Goal: Information Seeking & Learning: Learn about a topic

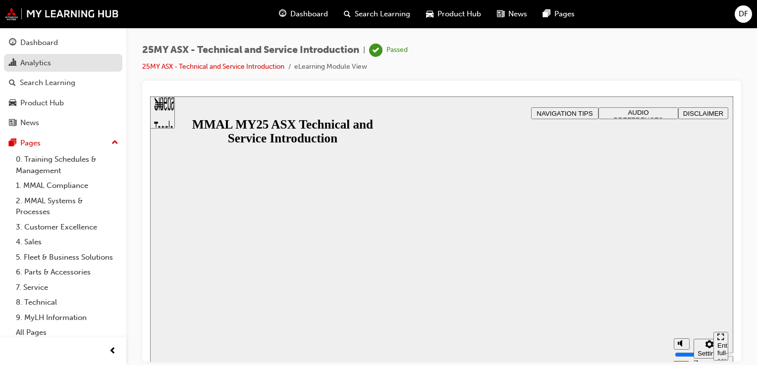
click at [65, 64] on div "Analytics" at bounding box center [63, 63] width 108 height 12
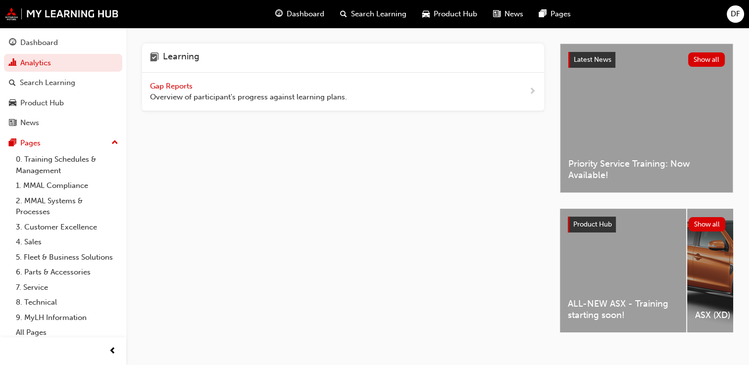
click at [186, 92] on span "Overview of participant's progress against learning plans." at bounding box center [248, 97] width 197 height 11
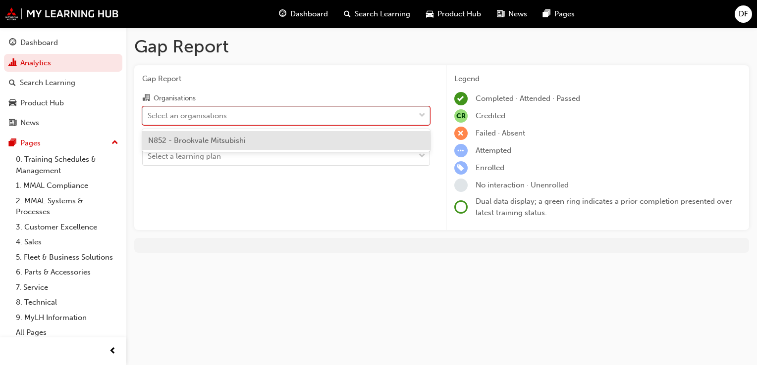
click at [423, 116] on span "down-icon" at bounding box center [421, 115] width 7 height 13
click at [149, 116] on input "Organisations option N852 - Brookvale Mitsubishi focused, 1 of 1. 1 result avai…" at bounding box center [148, 115] width 1 height 8
click at [297, 147] on div "N852 - Brookvale Mitsubishi" at bounding box center [286, 140] width 288 height 19
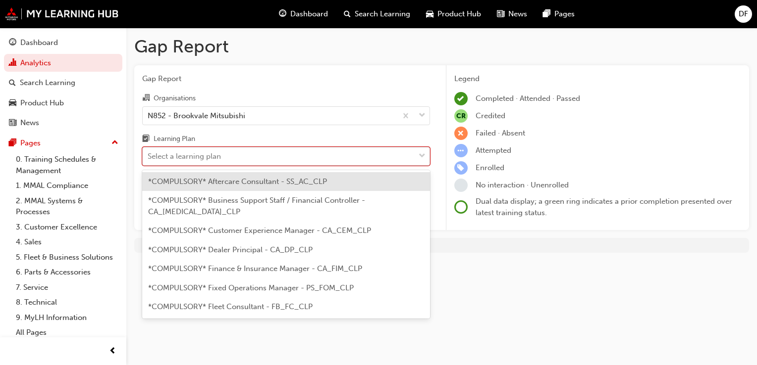
click at [426, 152] on div at bounding box center [421, 157] width 15 height 18
click at [149, 152] on input "Learning Plan option *COMPULSORY* Aftercare Consultant - SS_AC_CLP focused, 1 o…" at bounding box center [148, 156] width 1 height 8
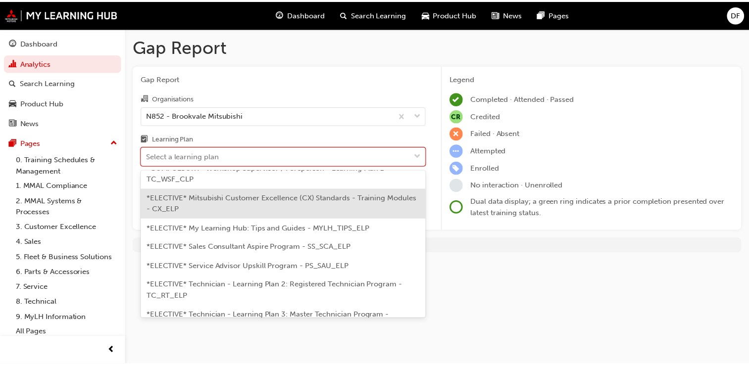
scroll to position [463, 0]
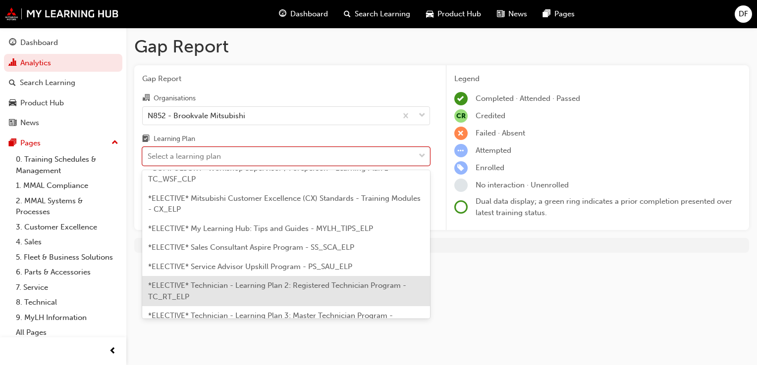
click at [353, 281] on span "*ELECTIVE* Technician - Learning Plan 2: Registered Technician Program - TC_RT_…" at bounding box center [277, 291] width 258 height 20
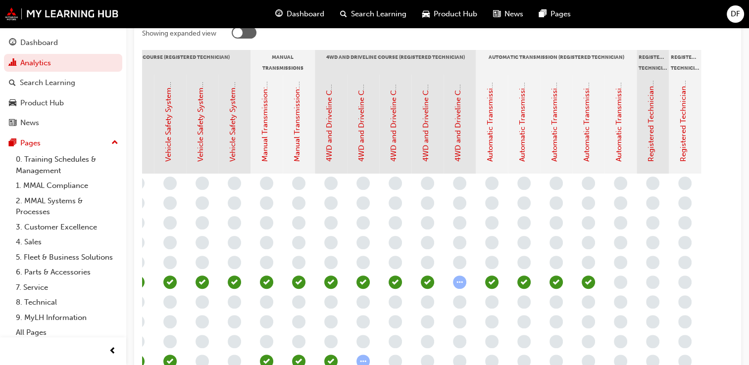
scroll to position [220, 0]
click at [457, 153] on link "4WD and Driveline Course: Assessment Quiz (Registered Technician Program)" at bounding box center [458, 27] width 9 height 269
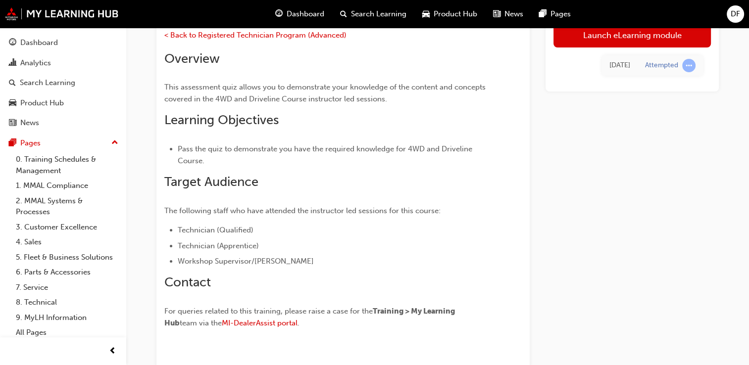
scroll to position [121, 0]
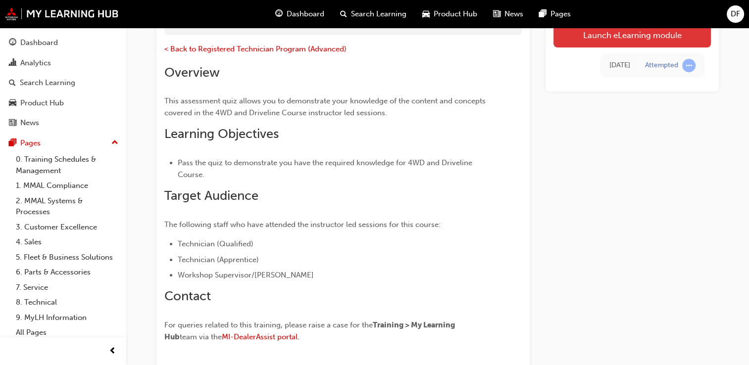
click at [632, 30] on link "Launch eLearning module" at bounding box center [632, 35] width 157 height 25
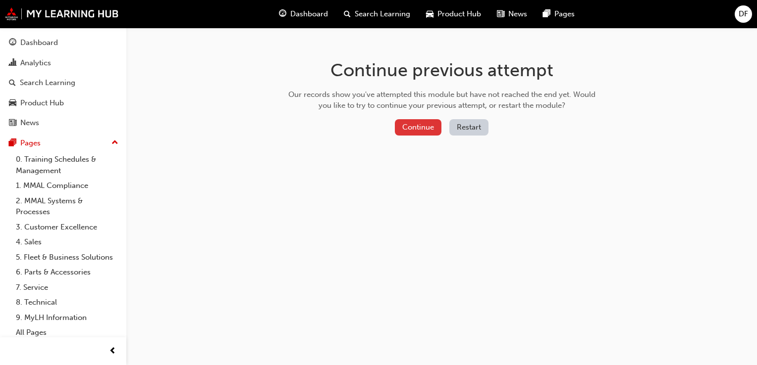
click at [433, 133] on button "Continue" at bounding box center [418, 127] width 47 height 16
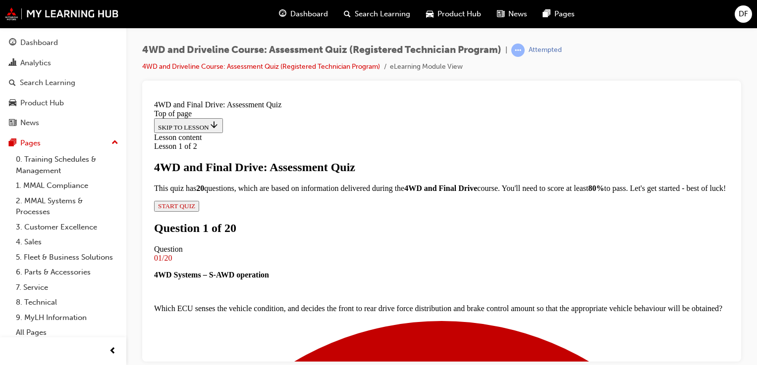
scroll to position [164, 0]
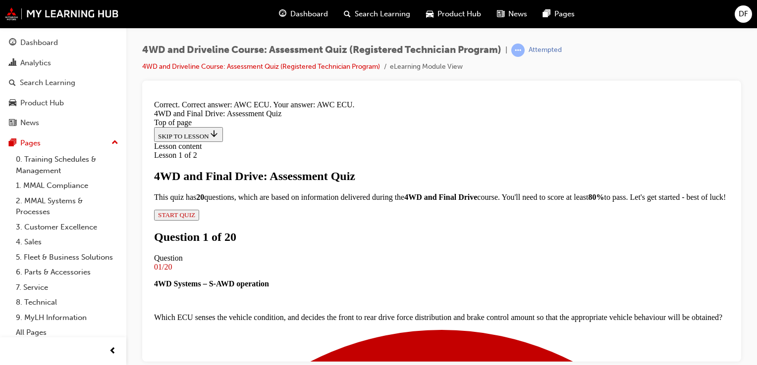
scroll to position [293, 0]
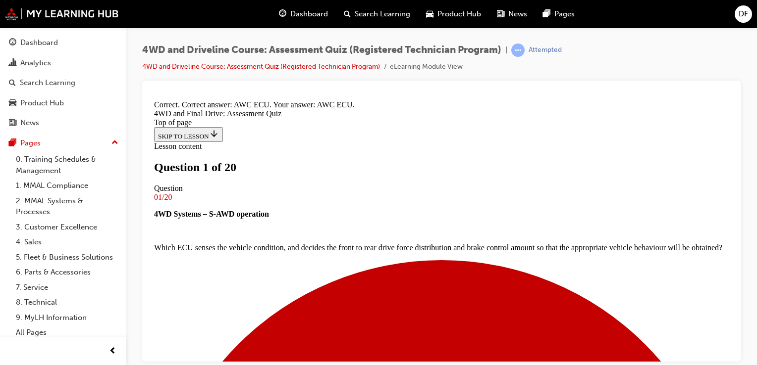
scroll to position [89, 0]
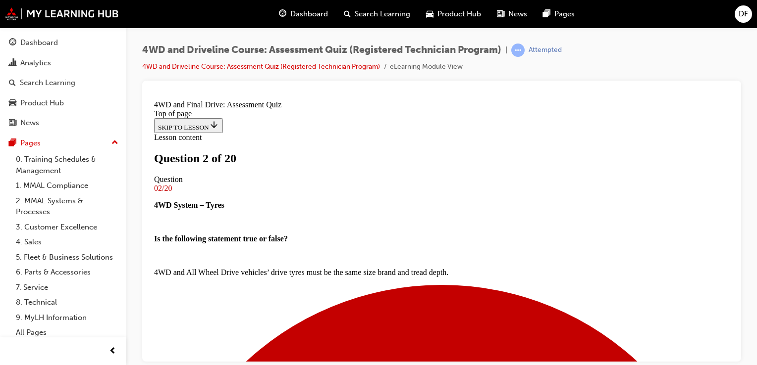
scroll to position [102, 0]
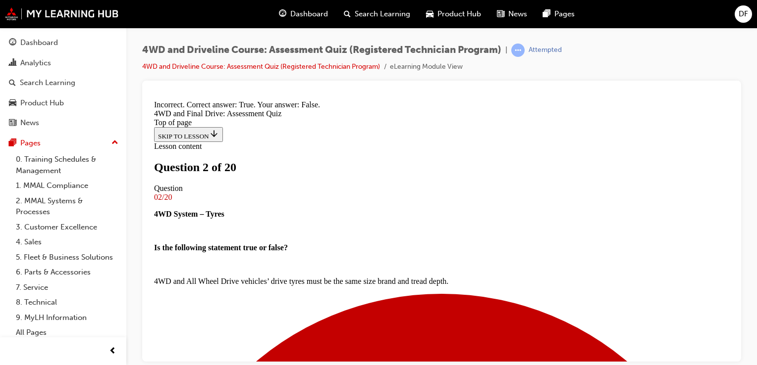
scroll to position [248, 0]
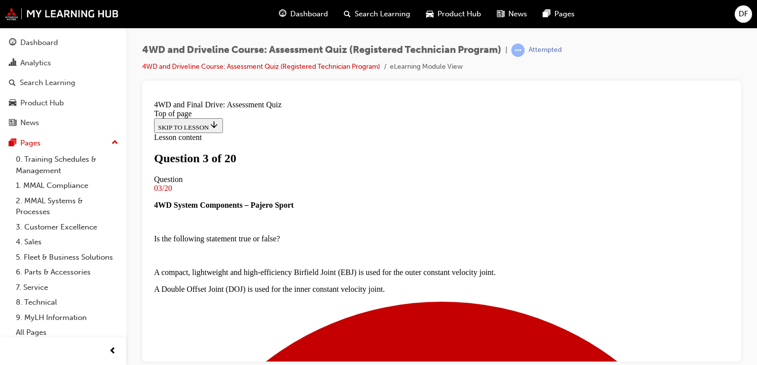
scroll to position [155, 0]
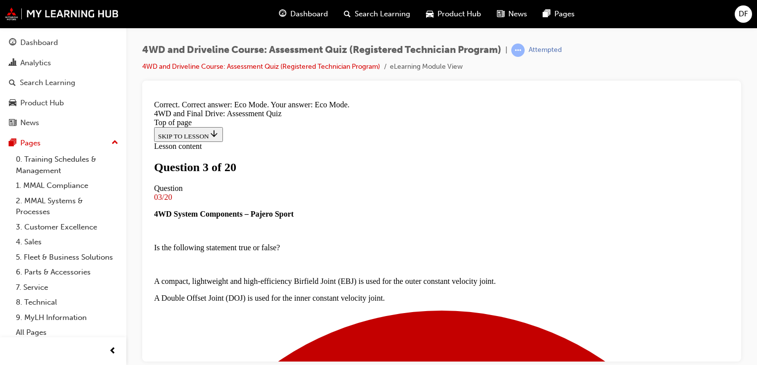
scroll to position [276, 0]
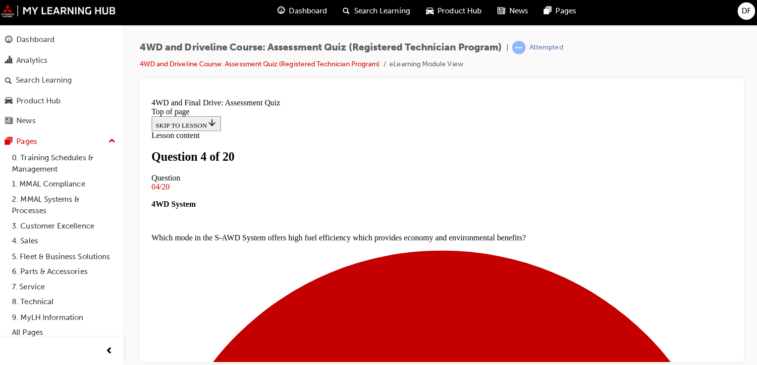
scroll to position [0, 0]
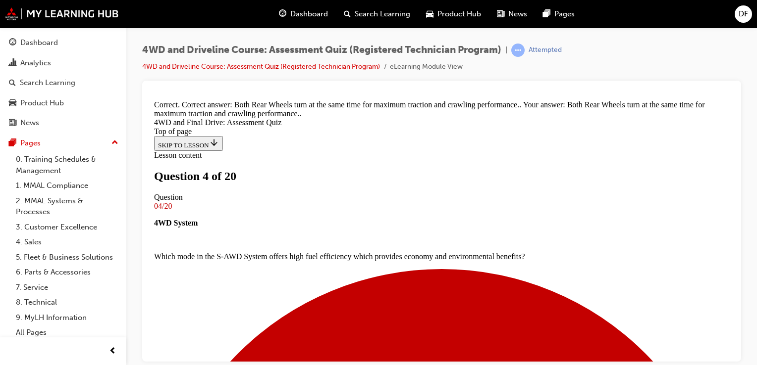
scroll to position [316, 0]
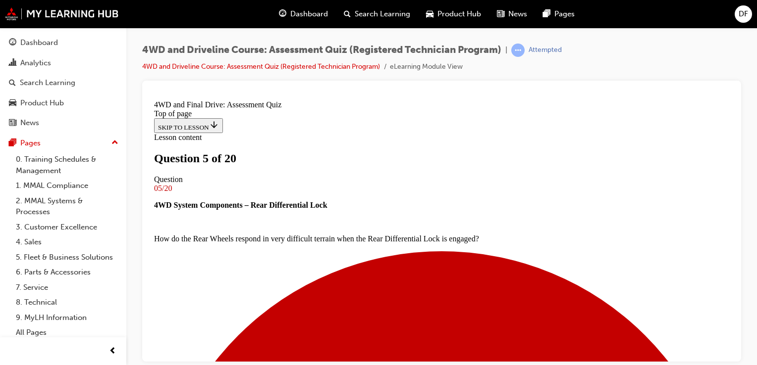
scroll to position [162, 0]
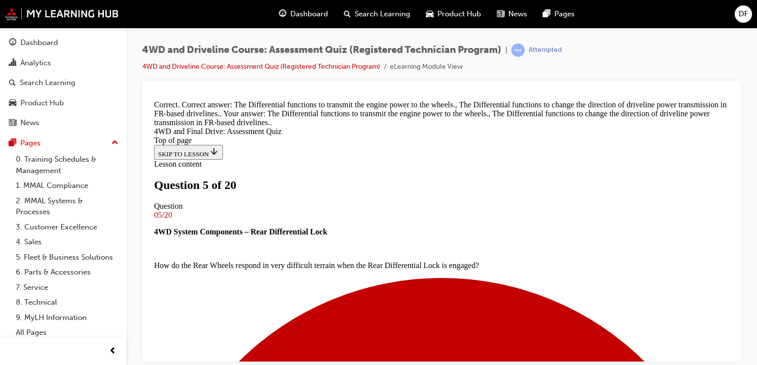
scroll to position [313, 0]
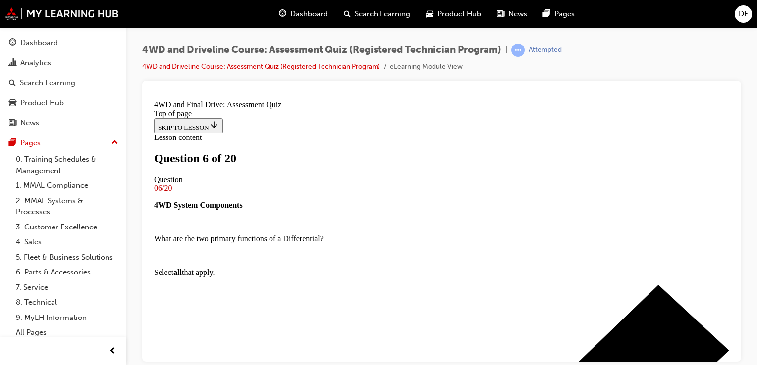
scroll to position [91, 0]
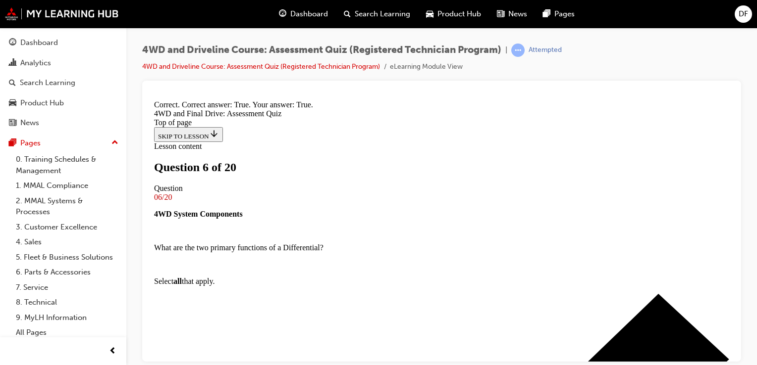
scroll to position [231, 0]
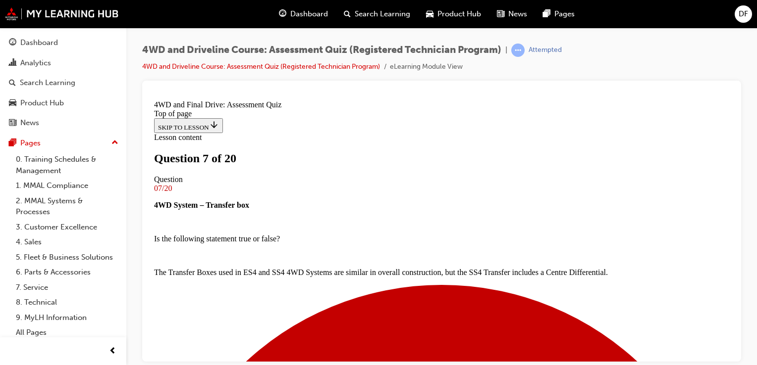
scroll to position [132, 0]
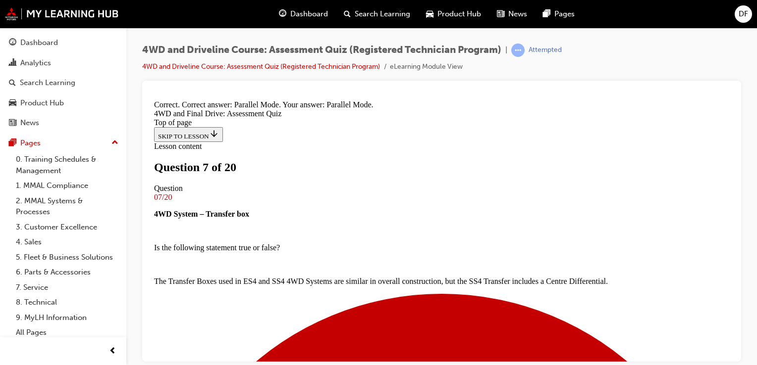
scroll to position [293, 0]
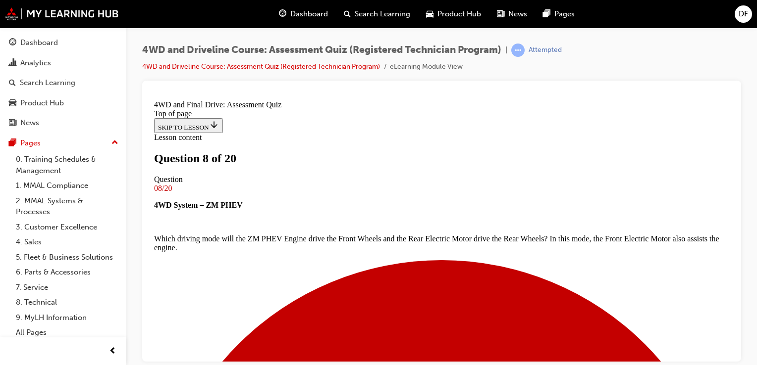
scroll to position [122, 0]
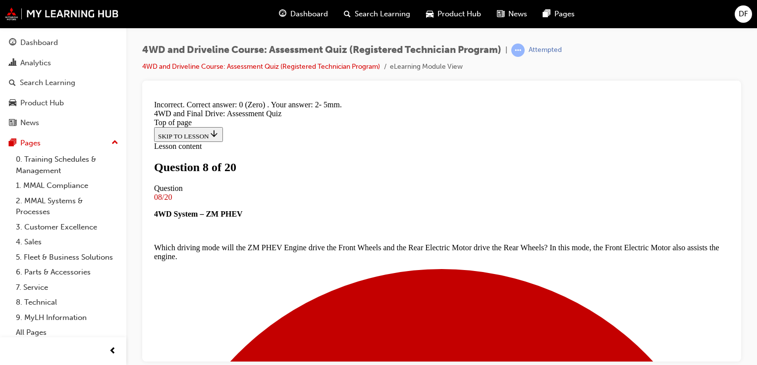
scroll to position [253, 0]
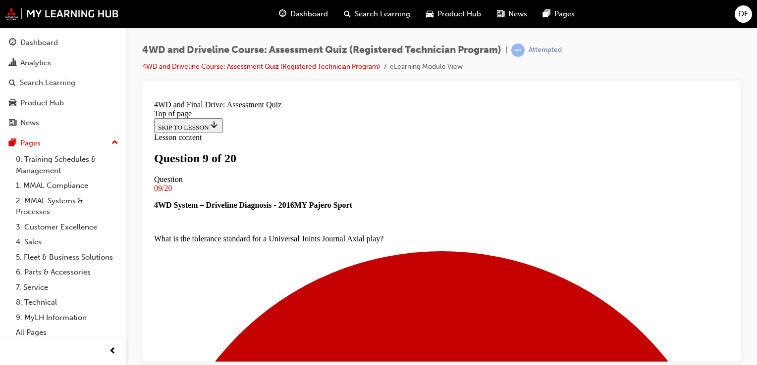
scroll to position [68, 0]
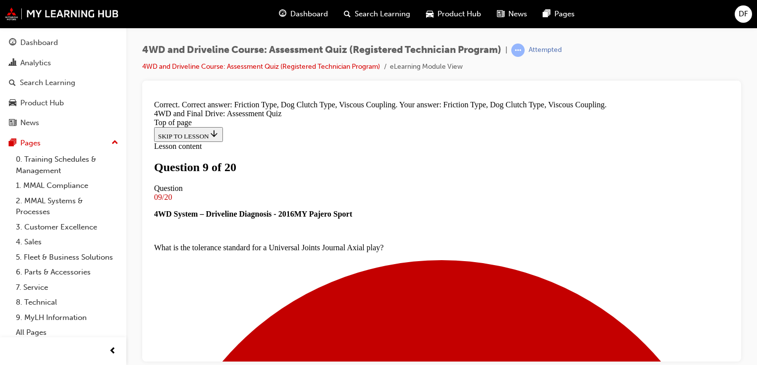
scroll to position [293, 0]
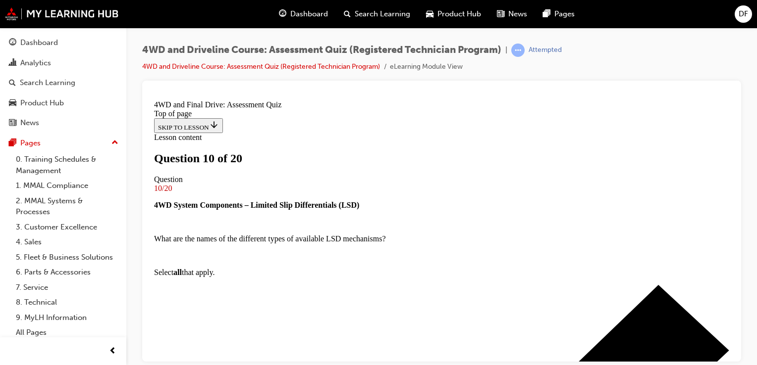
scroll to position [158, 0]
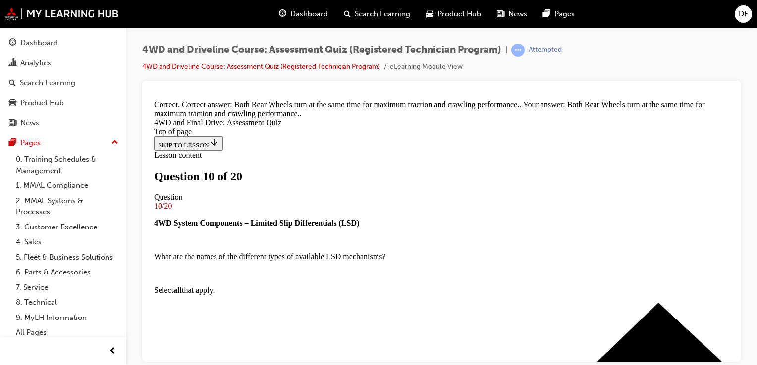
scroll to position [316, 0]
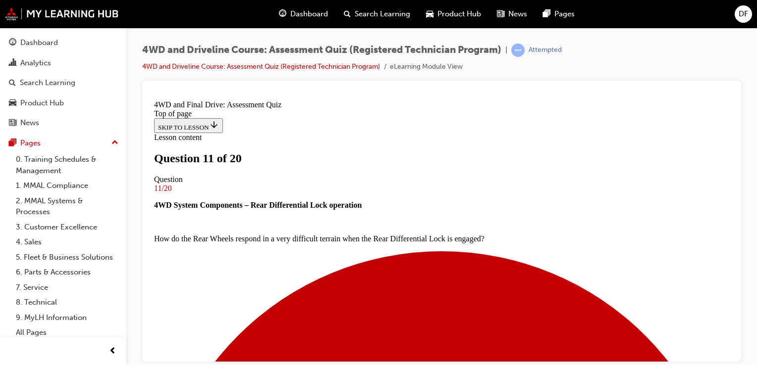
scroll to position [186, 0]
drag, startPoint x: 381, startPoint y: 256, endPoint x: 408, endPoint y: 258, distance: 27.8
drag, startPoint x: 390, startPoint y: 188, endPoint x: 418, endPoint y: 189, distance: 28.2
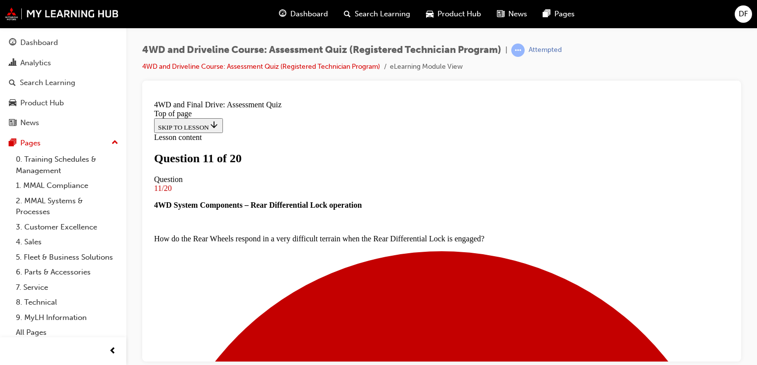
drag, startPoint x: 404, startPoint y: 310, endPoint x: 431, endPoint y: 311, distance: 27.2
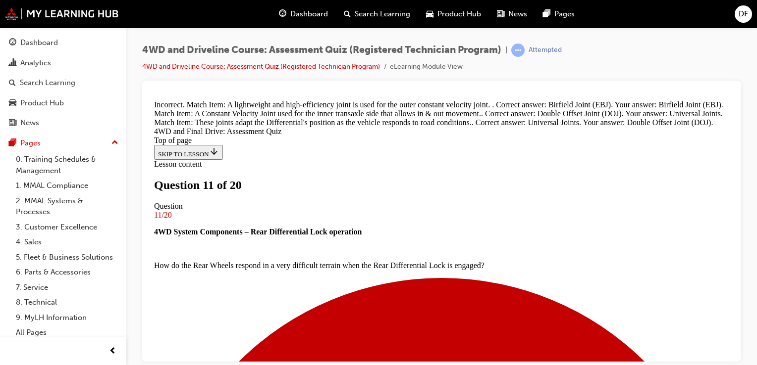
scroll to position [306, 0]
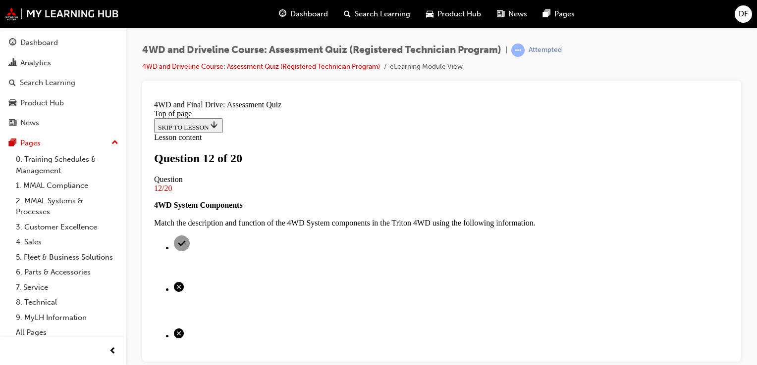
scroll to position [141, 0]
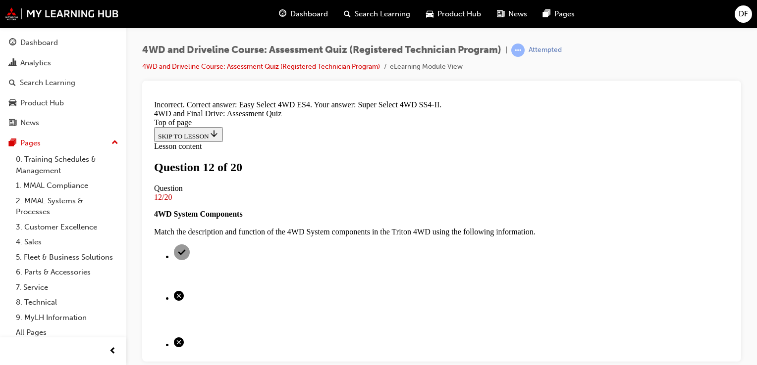
scroll to position [276, 0]
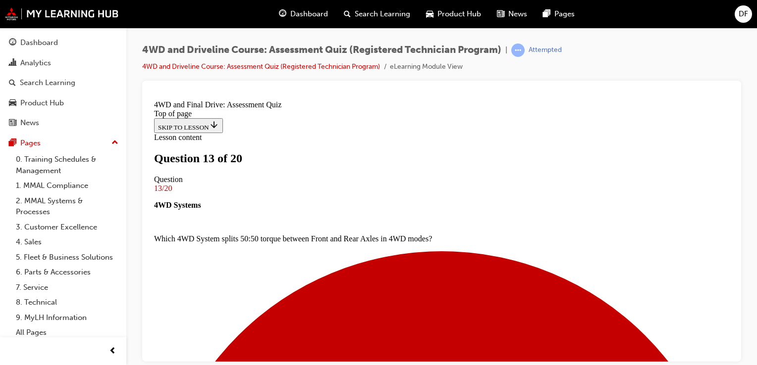
scroll to position [182, 0]
drag, startPoint x: 380, startPoint y: 183, endPoint x: 409, endPoint y: 183, distance: 28.7
drag, startPoint x: 394, startPoint y: 230, endPoint x: 424, endPoint y: 233, distance: 29.9
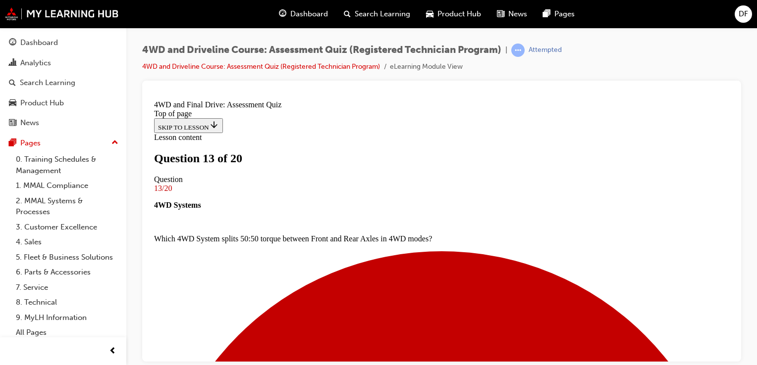
drag, startPoint x: 411, startPoint y: 280, endPoint x: 438, endPoint y: 281, distance: 27.2
drag, startPoint x: 395, startPoint y: 335, endPoint x: 426, endPoint y: 261, distance: 79.9
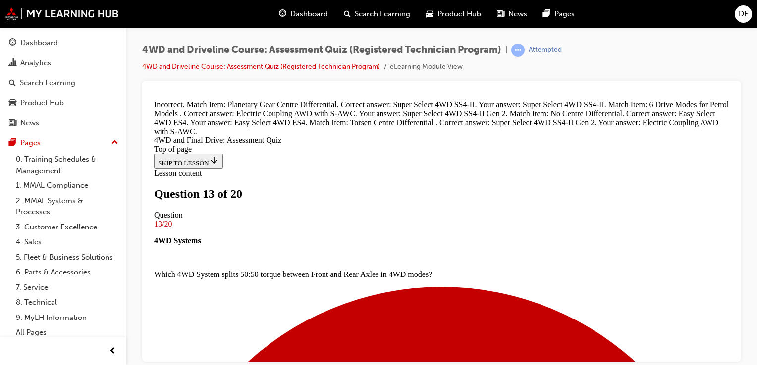
scroll to position [328, 0]
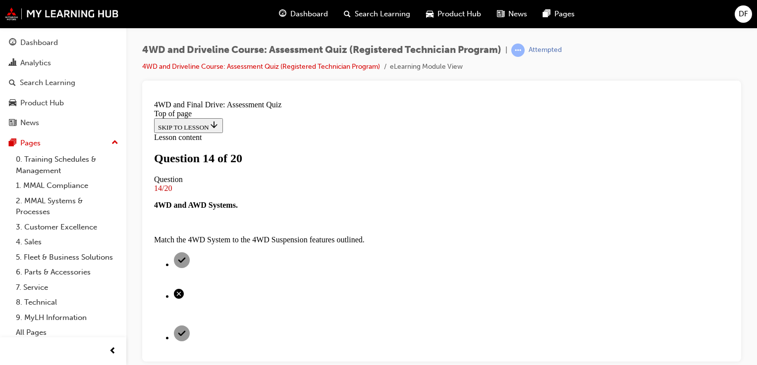
scroll to position [93, 0]
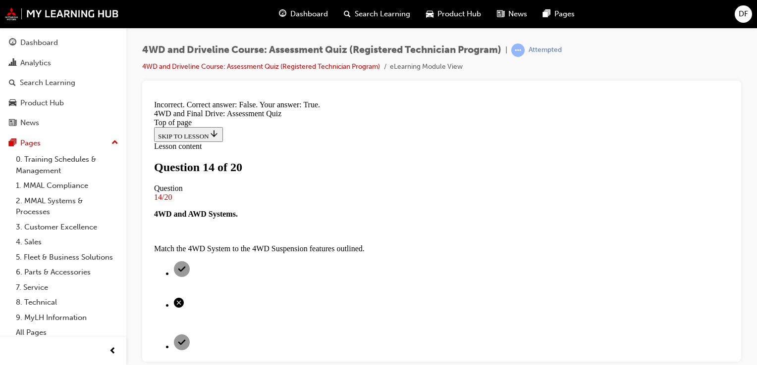
scroll to position [231, 0]
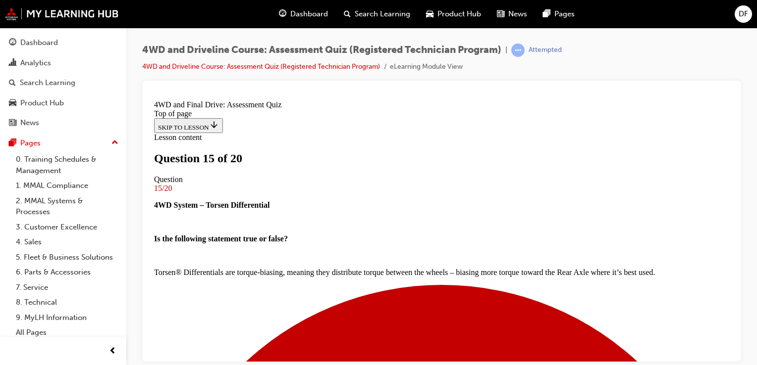
scroll to position [176, 0]
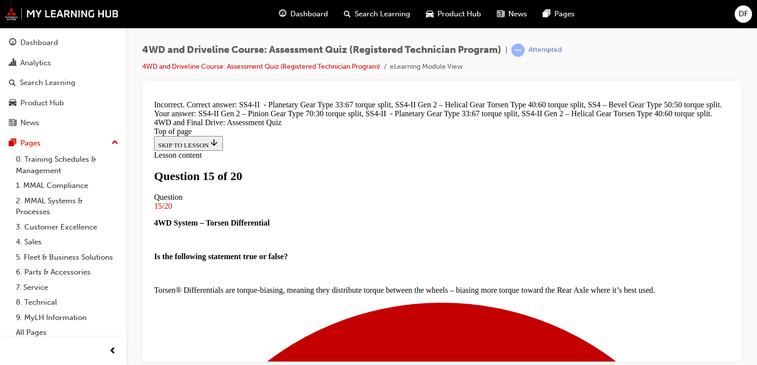
scroll to position [310, 0]
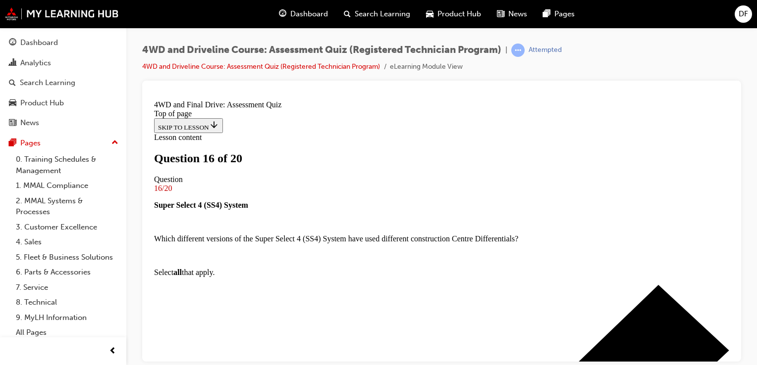
scroll to position [171, 0]
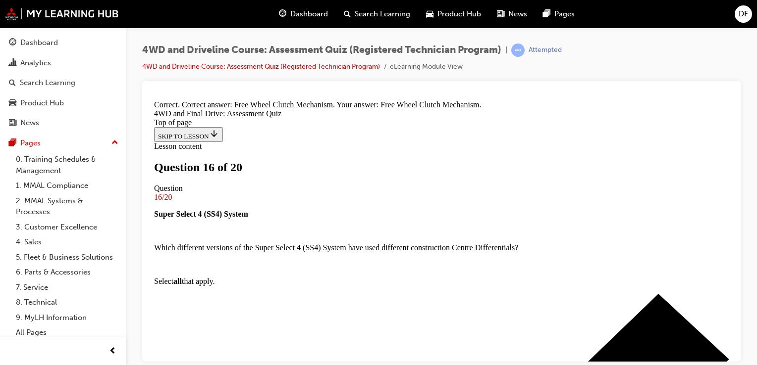
scroll to position [310, 0]
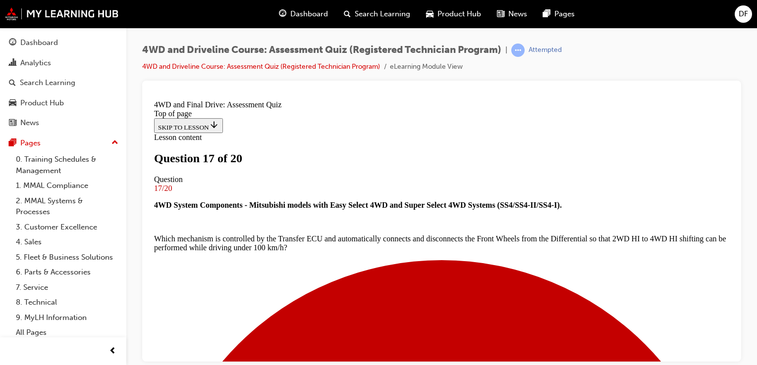
scroll to position [139, 0]
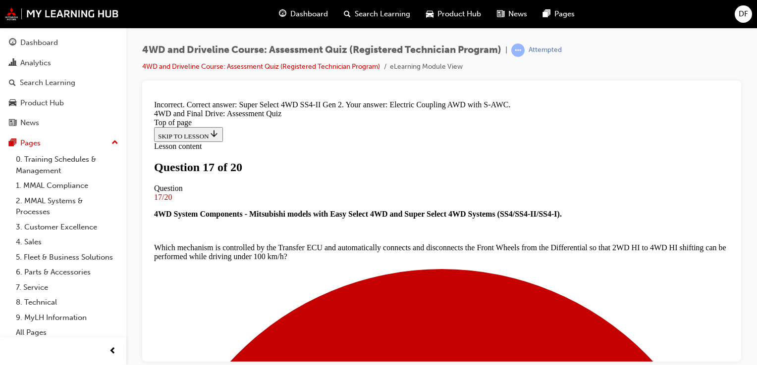
scroll to position [276, 0]
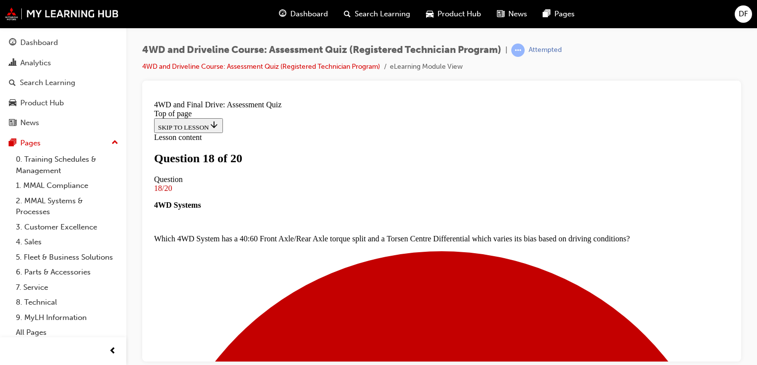
scroll to position [122, 0]
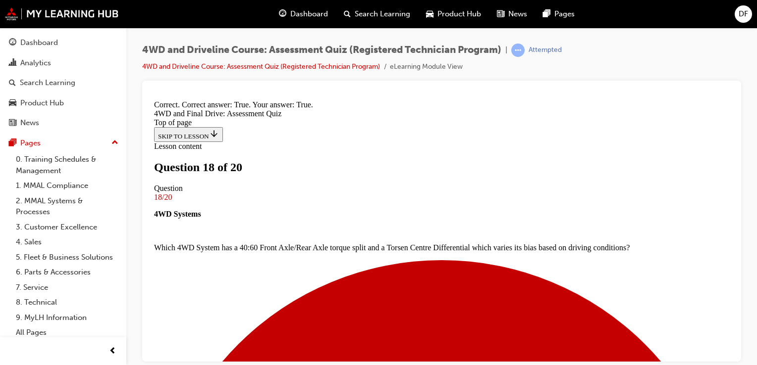
scroll to position [241, 0]
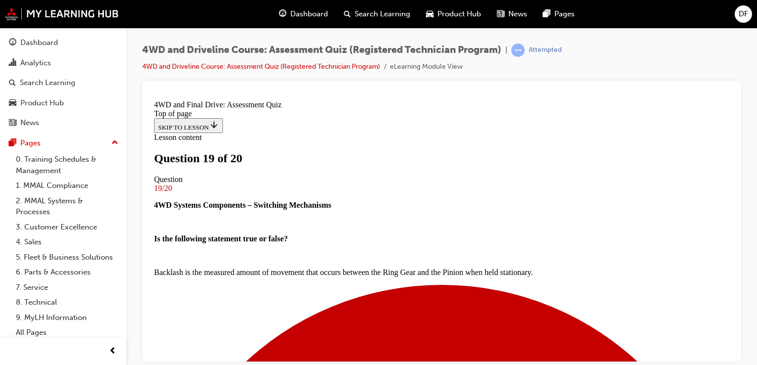
scroll to position [129, 0]
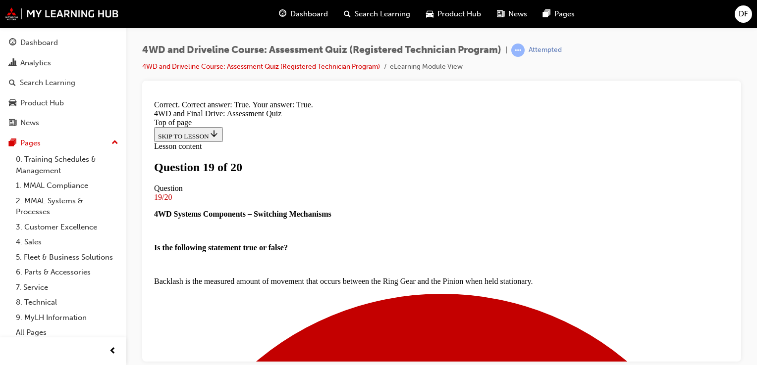
scroll to position [231, 0]
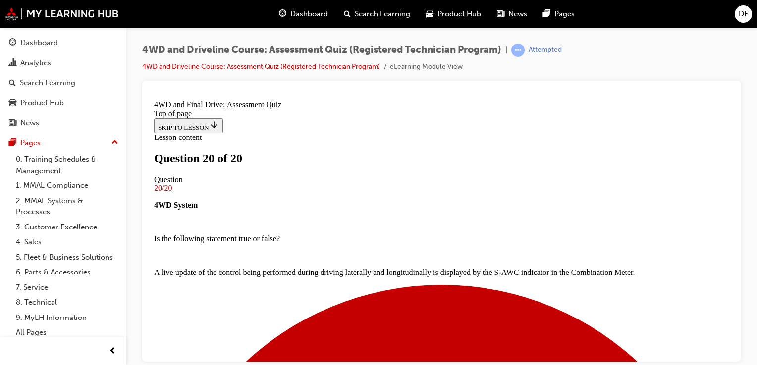
scroll to position [241, 0]
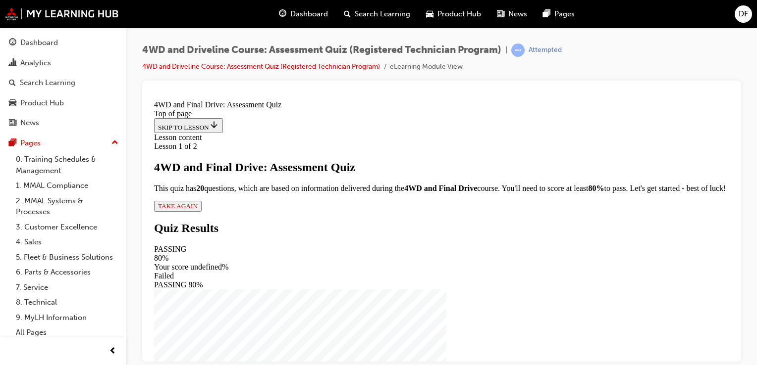
scroll to position [92, 0]
click at [198, 209] on span "TAKE AGAIN" at bounding box center [178, 205] width 40 height 7
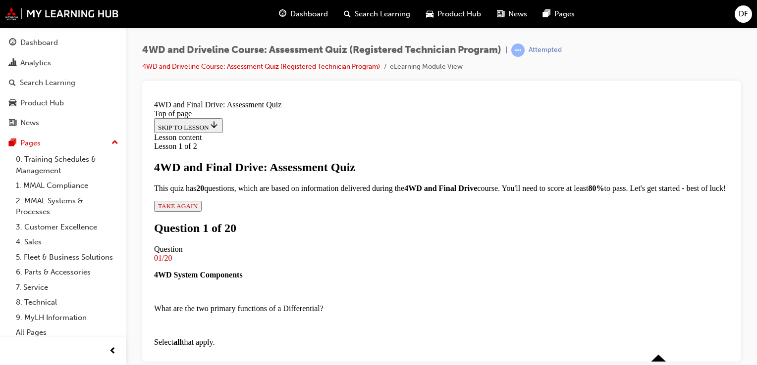
scroll to position [192, 0]
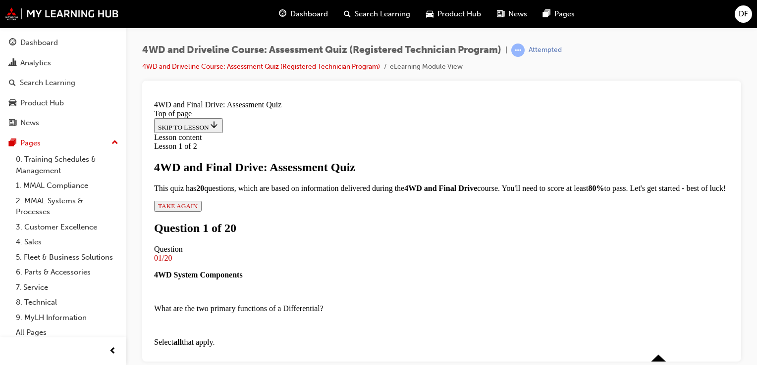
scroll to position [264, 0]
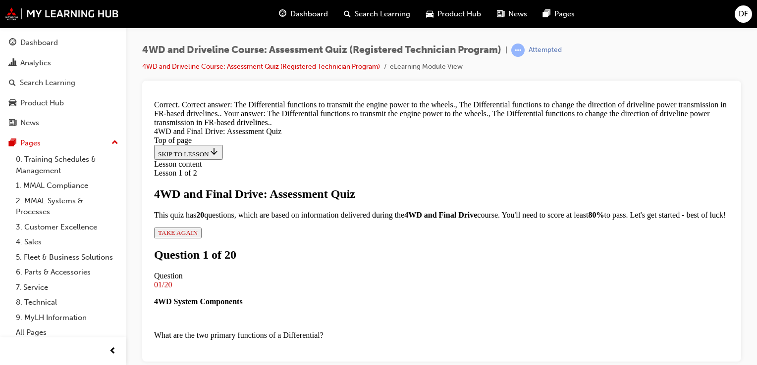
scroll to position [313, 0]
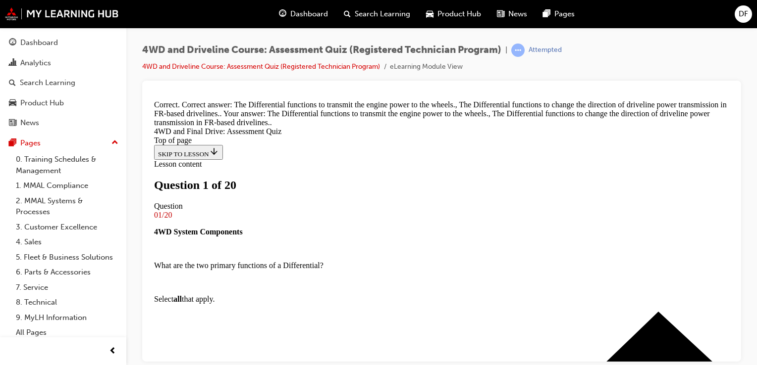
scroll to position [162, 0]
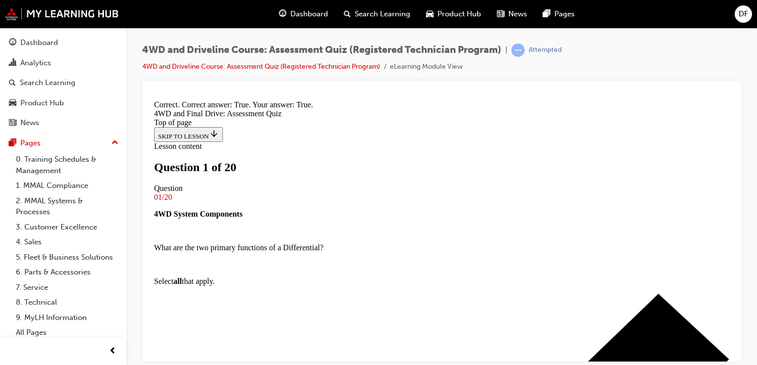
scroll to position [231, 0]
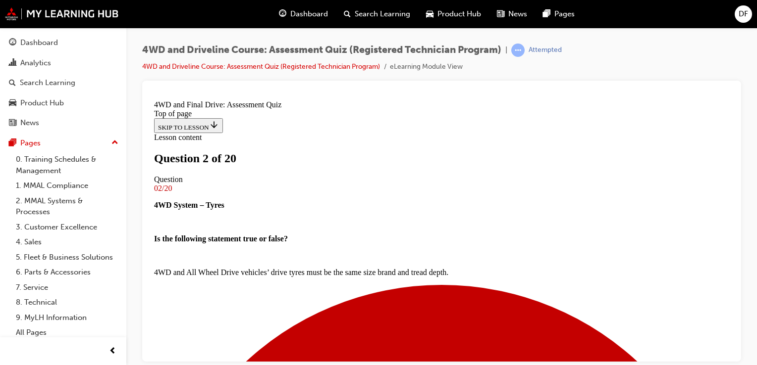
scroll to position [170, 0]
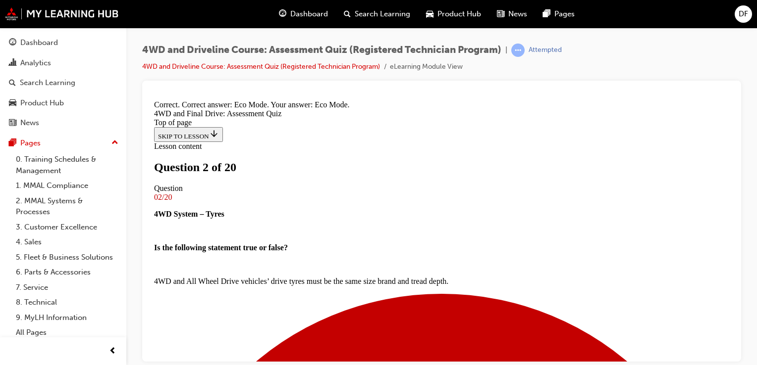
scroll to position [276, 0]
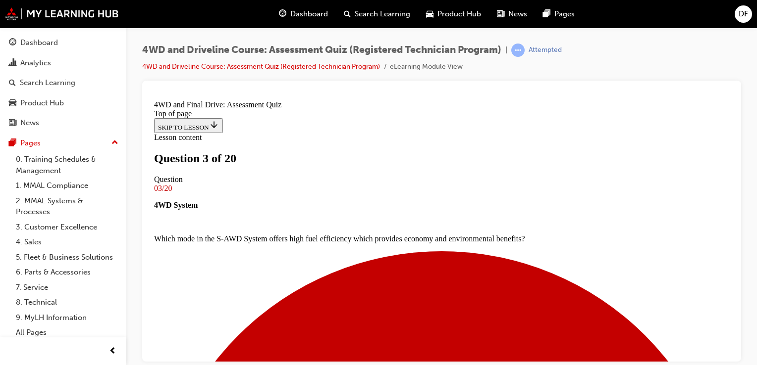
scroll to position [140, 0]
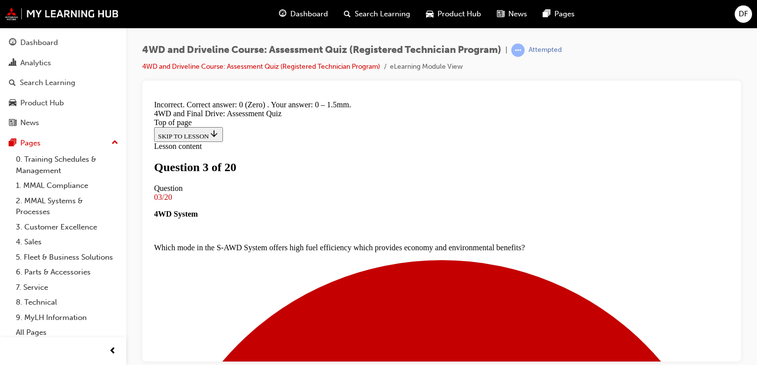
scroll to position [259, 0]
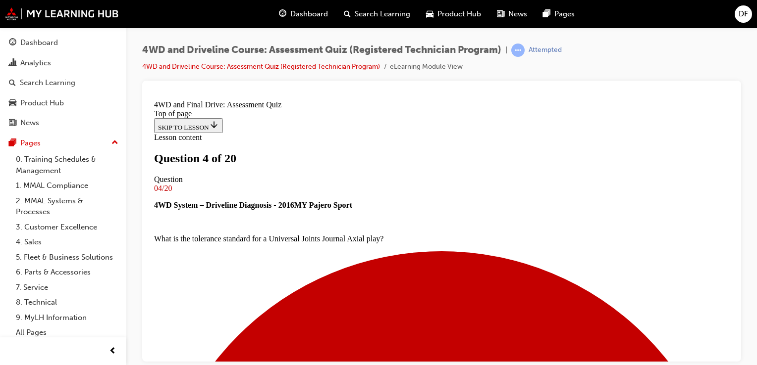
scroll to position [123, 0]
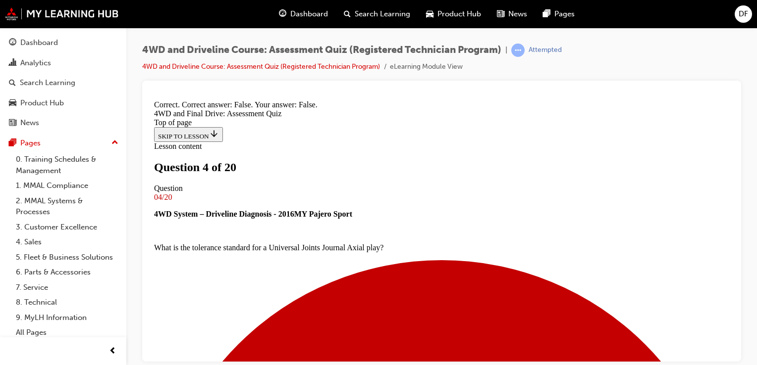
scroll to position [231, 0]
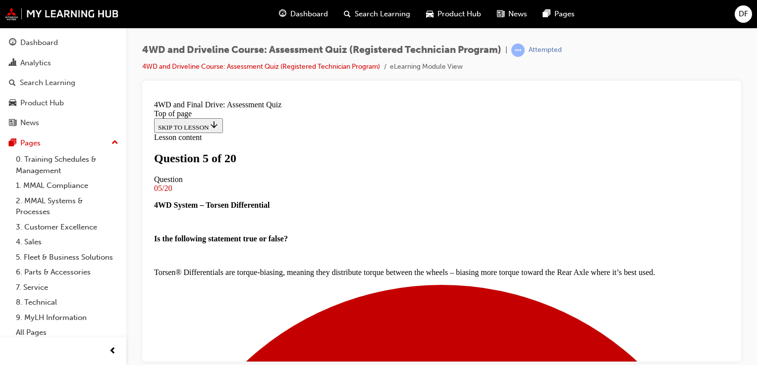
scroll to position [180, 0]
drag, startPoint x: 388, startPoint y: 257, endPoint x: 415, endPoint y: 256, distance: 27.7
drag, startPoint x: 379, startPoint y: 178, endPoint x: 411, endPoint y: 302, distance: 127.9
drag, startPoint x: 396, startPoint y: 181, endPoint x: 424, endPoint y: 181, distance: 28.2
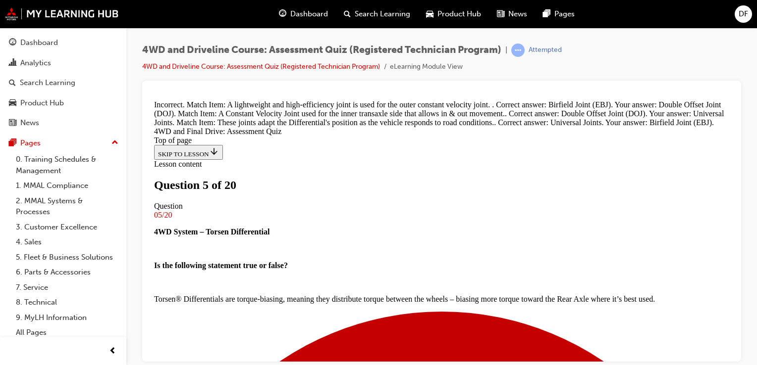
scroll to position [306, 0]
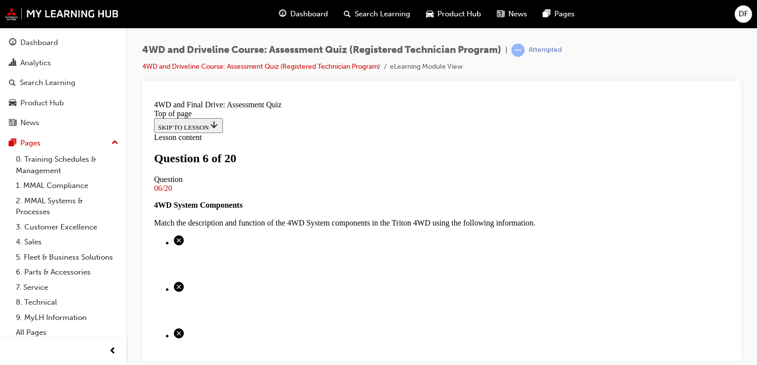
scroll to position [157, 0]
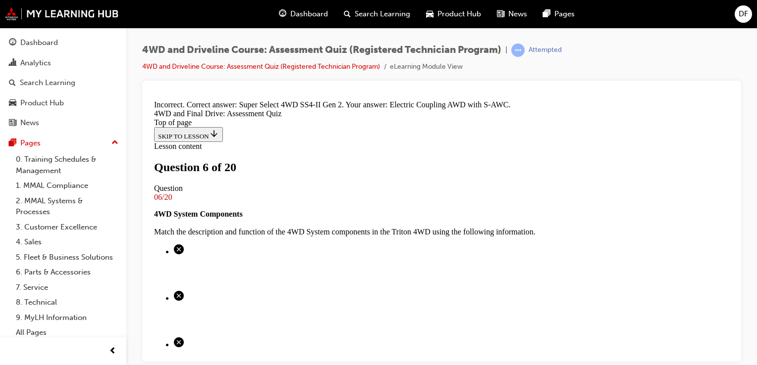
scroll to position [276, 0]
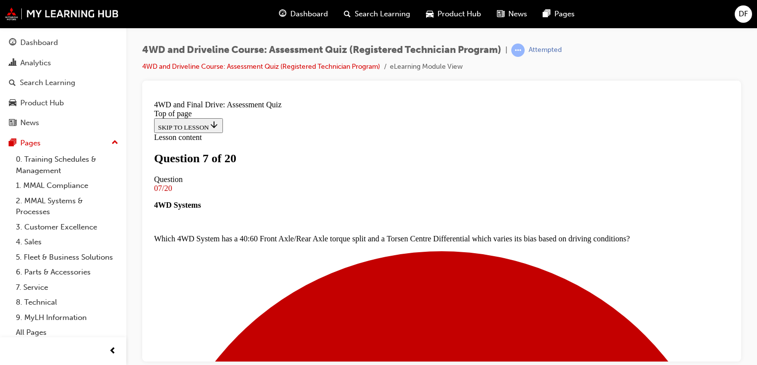
scroll to position [123, 0]
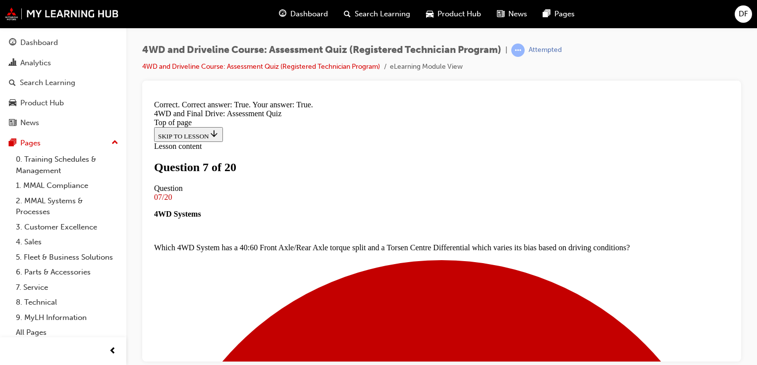
scroll to position [248, 0]
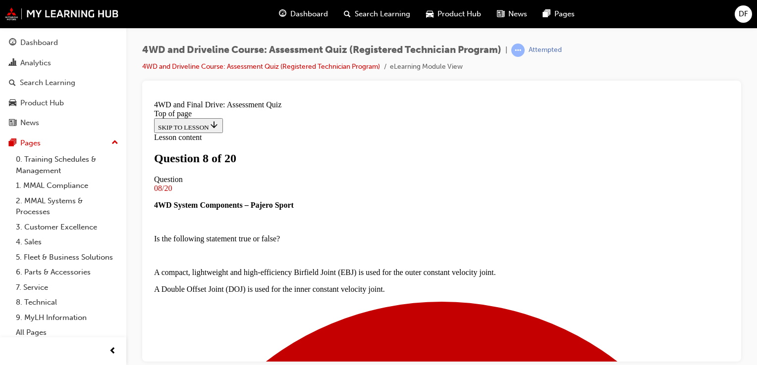
scroll to position [155, 0]
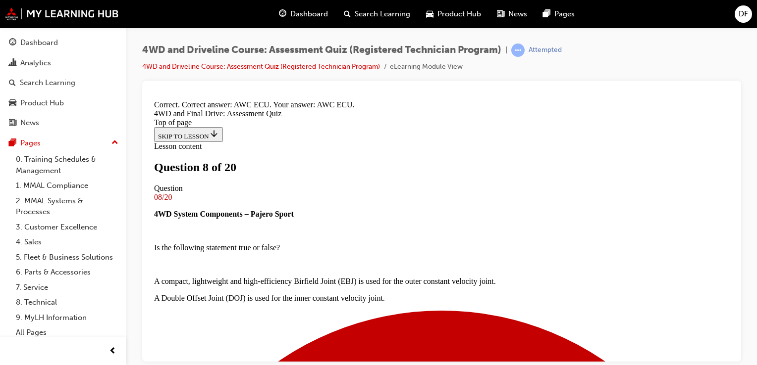
scroll to position [293, 0]
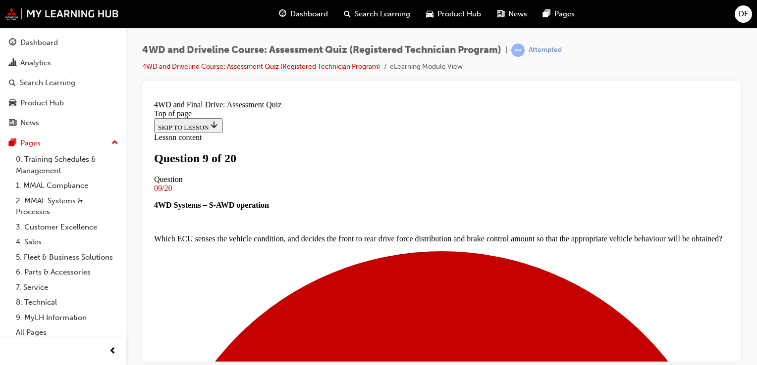
scroll to position [118, 0]
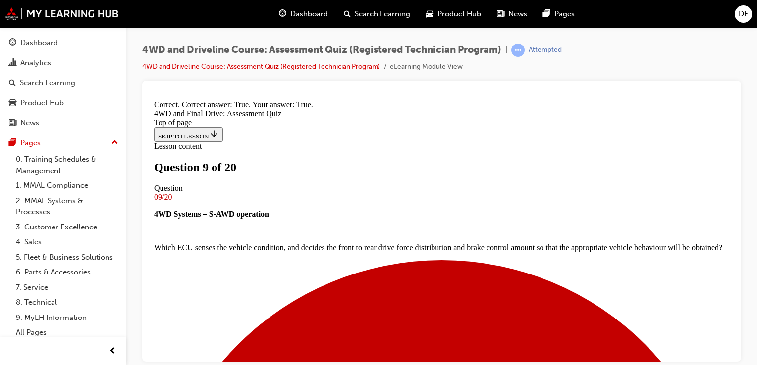
scroll to position [241, 0]
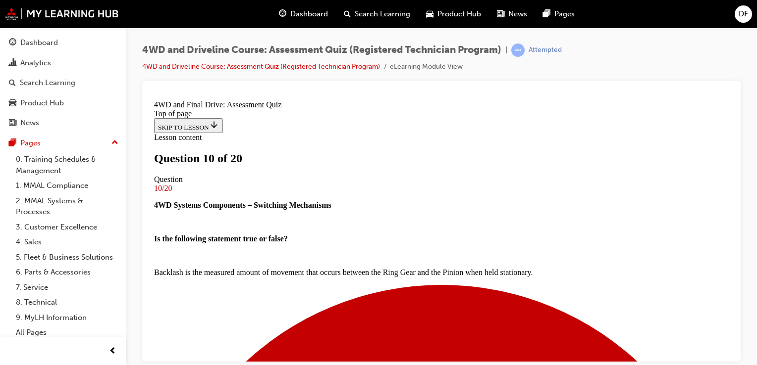
scroll to position [196, 0]
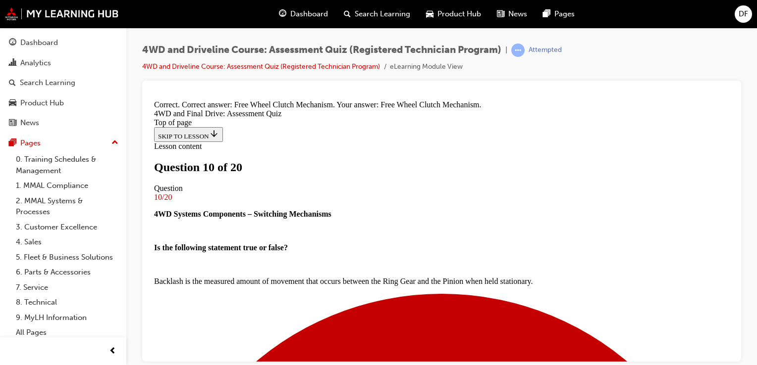
scroll to position [310, 0]
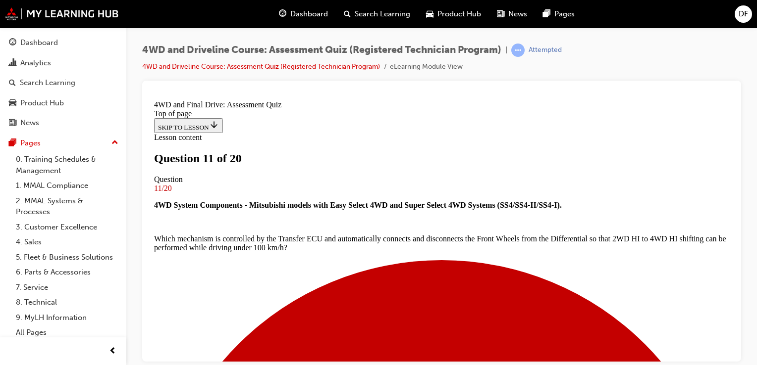
scroll to position [205, 0]
drag, startPoint x: 387, startPoint y: 309, endPoint x: 414, endPoint y: 206, distance: 106.5
drag, startPoint x: 396, startPoint y: 154, endPoint x: 424, endPoint y: 157, distance: 28.4
drag, startPoint x: 415, startPoint y: 262, endPoint x: 444, endPoint y: 313, distance: 58.3
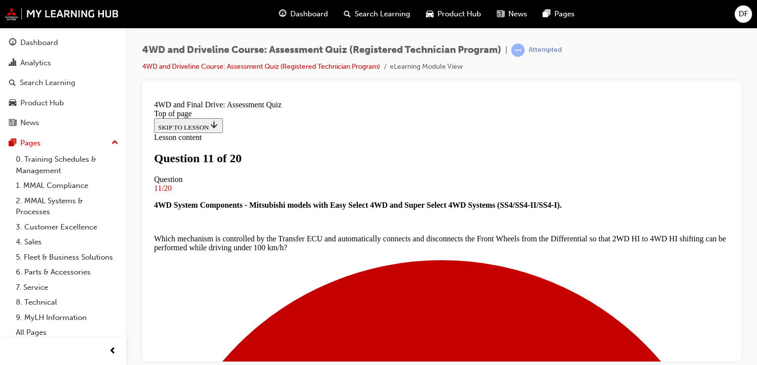
drag, startPoint x: 406, startPoint y: 257, endPoint x: 432, endPoint y: 256, distance: 25.8
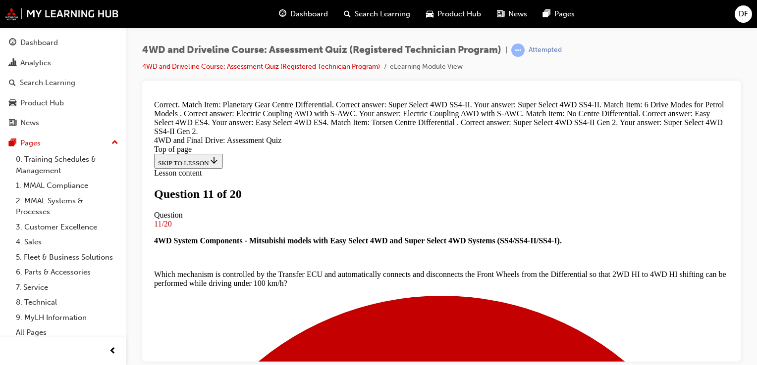
scroll to position [328, 0]
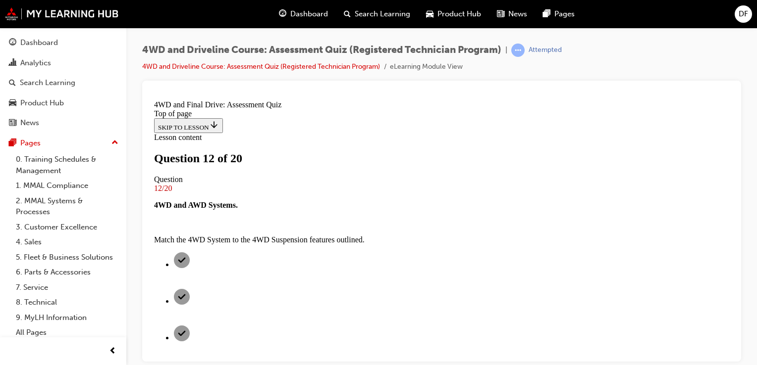
scroll to position [101, 0]
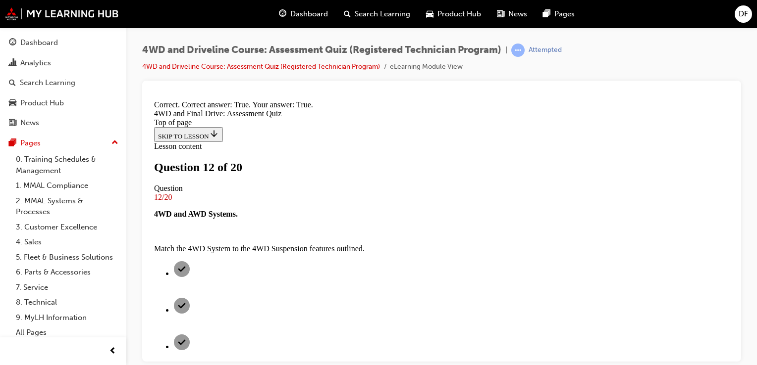
scroll to position [231, 0]
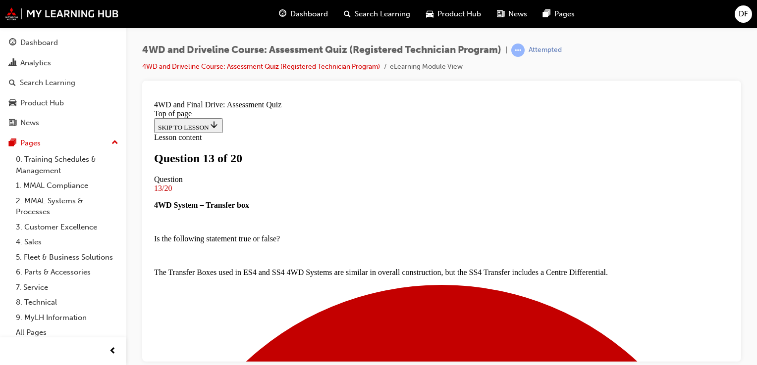
scroll to position [144, 0]
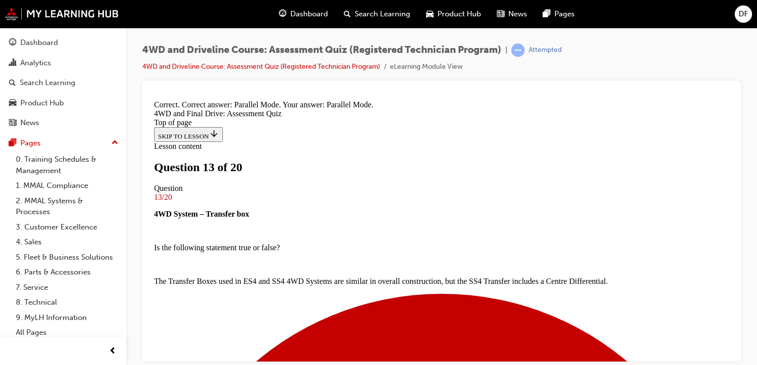
scroll to position [293, 0]
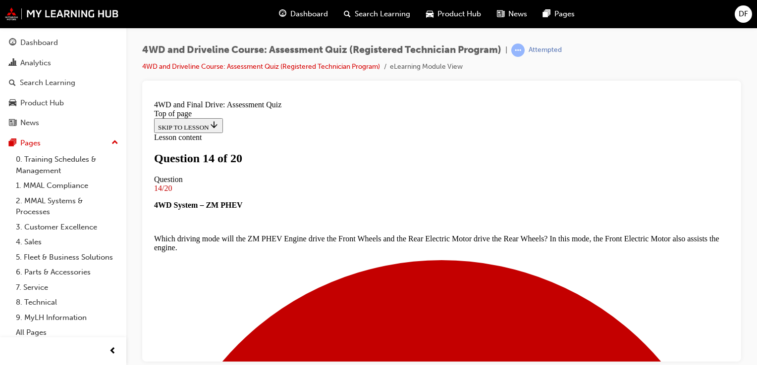
scroll to position [173, 0]
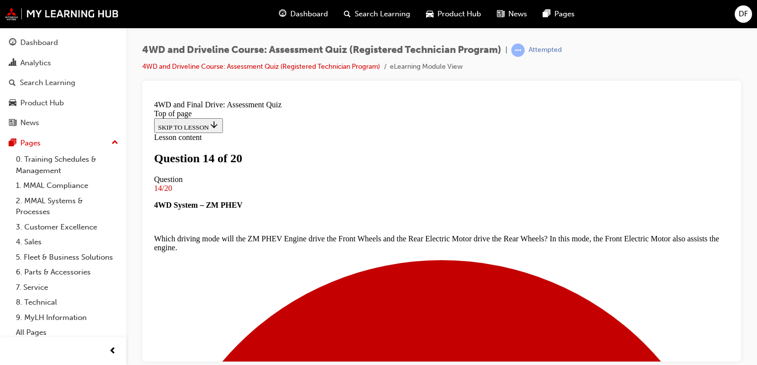
scroll to position [242, 0]
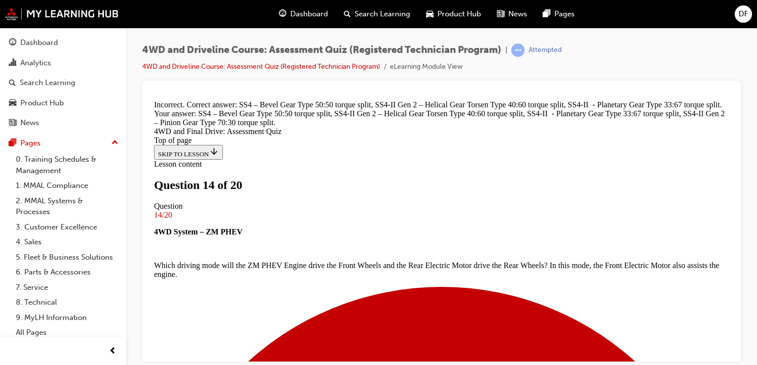
scroll to position [300, 0]
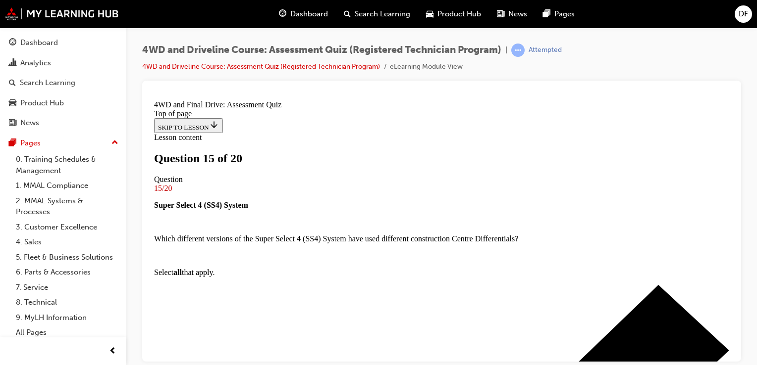
scroll to position [152, 0]
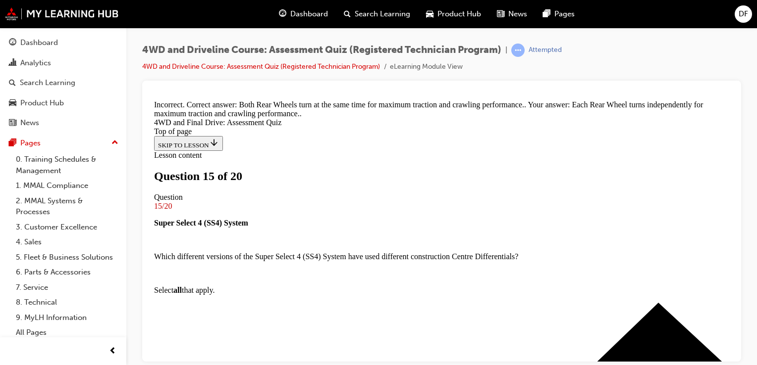
scroll to position [316, 0]
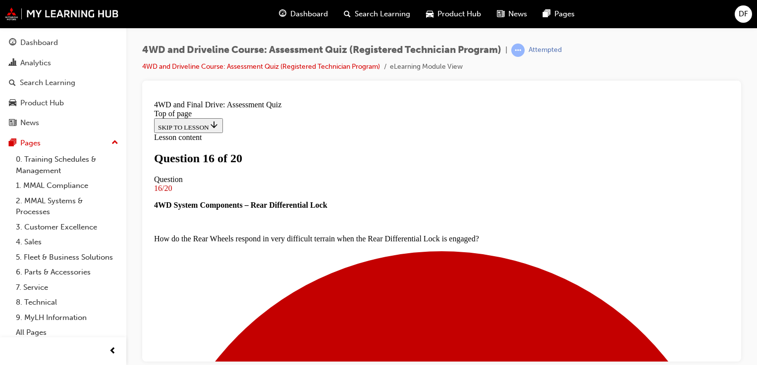
scroll to position [138, 0]
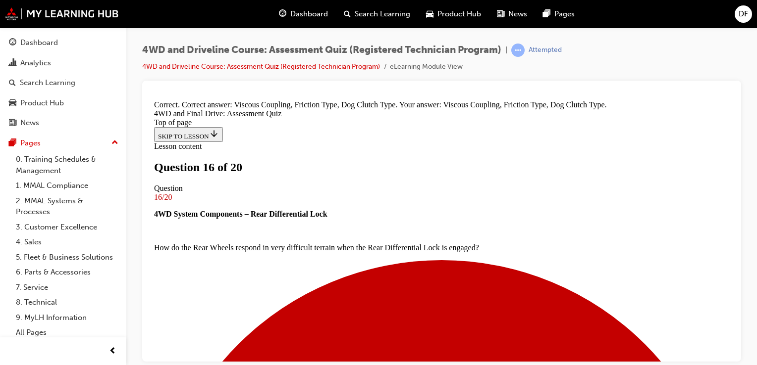
scroll to position [293, 0]
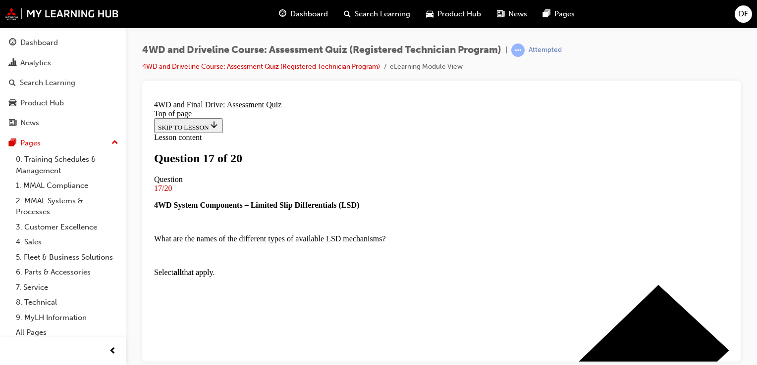
scroll to position [152, 0]
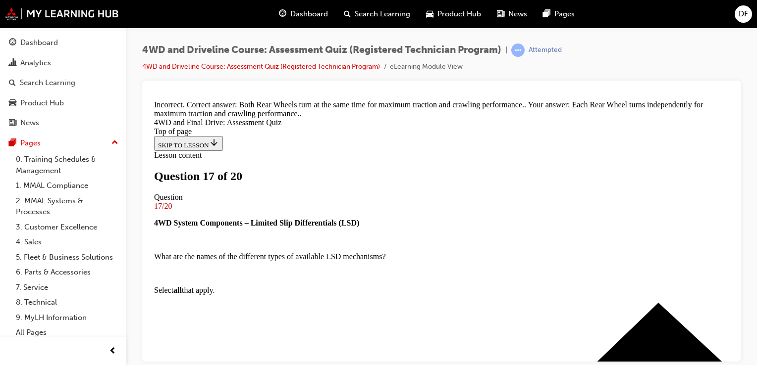
scroll to position [308, 0]
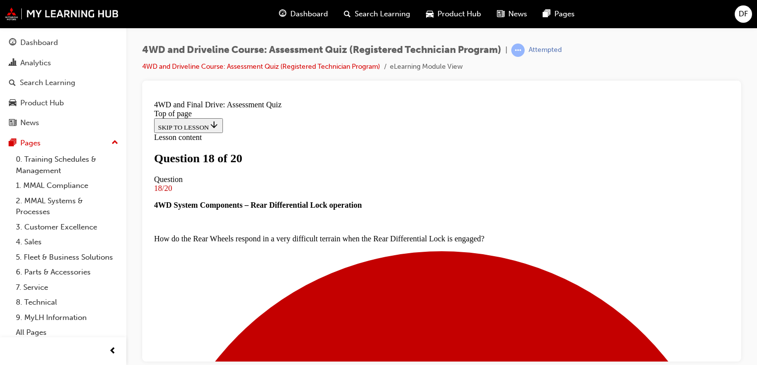
scroll to position [132, 0]
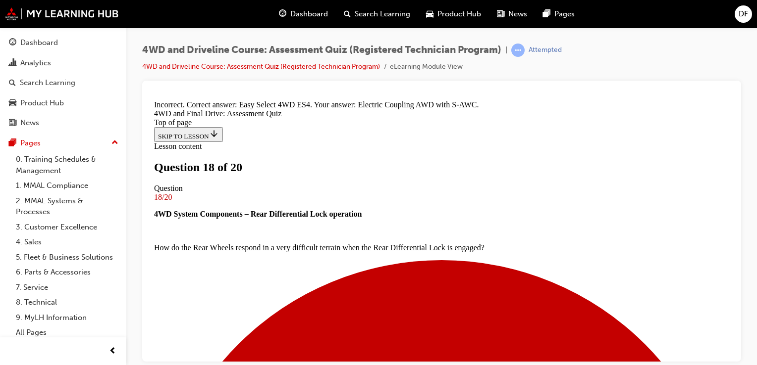
scroll to position [276, 0]
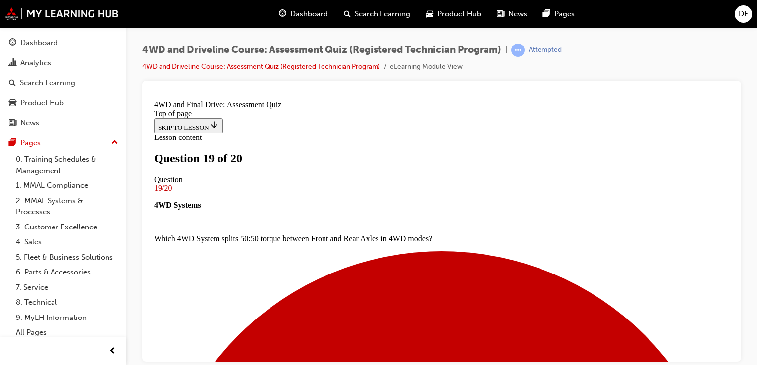
scroll to position [131, 0]
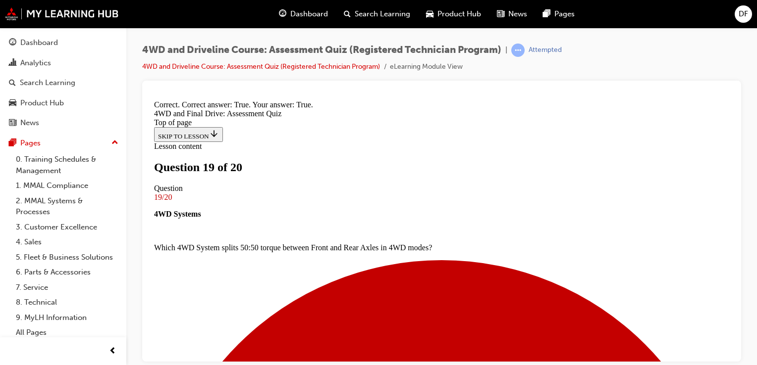
scroll to position [231, 0]
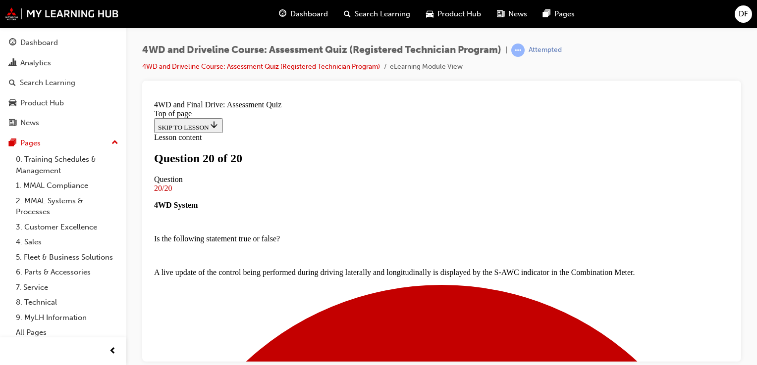
scroll to position [241, 0]
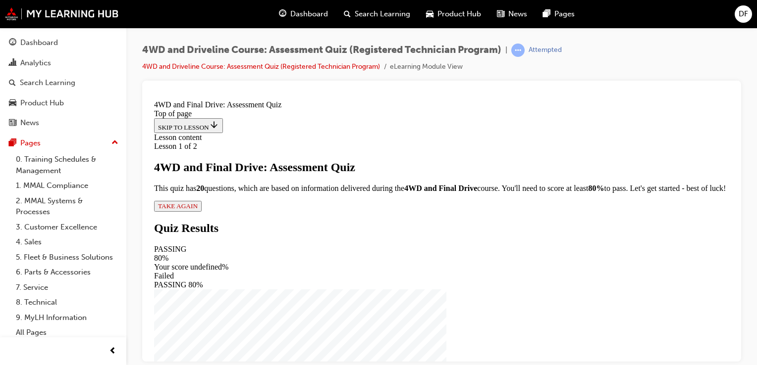
click at [198, 209] on span "TAKE AGAIN" at bounding box center [178, 205] width 40 height 7
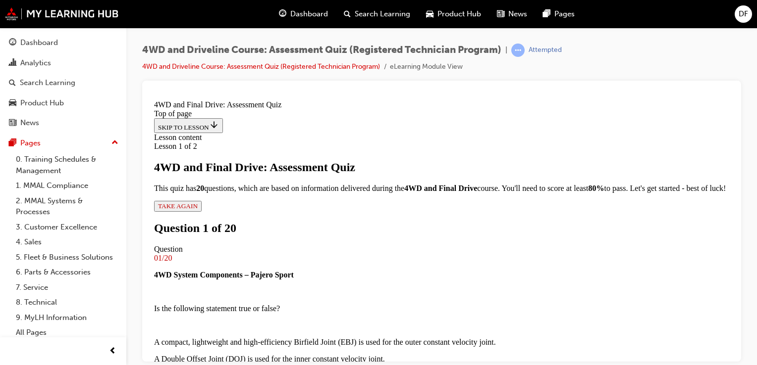
scroll to position [163, 0]
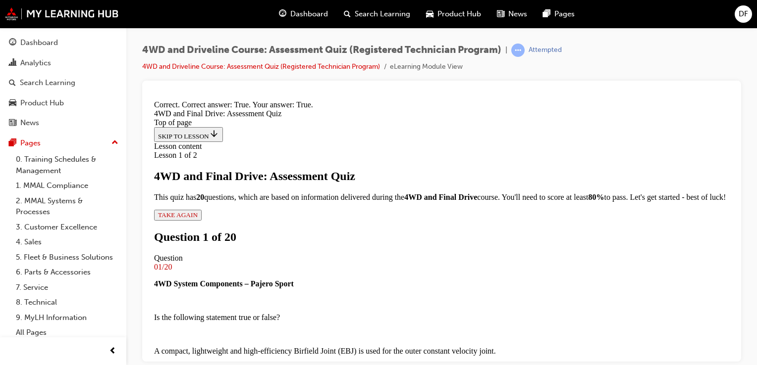
scroll to position [248, 0]
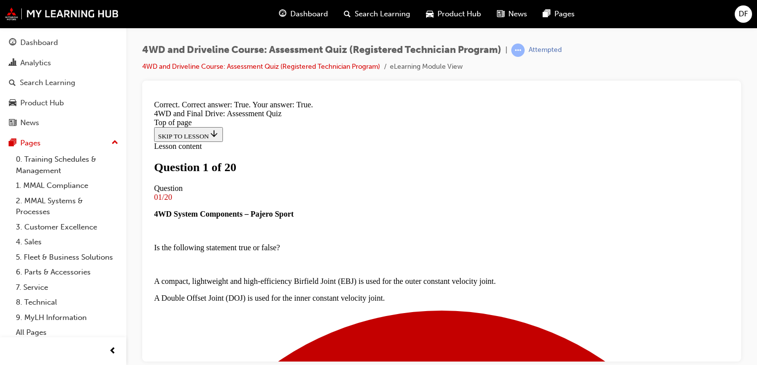
scroll to position [209, 0]
drag, startPoint x: 393, startPoint y: 152, endPoint x: 420, endPoint y: 150, distance: 27.8
drag, startPoint x: 402, startPoint y: 206, endPoint x: 430, endPoint y: 209, distance: 27.8
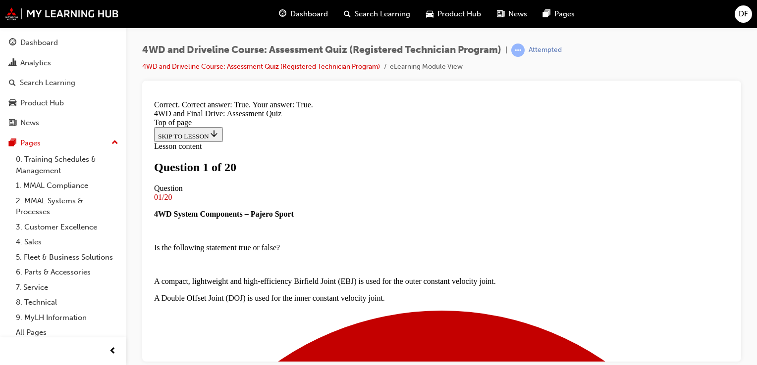
drag, startPoint x: 417, startPoint y: 261, endPoint x: 446, endPoint y: 263, distance: 28.3
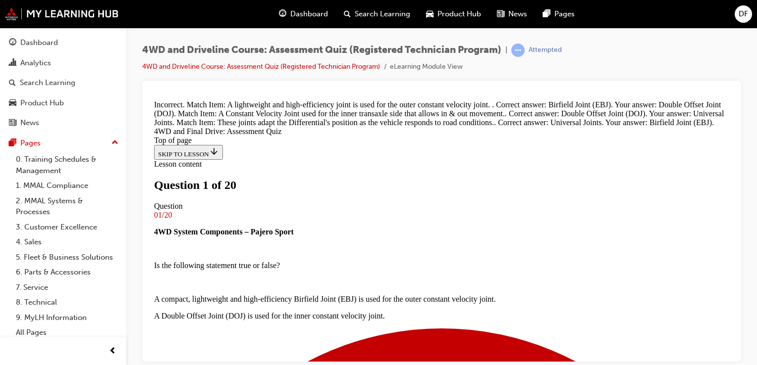
scroll to position [306, 0]
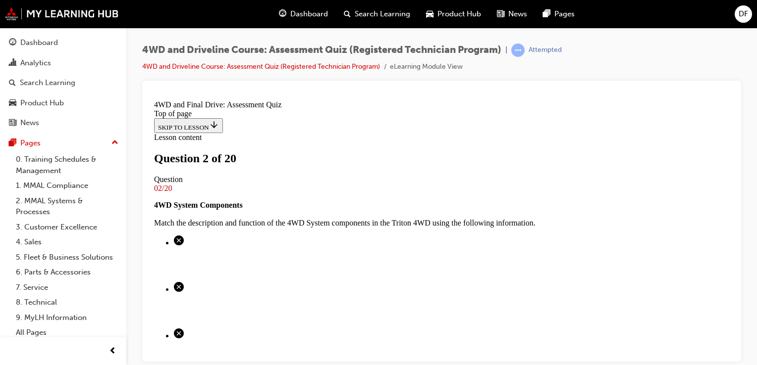
scroll to position [143, 0]
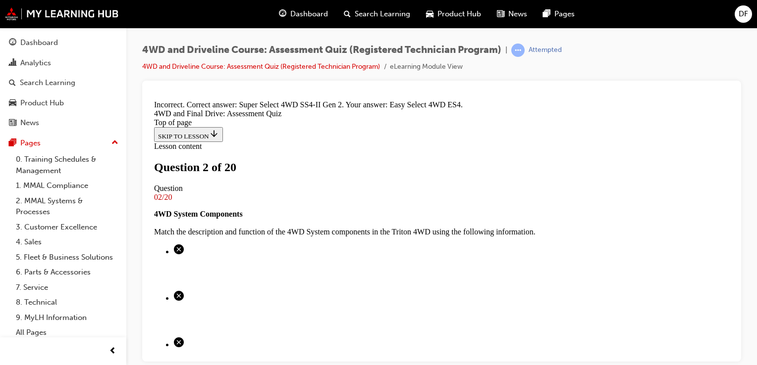
scroll to position [276, 0]
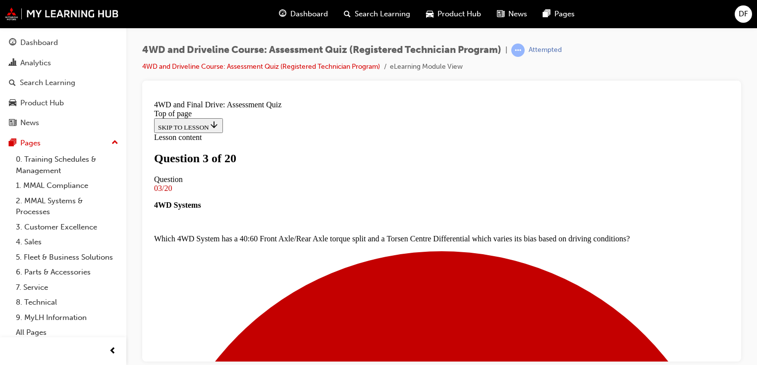
scroll to position [174, 0]
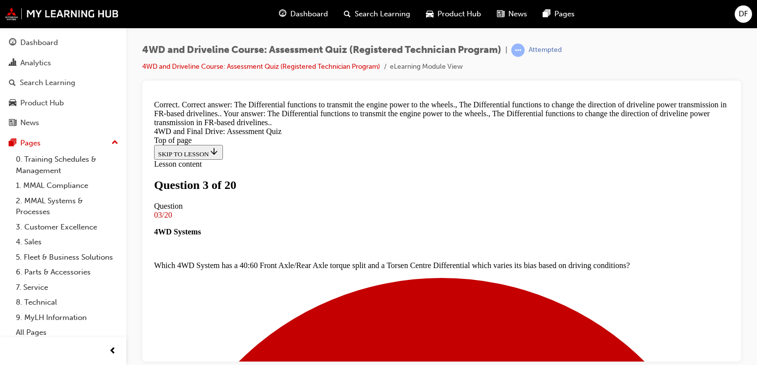
scroll to position [313, 0]
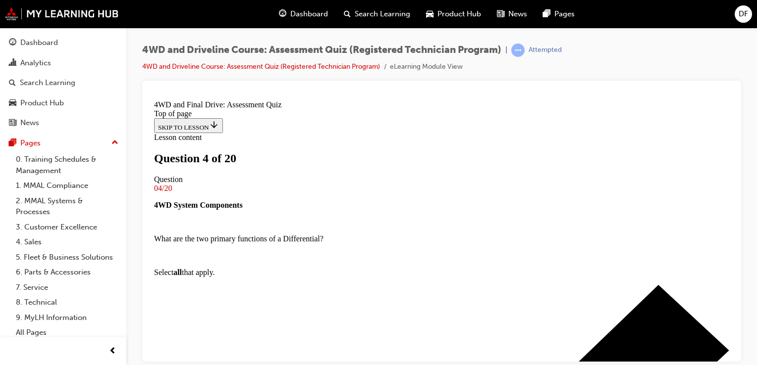
scroll to position [199, 0]
drag, startPoint x: 408, startPoint y: 313, endPoint x: 436, endPoint y: 157, distance: 158.5
drag, startPoint x: 369, startPoint y: 209, endPoint x: 396, endPoint y: 259, distance: 57.4
drag, startPoint x: 379, startPoint y: 208, endPoint x: 405, endPoint y: 313, distance: 108.2
drag, startPoint x: 408, startPoint y: 211, endPoint x: 436, endPoint y: 210, distance: 27.2
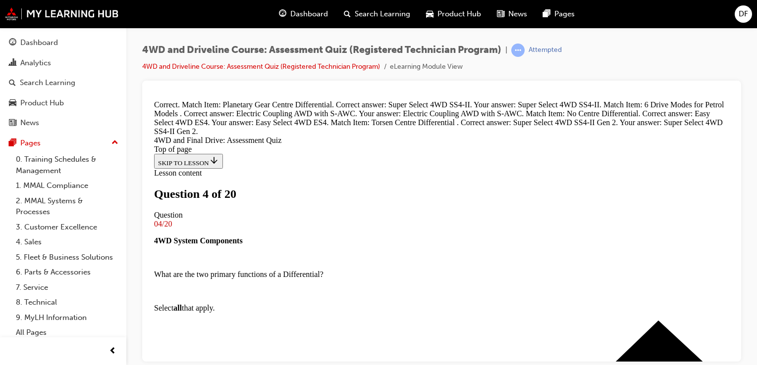
scroll to position [328, 0]
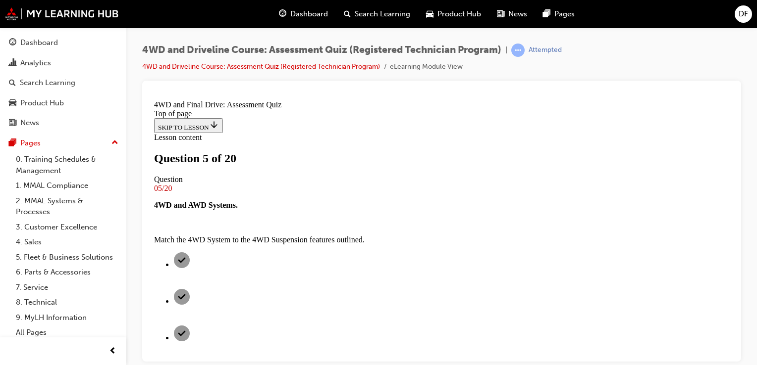
scroll to position [205, 0]
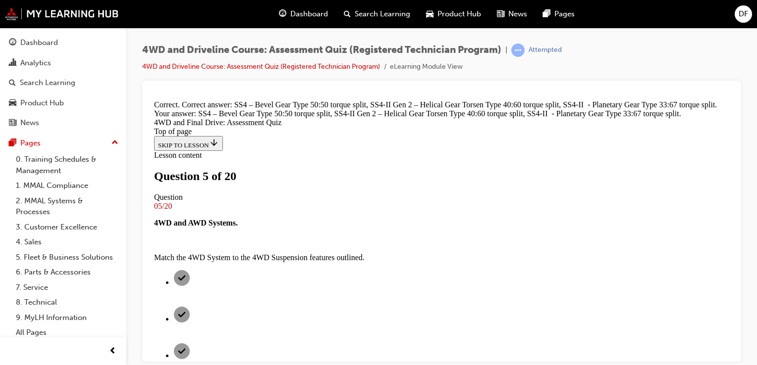
scroll to position [310, 0]
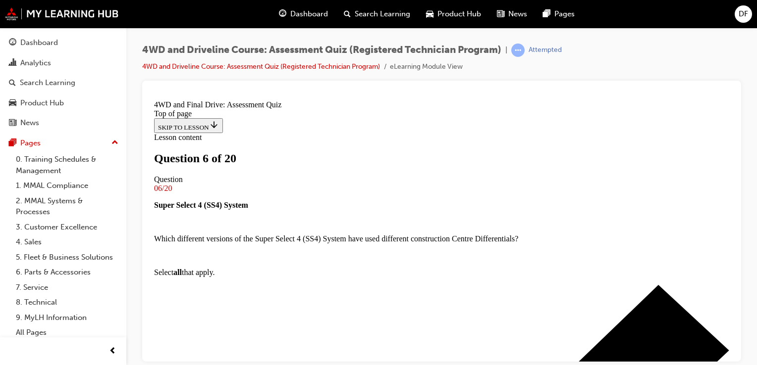
scroll to position [166, 0]
drag, startPoint x: 423, startPoint y: 242, endPoint x: 396, endPoint y: 242, distance: 27.2
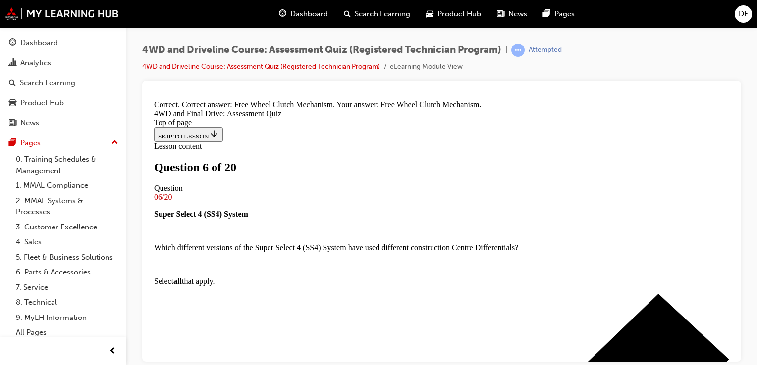
scroll to position [310, 0]
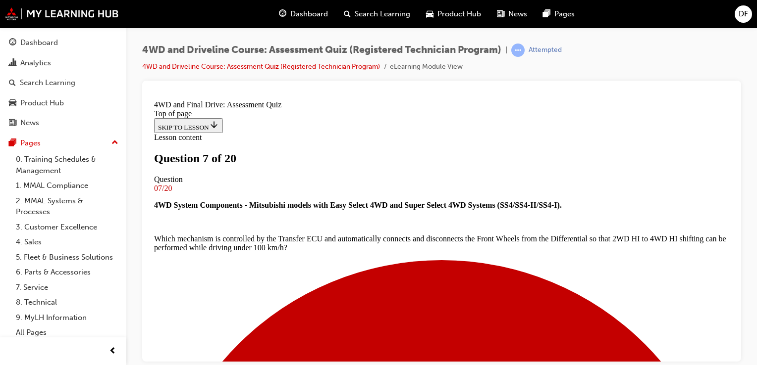
scroll to position [154, 0]
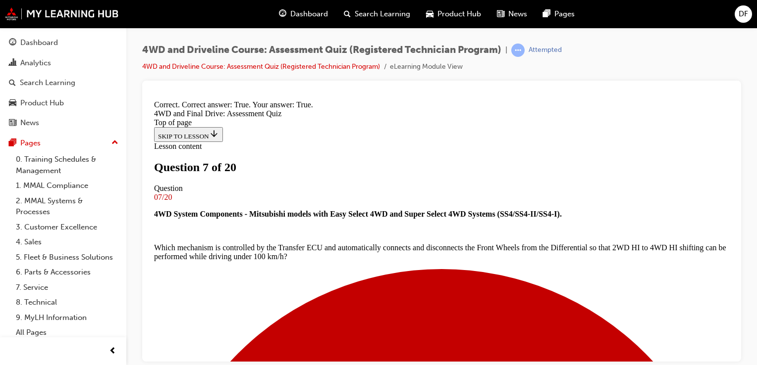
scroll to position [241, 0]
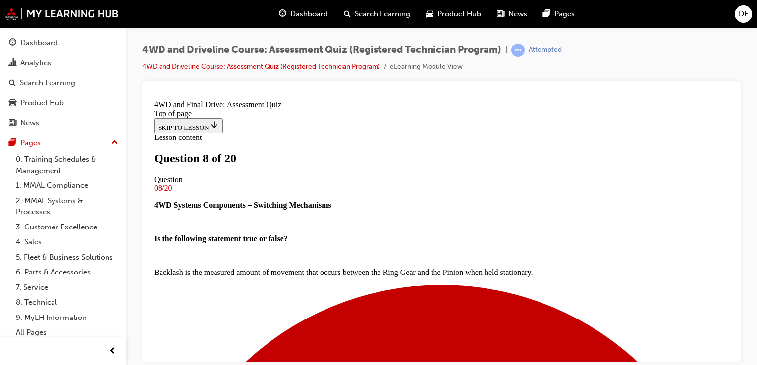
scroll to position [171, 0]
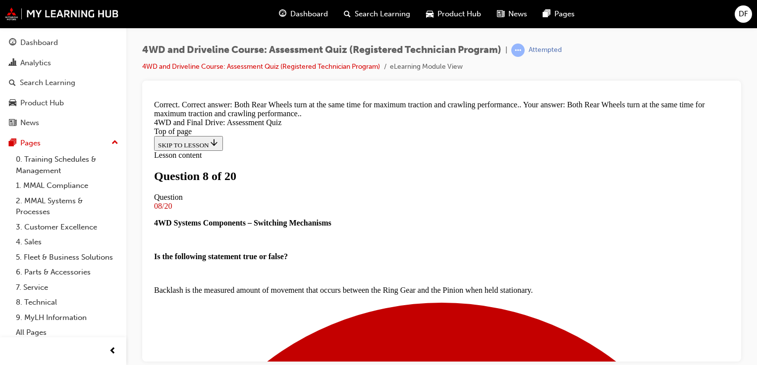
scroll to position [305, 0]
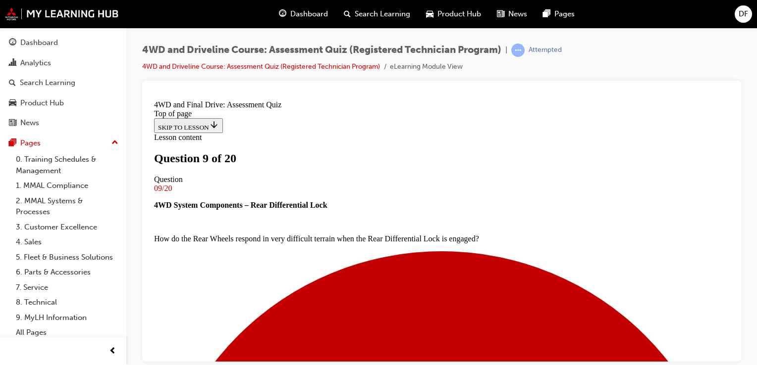
scroll to position [111, 0]
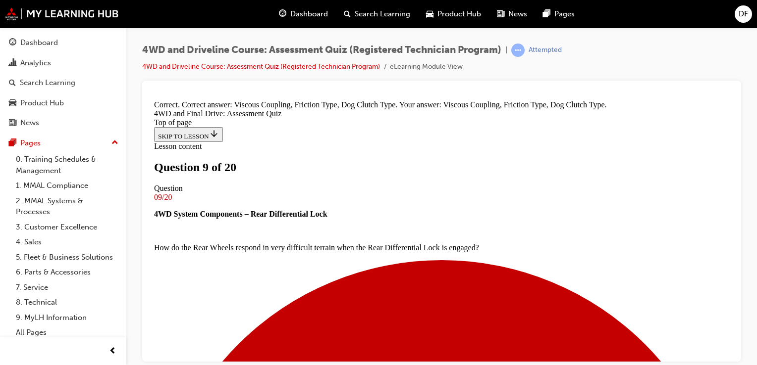
scroll to position [293, 0]
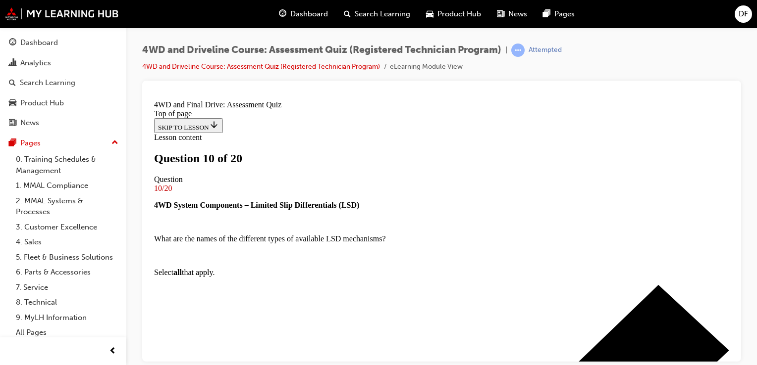
scroll to position [98, 0]
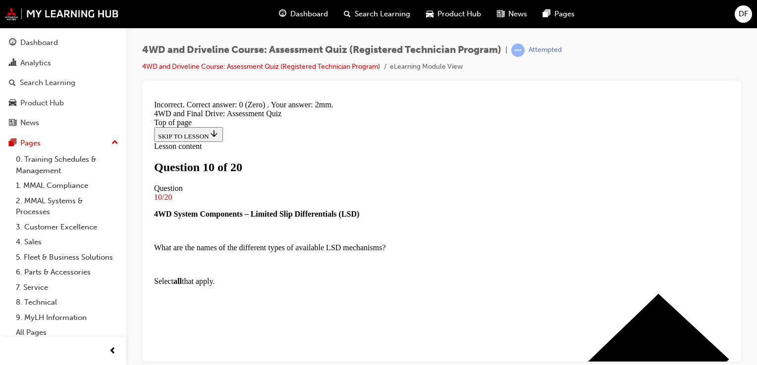
scroll to position [259, 0]
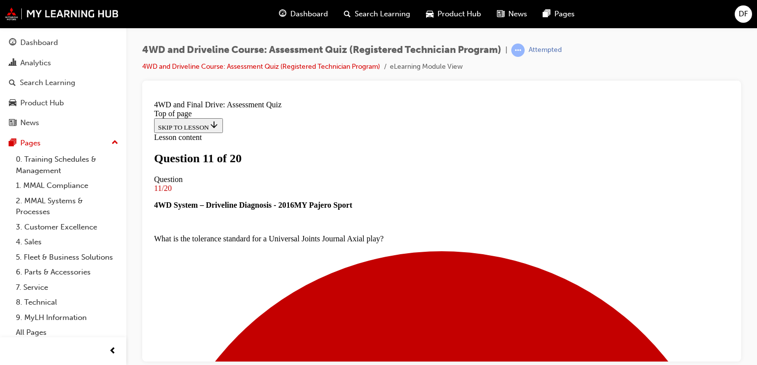
scroll to position [101, 0]
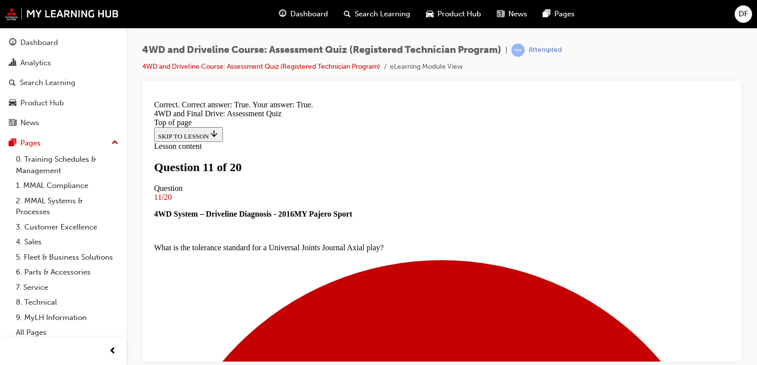
scroll to position [231, 0]
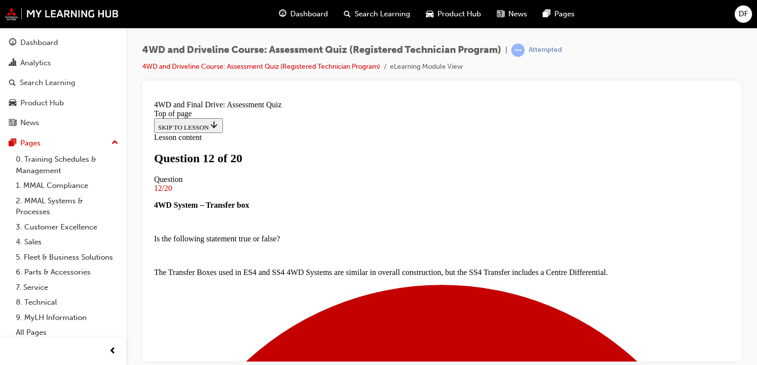
drag, startPoint x: 428, startPoint y: 316, endPoint x: 499, endPoint y: 200, distance: 136.6
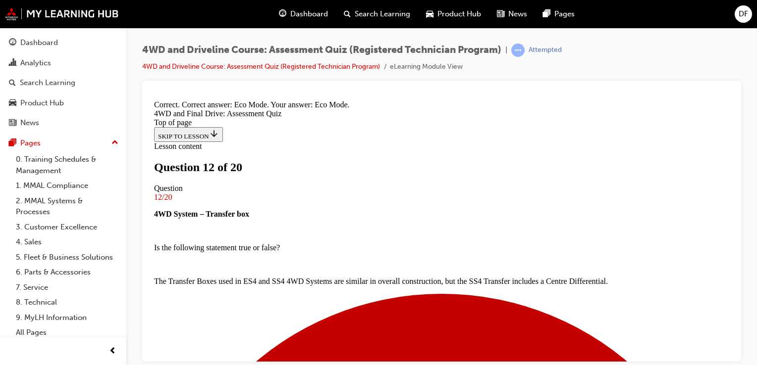
scroll to position [276, 0]
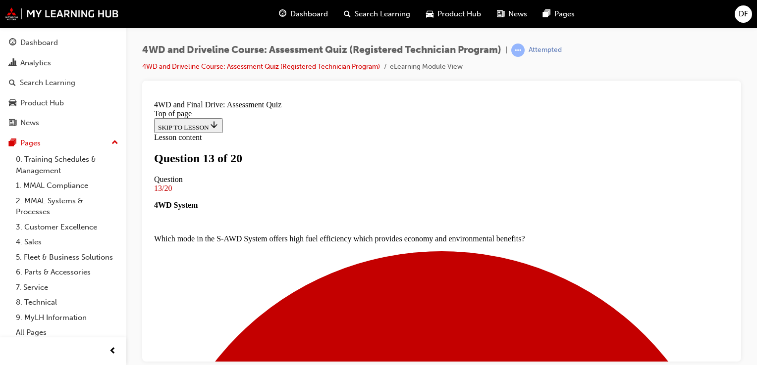
scroll to position [129, 0]
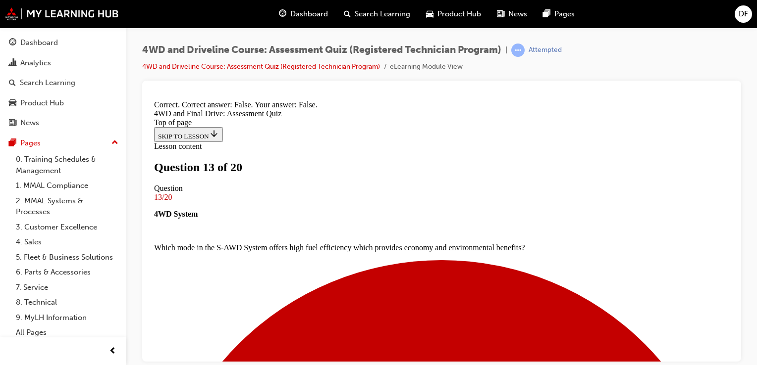
scroll to position [231, 0]
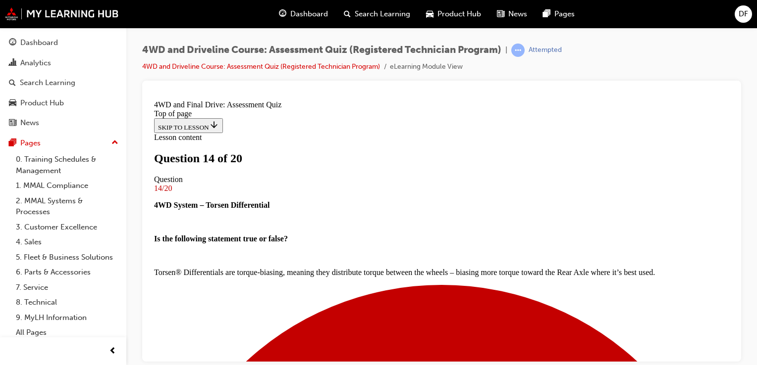
scroll to position [114, 0]
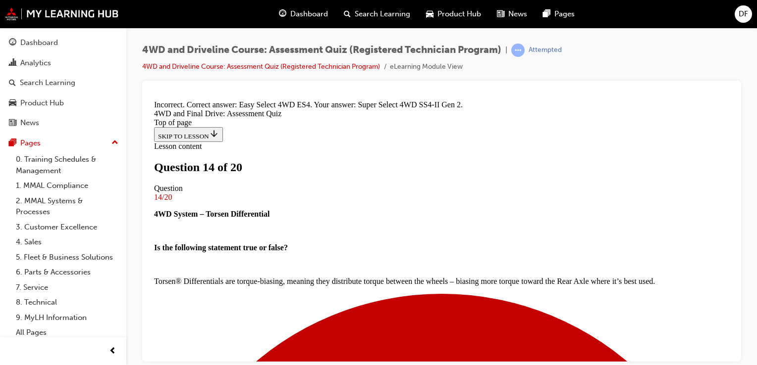
scroll to position [171, 0]
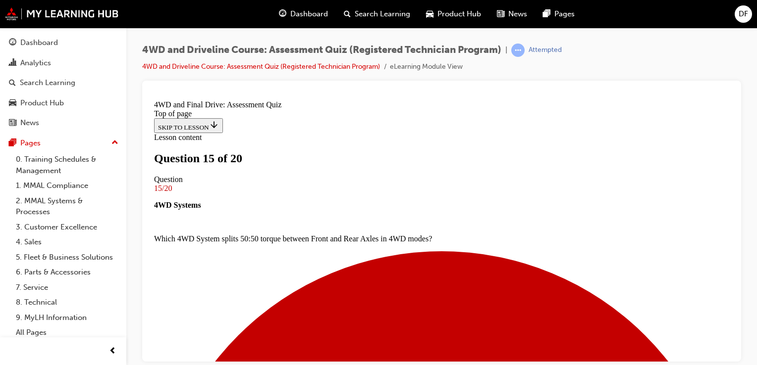
scroll to position [180, 0]
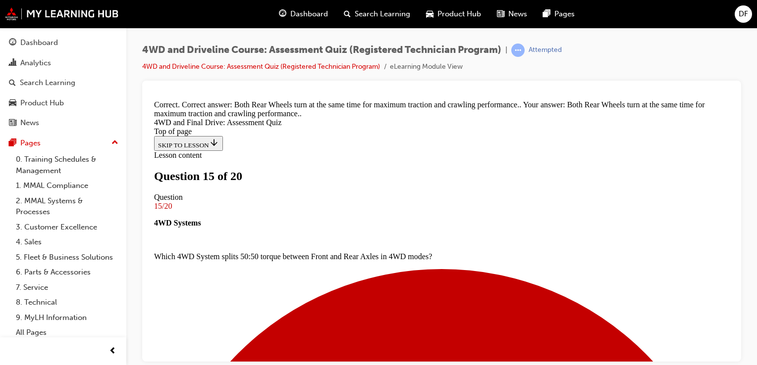
scroll to position [316, 0]
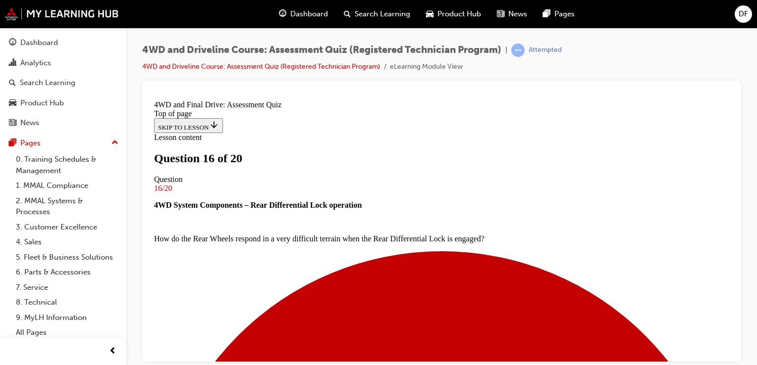
scroll to position [154, 0]
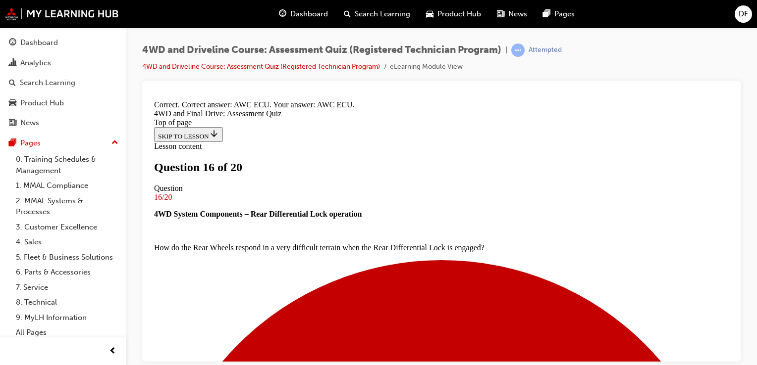
scroll to position [293, 0]
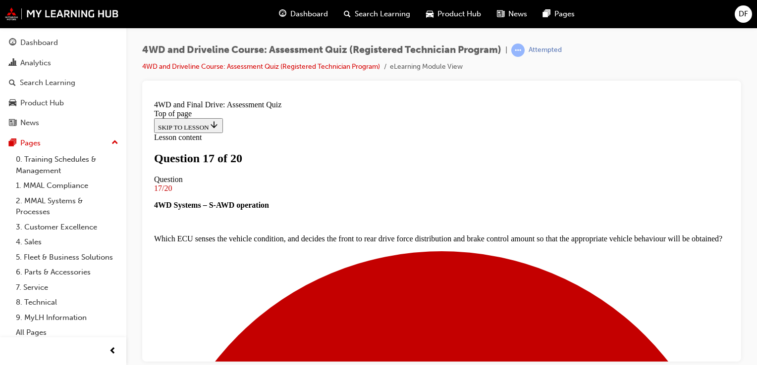
scroll to position [120, 0]
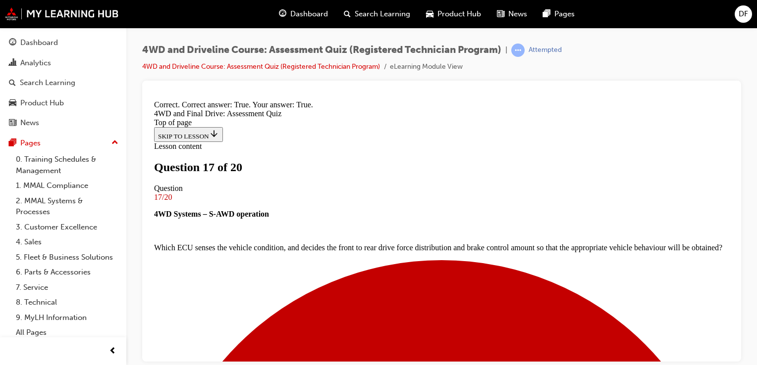
scroll to position [231, 0]
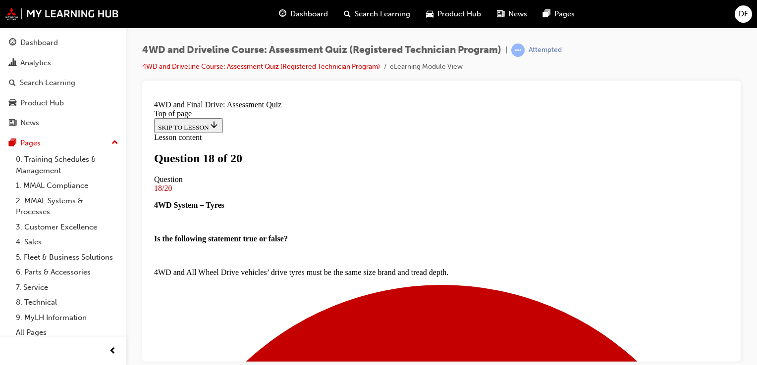
scroll to position [176, 0]
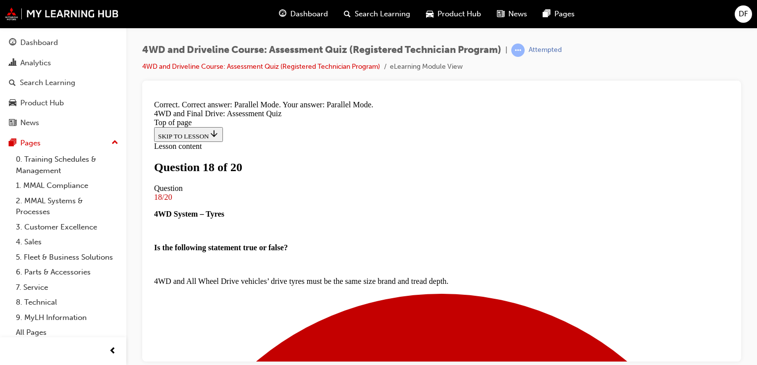
scroll to position [264, 0]
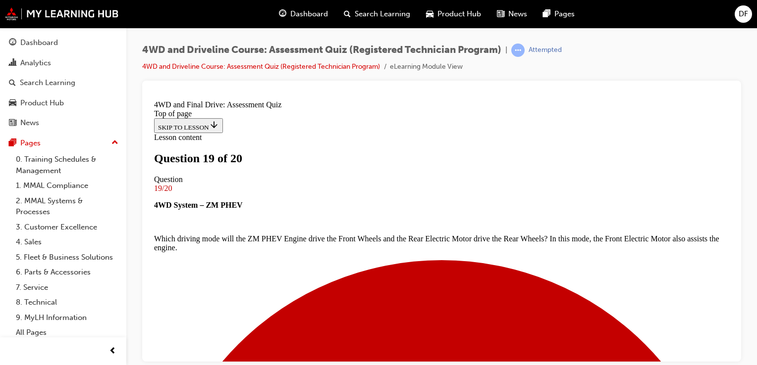
scroll to position [107, 0]
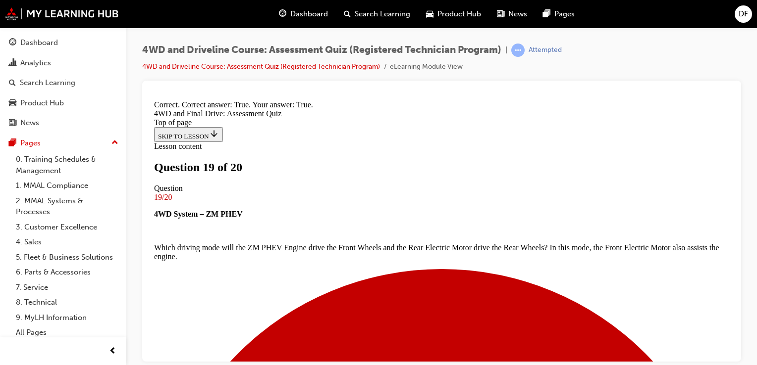
scroll to position [231, 0]
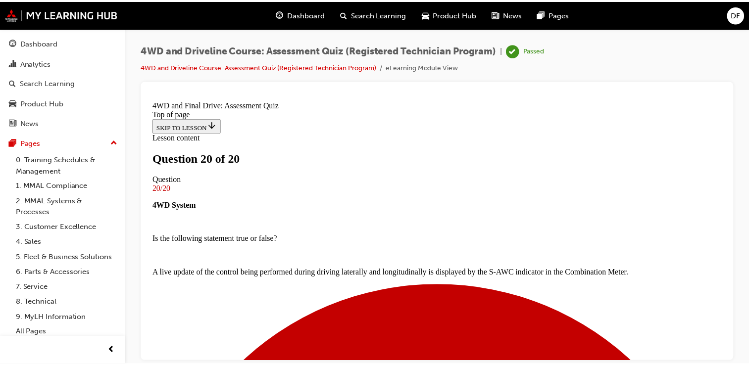
scroll to position [105, 0]
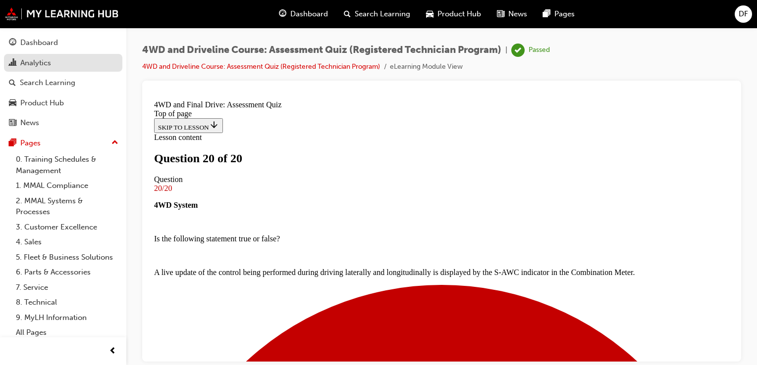
click at [51, 66] on div "Analytics" at bounding box center [63, 63] width 108 height 12
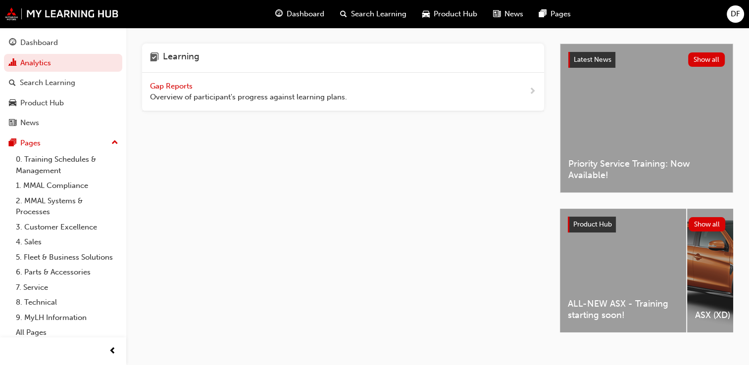
click at [186, 82] on span "Gap Reports" at bounding box center [172, 86] width 45 height 9
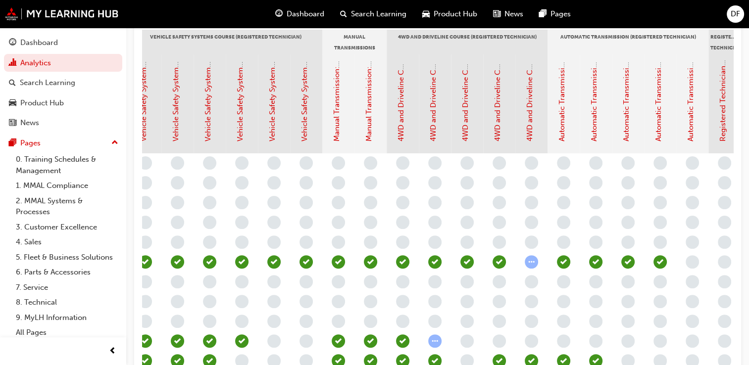
scroll to position [0, 1050]
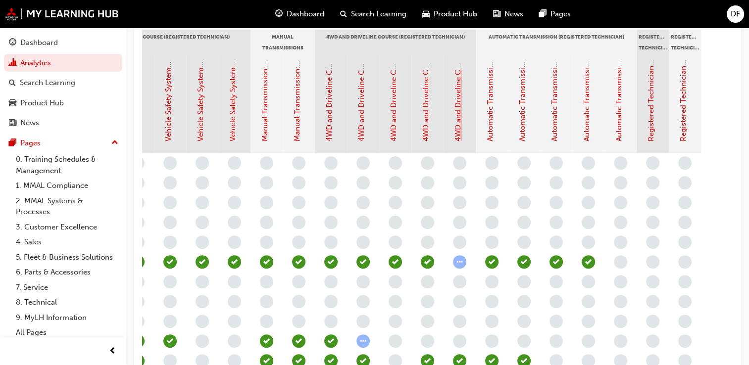
click at [456, 129] on link "4WD and Driveline Course: Assessment Quiz (Registered Technician Program)" at bounding box center [458, 7] width 9 height 269
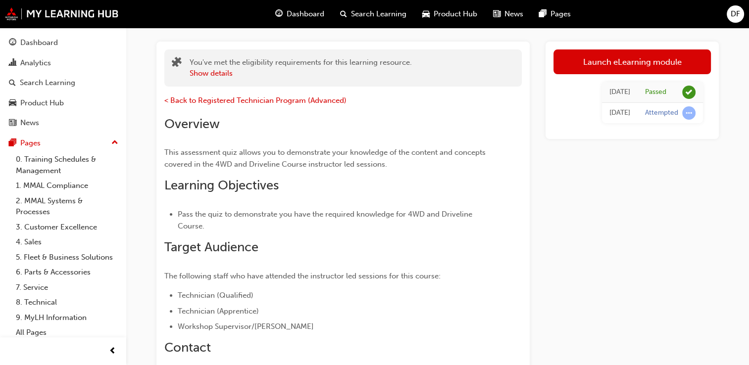
scroll to position [68, 0]
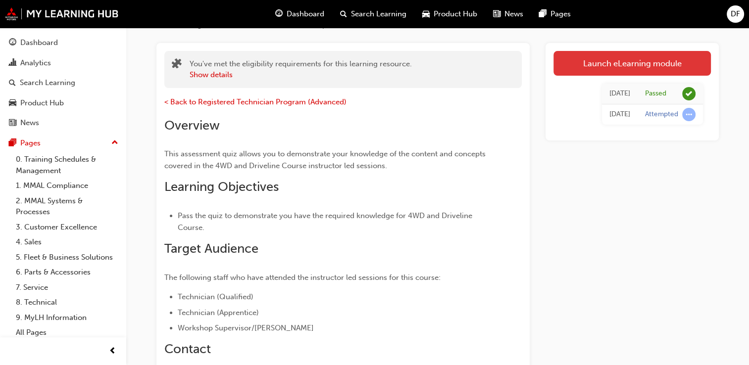
click at [617, 64] on link "Launch eLearning module" at bounding box center [632, 63] width 157 height 25
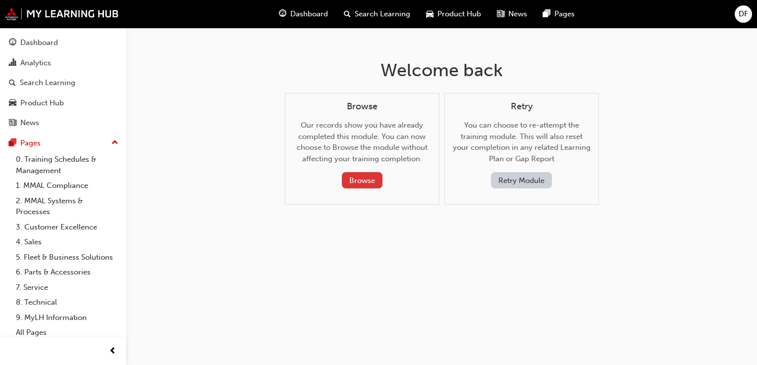
click at [357, 181] on button "Browse" at bounding box center [362, 180] width 41 height 16
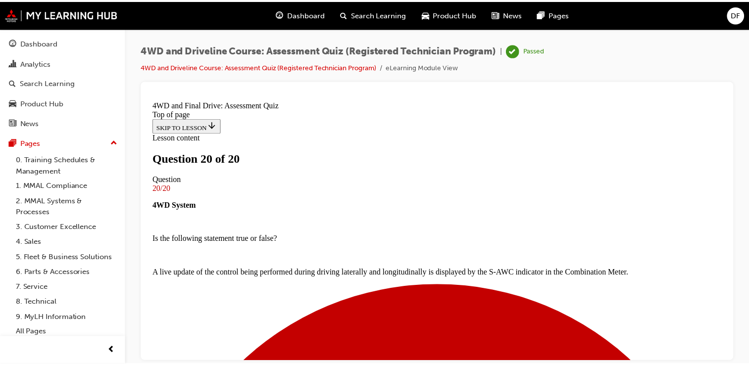
scroll to position [156, 0]
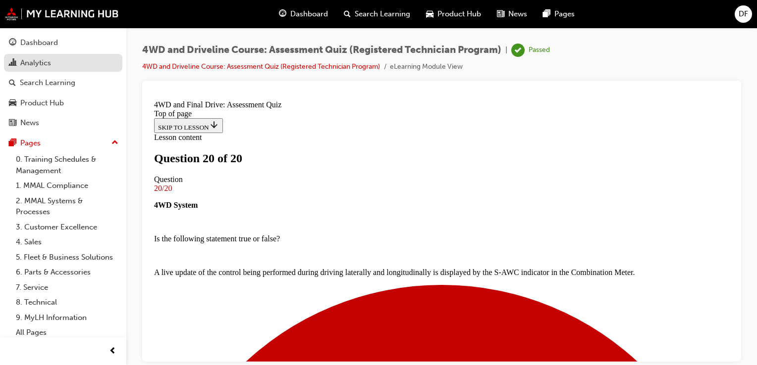
click at [90, 59] on div "Analytics" at bounding box center [63, 63] width 108 height 12
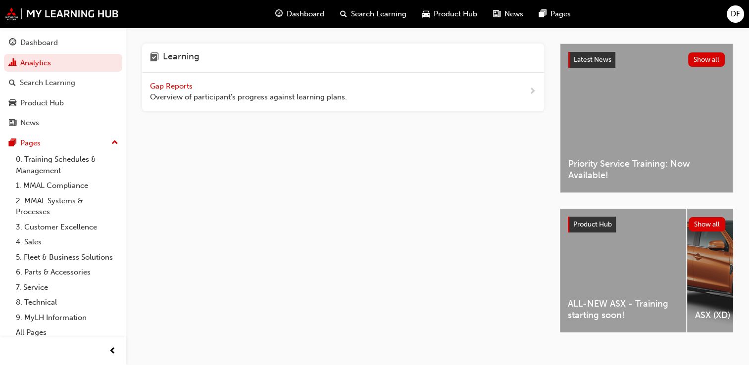
click at [267, 92] on span "Overview of participant's progress against learning plans." at bounding box center [248, 97] width 197 height 11
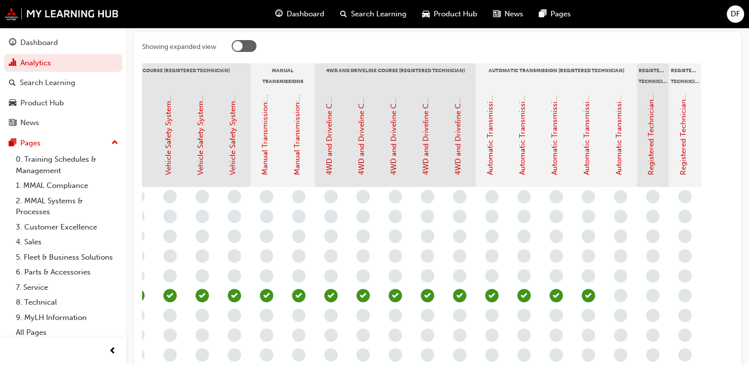
scroll to position [204, 0]
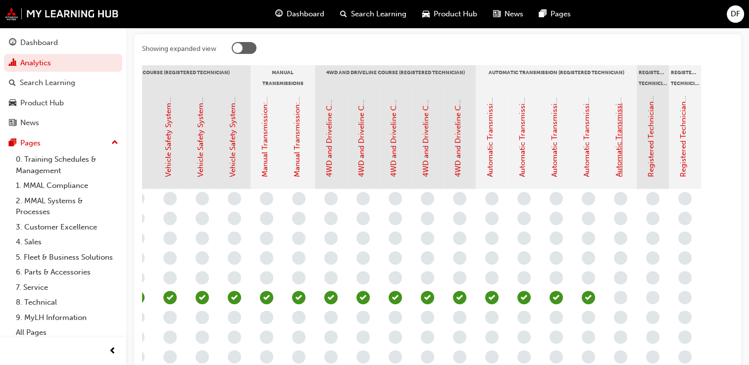
click at [617, 165] on link "Automatic Transmission Course 1: Assessment Quiz (Registered Technician Program…" at bounding box center [618, 11] width 9 height 334
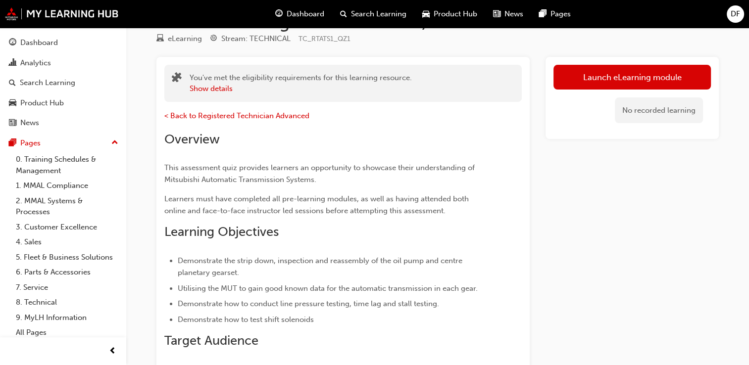
scroll to position [62, 0]
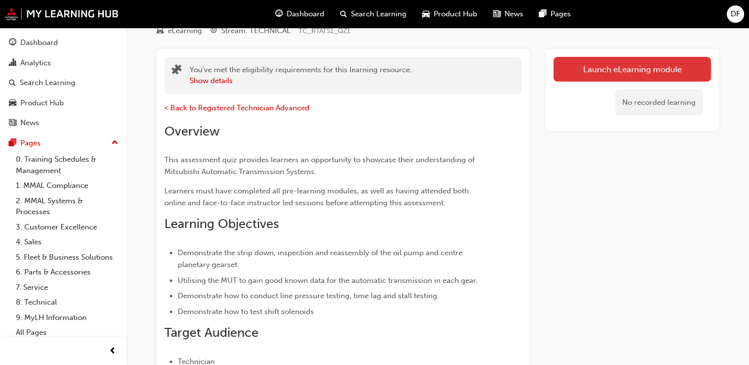
click at [598, 65] on link "Launch eLearning module" at bounding box center [632, 69] width 157 height 25
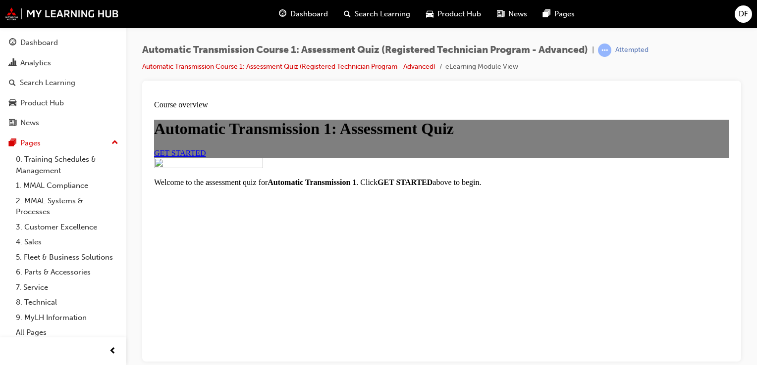
scroll to position [32, 0]
click at [206, 157] on link "GET STARTED" at bounding box center [180, 153] width 52 height 8
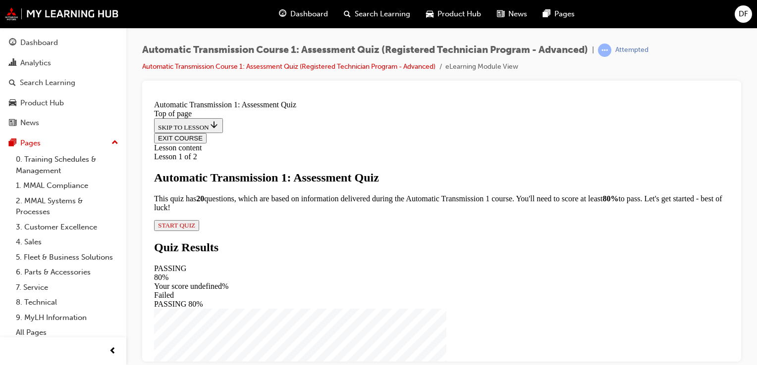
scroll to position [92, 0]
click at [195, 229] on span "START QUIZ" at bounding box center [176, 224] width 37 height 7
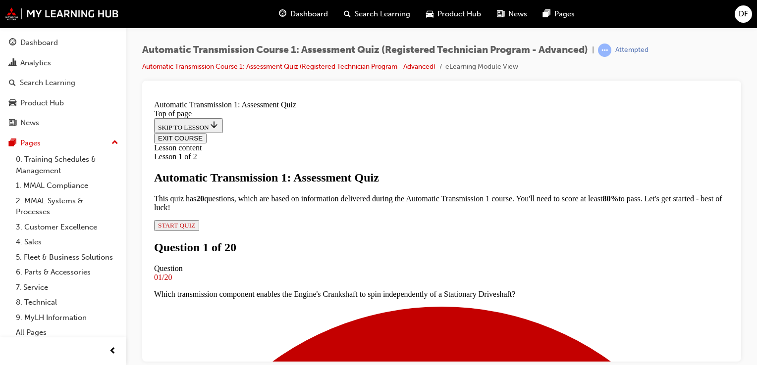
scroll to position [133, 0]
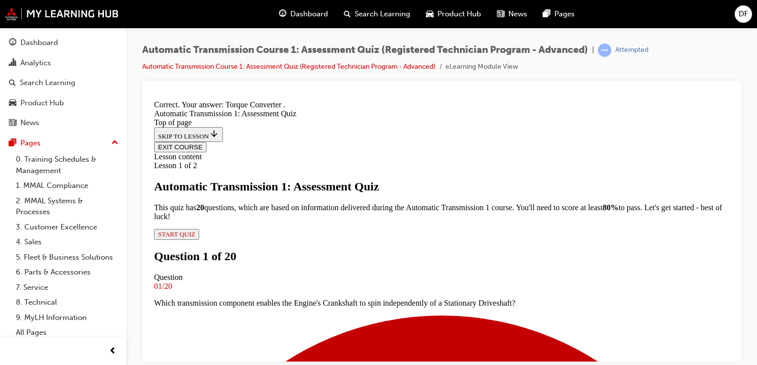
scroll to position [254, 0]
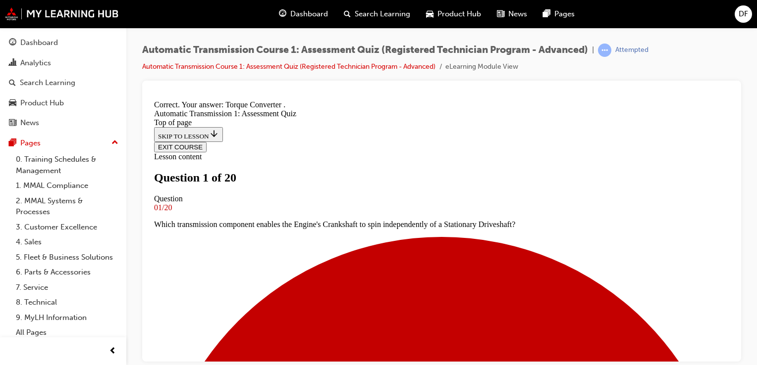
scroll to position [109, 0]
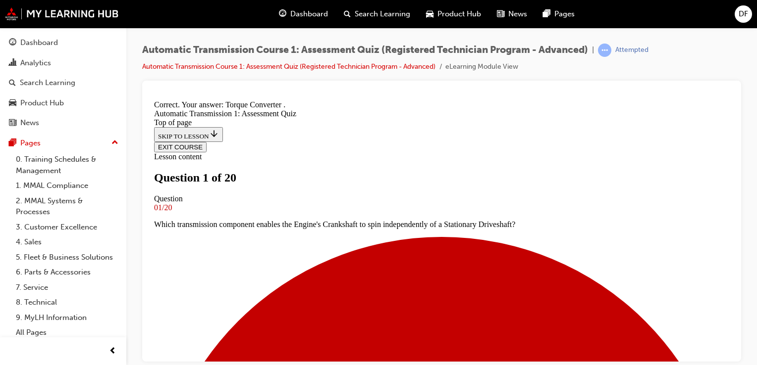
scroll to position [164, 0]
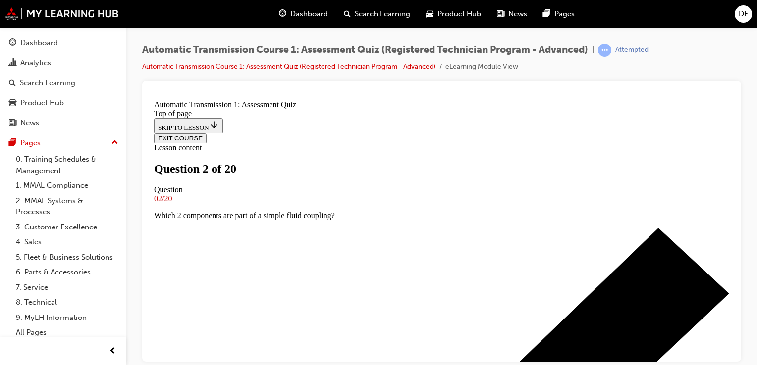
scroll to position [136, 0]
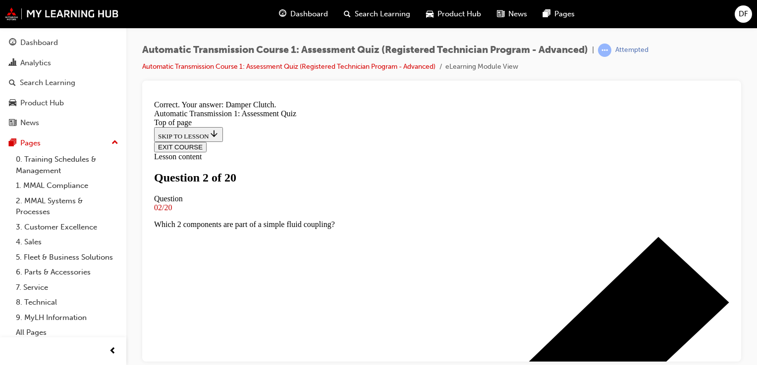
scroll to position [254, 0]
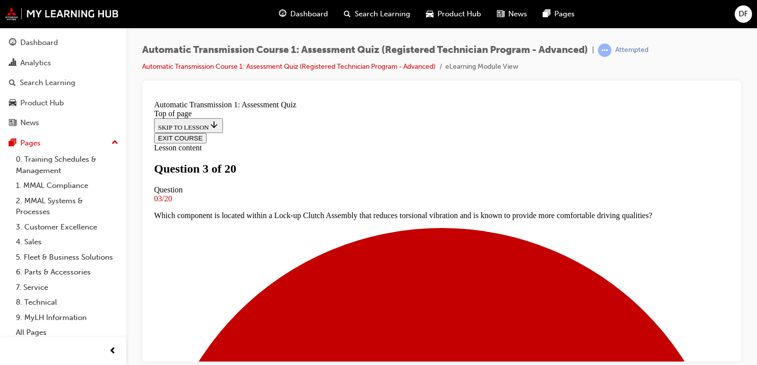
scroll to position [162, 0]
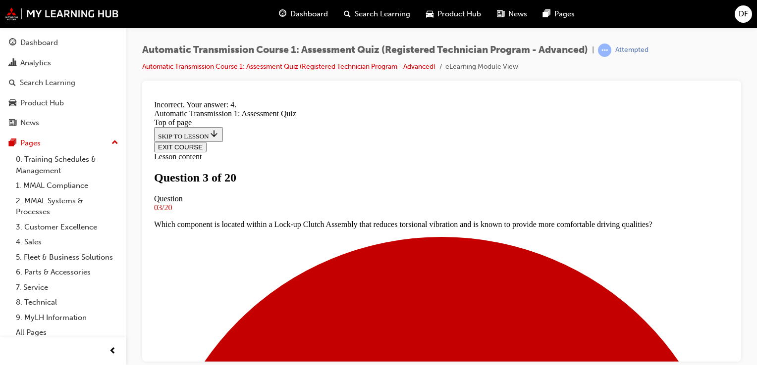
scroll to position [254, 0]
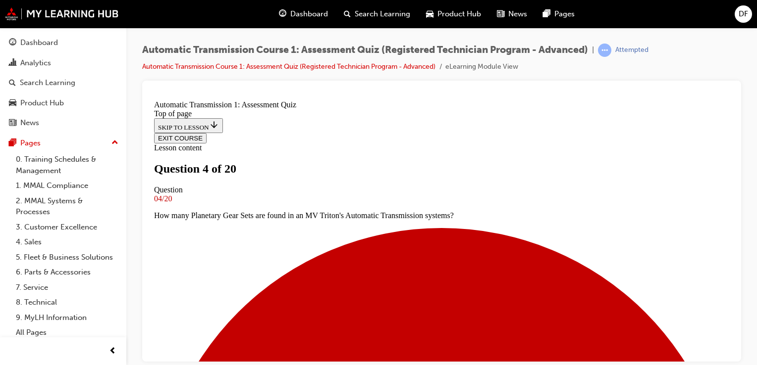
scroll to position [106, 0]
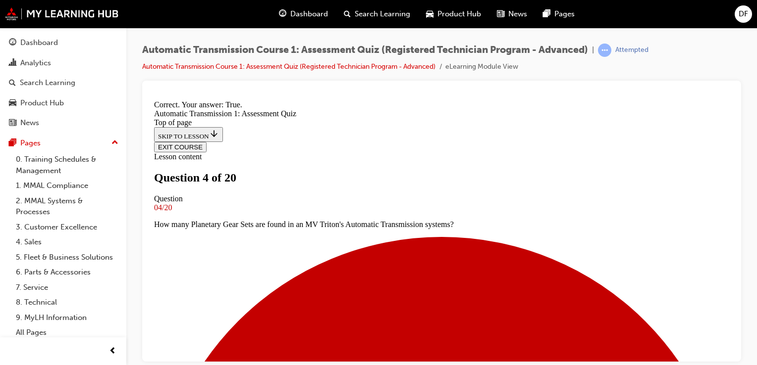
scroll to position [209, 0]
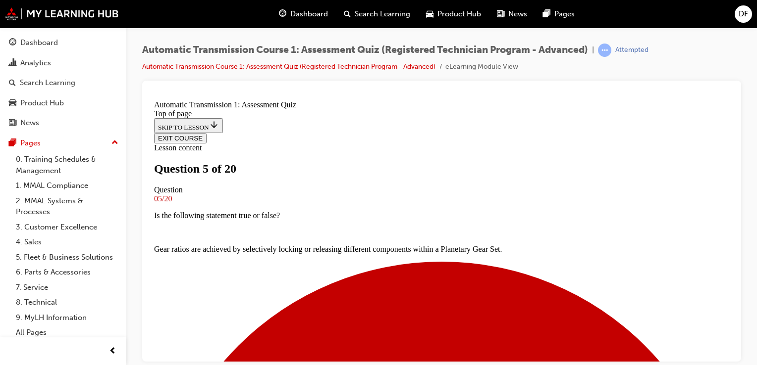
scroll to position [125, 0]
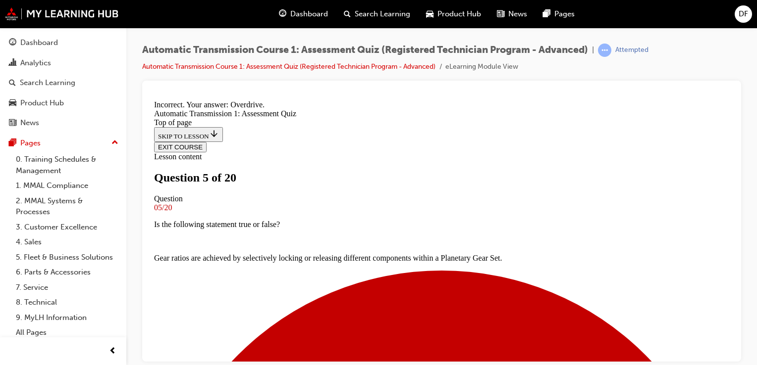
scroll to position [230, 0]
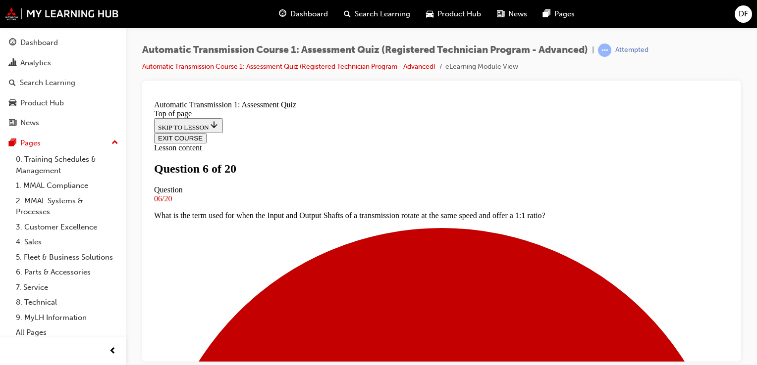
scroll to position [99, 0]
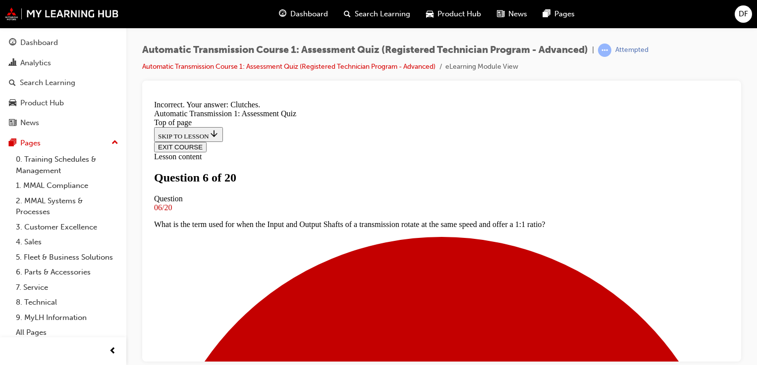
scroll to position [238, 0]
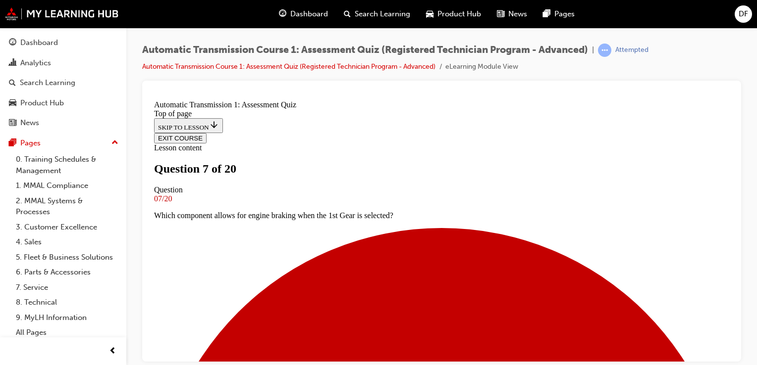
scroll to position [83, 0]
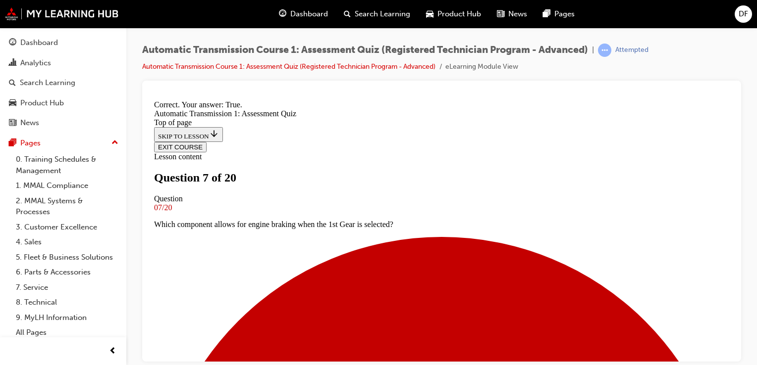
scroll to position [226, 0]
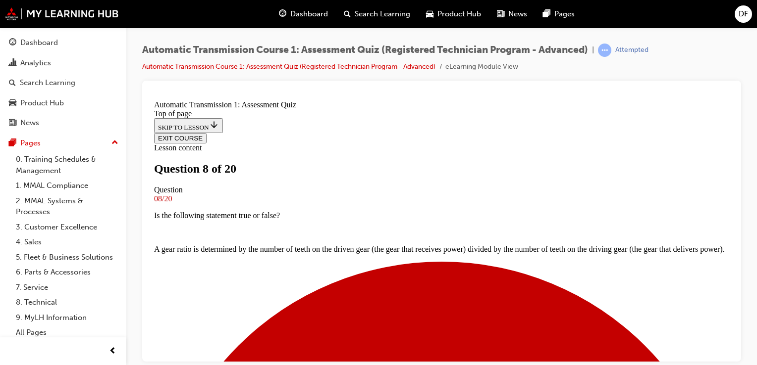
scroll to position [94, 0]
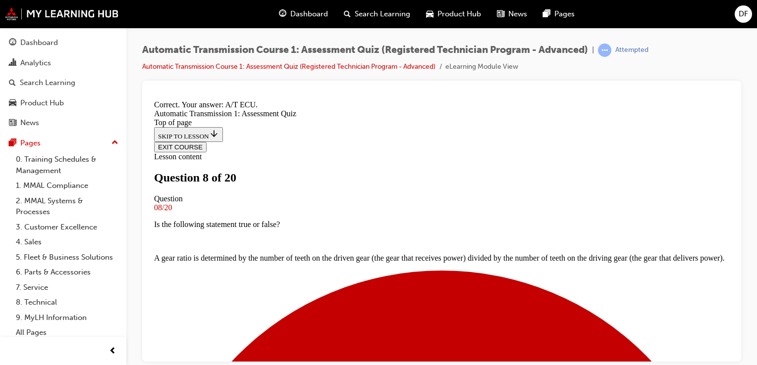
scroll to position [215, 0]
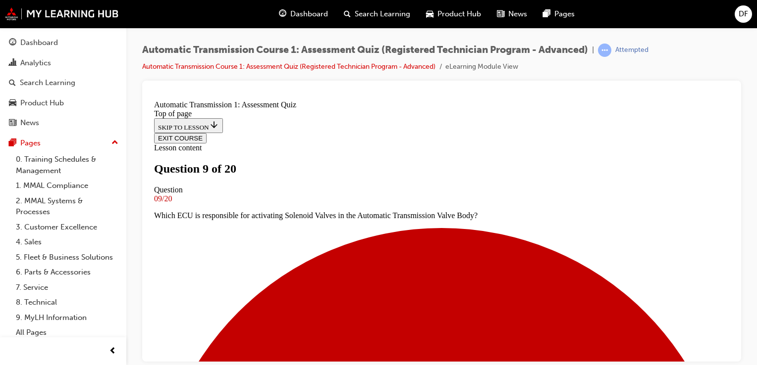
scroll to position [97, 0]
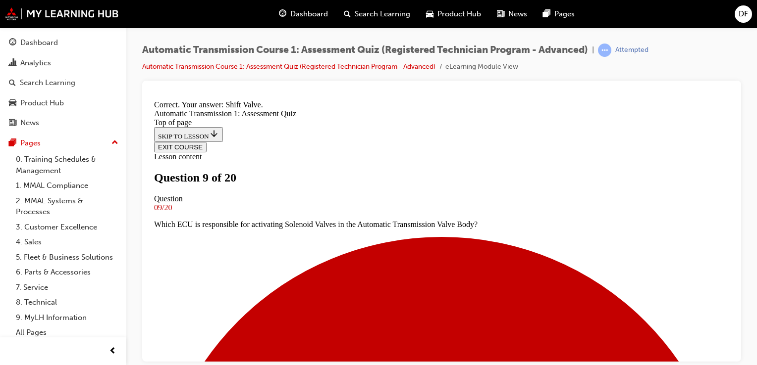
scroll to position [254, 0]
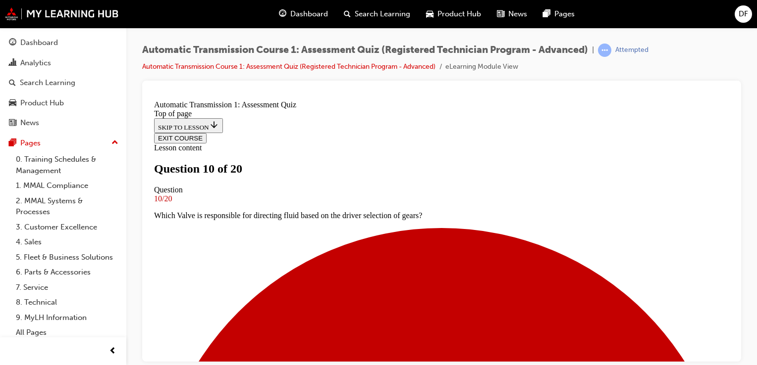
scroll to position [86, 0]
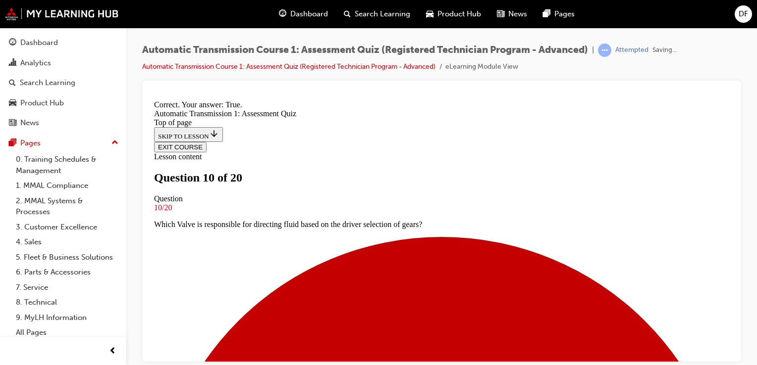
scroll to position [209, 0]
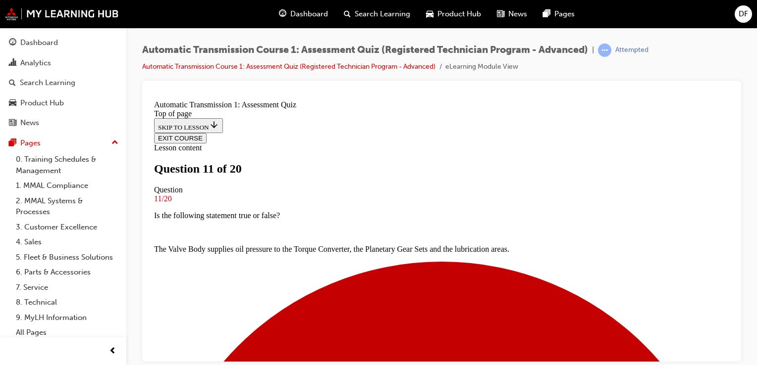
scroll to position [96, 0]
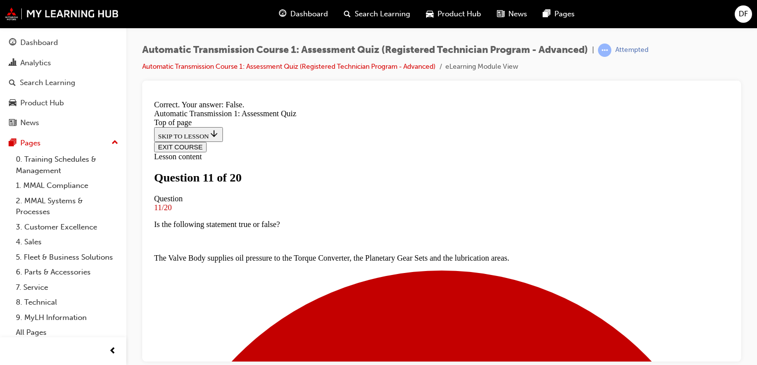
scroll to position [192, 0]
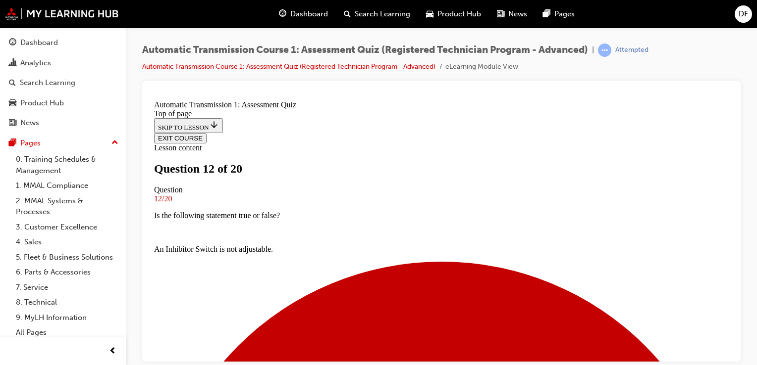
scroll to position [102, 0]
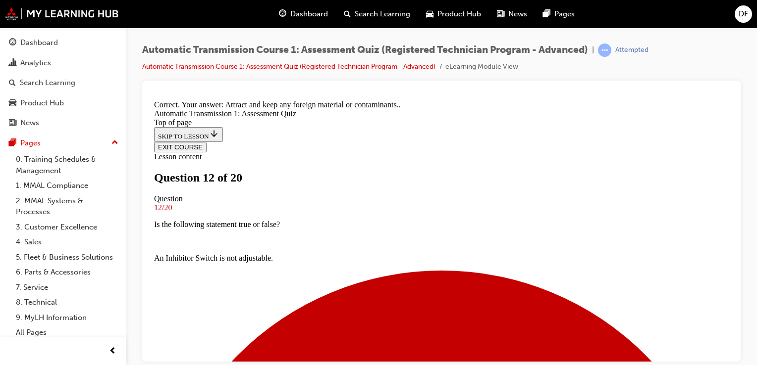
scroll to position [254, 0]
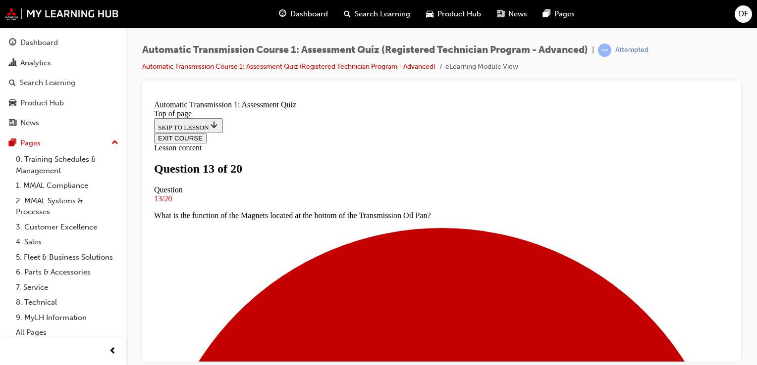
scroll to position [134, 0]
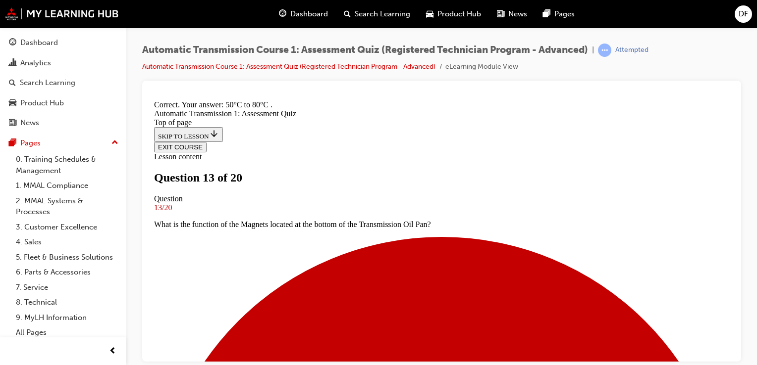
scroll to position [232, 0]
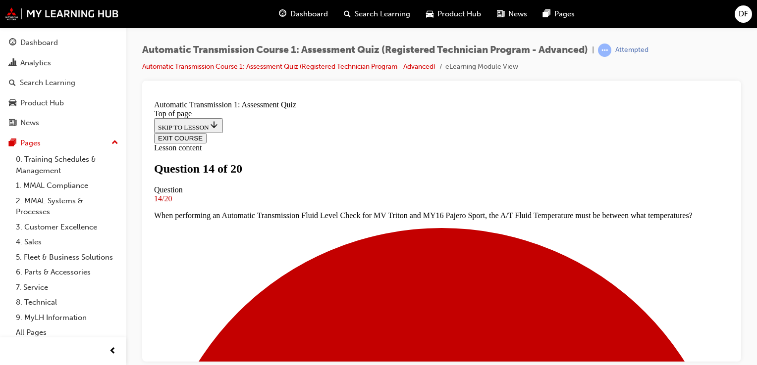
scroll to position [118, 0]
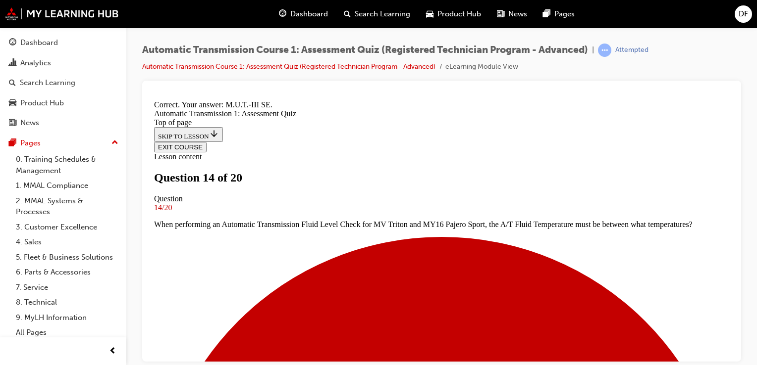
scroll to position [254, 0]
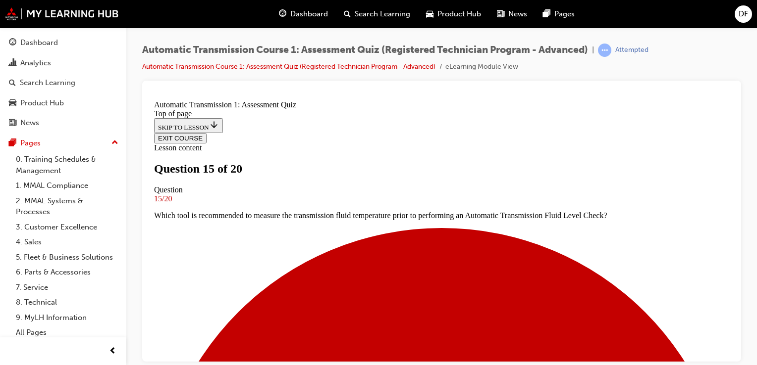
scroll to position [74, 0]
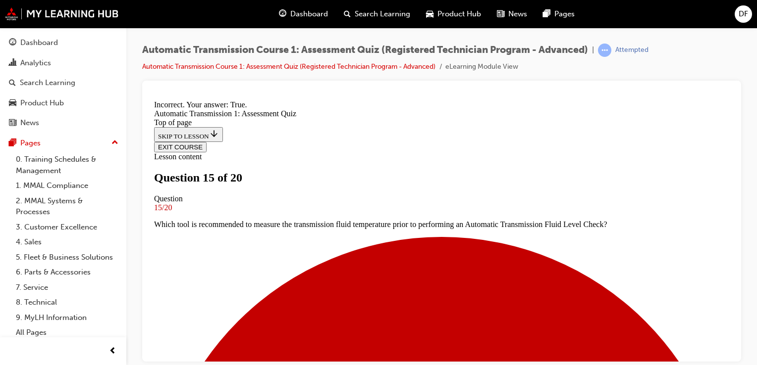
scroll to position [209, 0]
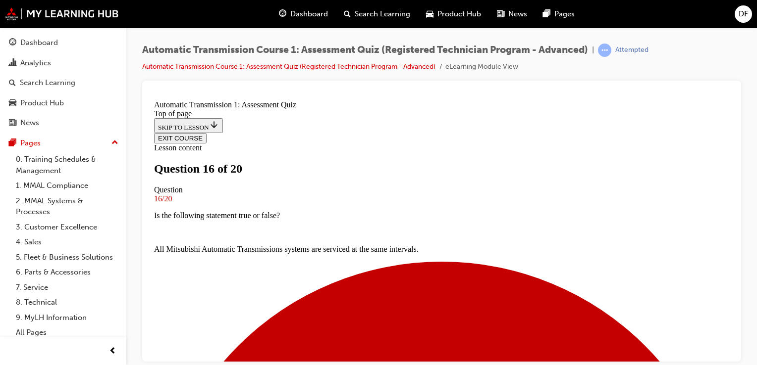
scroll to position [87, 0]
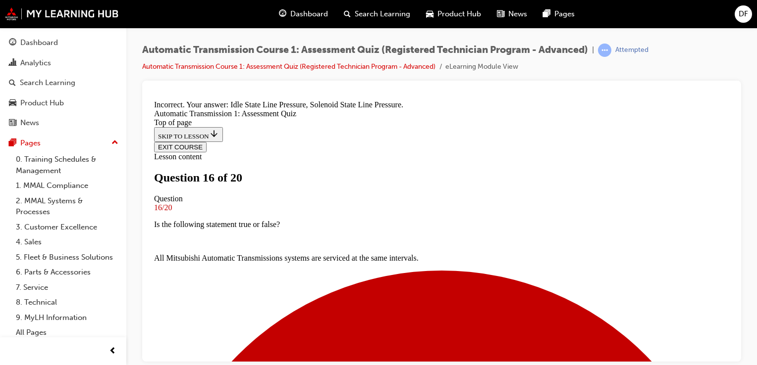
scroll to position [118, 0]
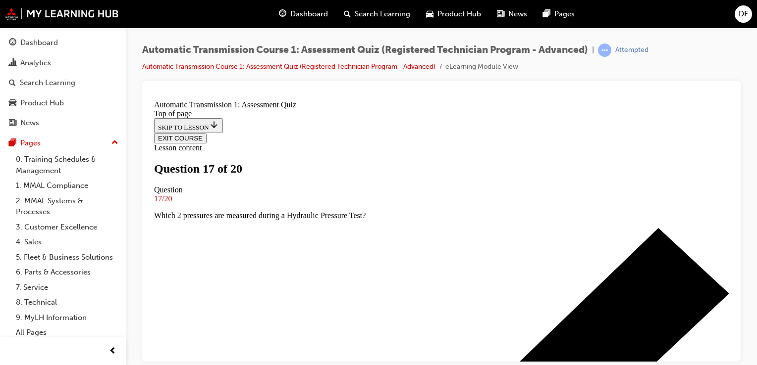
scroll to position [98, 0]
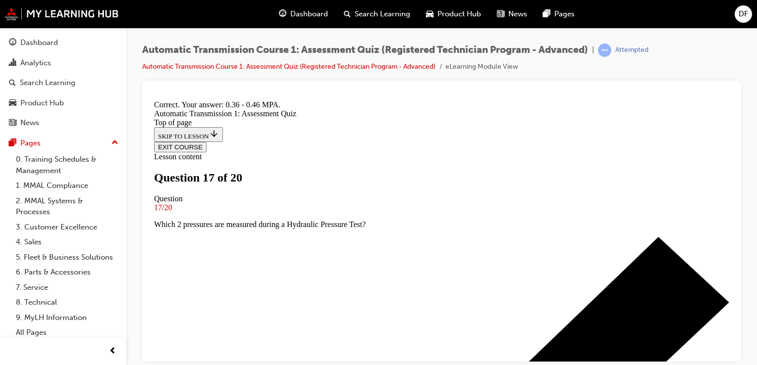
scroll to position [238, 0]
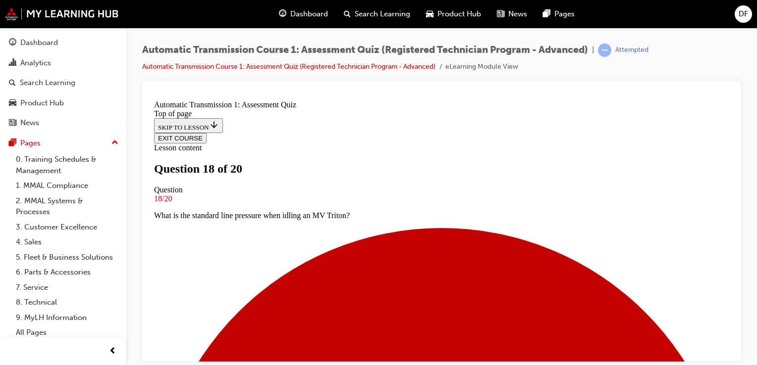
scroll to position [125, 0]
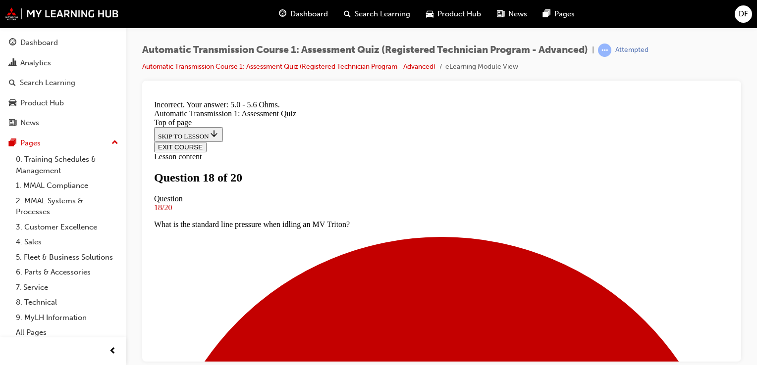
scroll to position [238, 0]
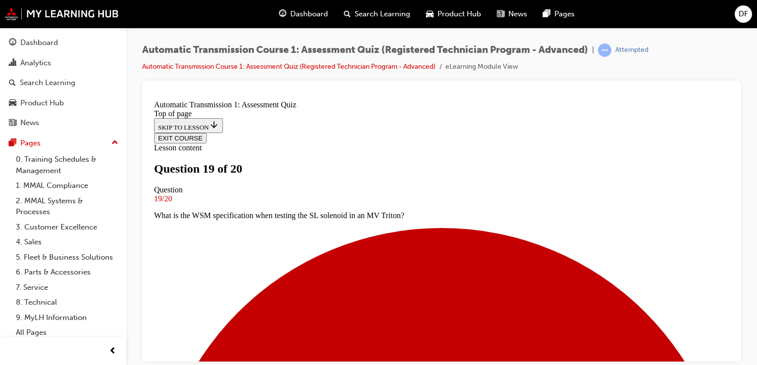
scroll to position [119, 0]
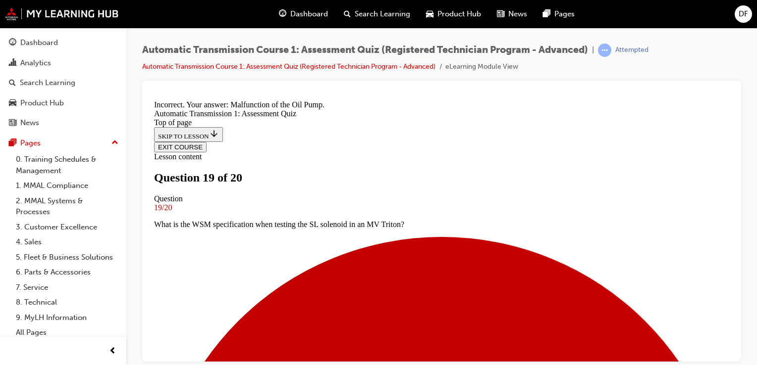
scroll to position [271, 0]
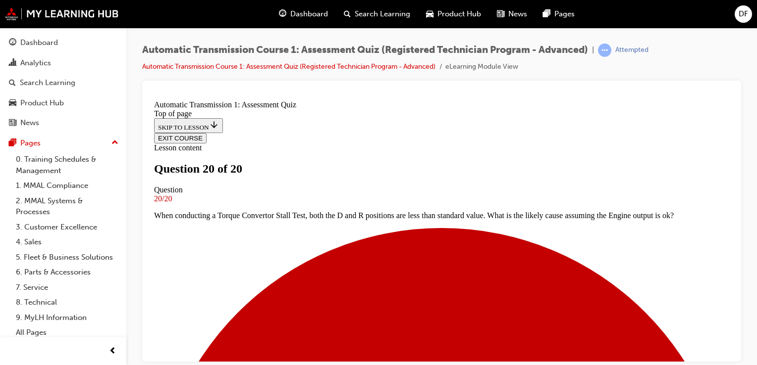
scroll to position [241, 0]
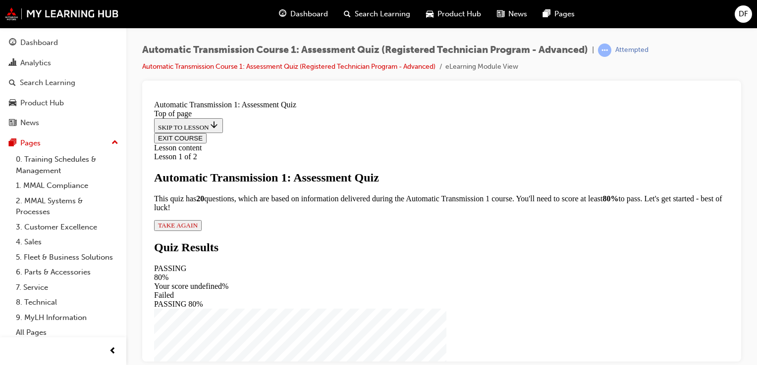
click at [198, 229] on span "TAKE AGAIN" at bounding box center [178, 224] width 40 height 7
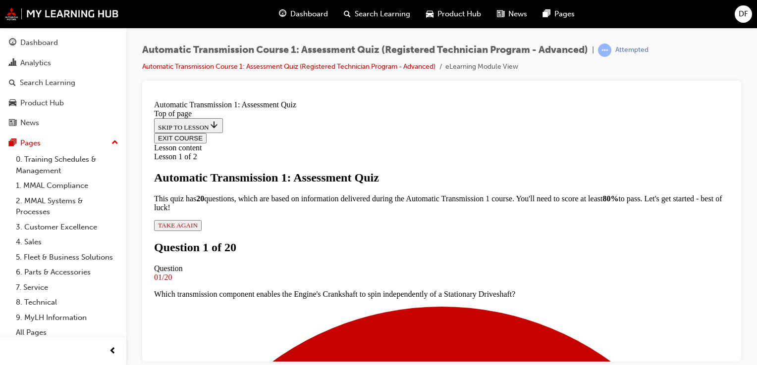
scroll to position [98, 0]
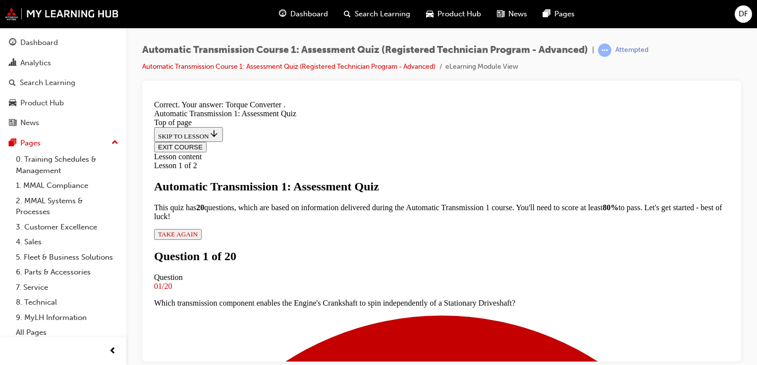
scroll to position [254, 0]
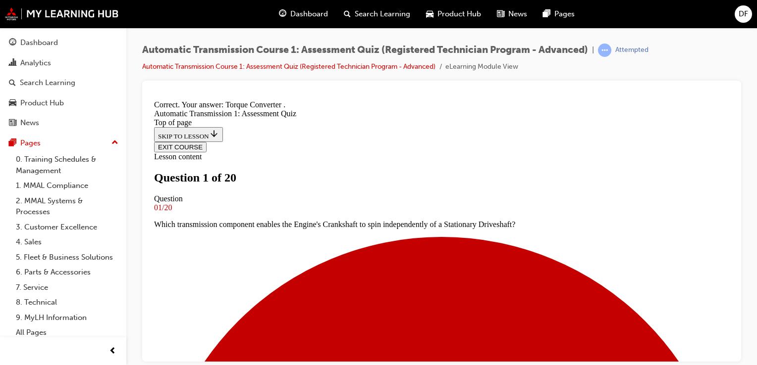
scroll to position [113, 0]
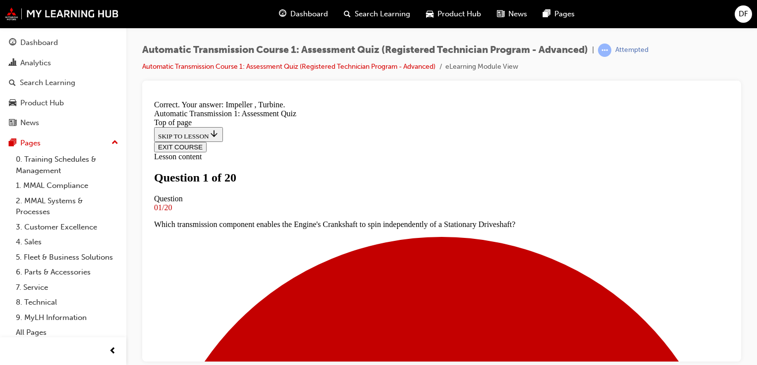
scroll to position [238, 0]
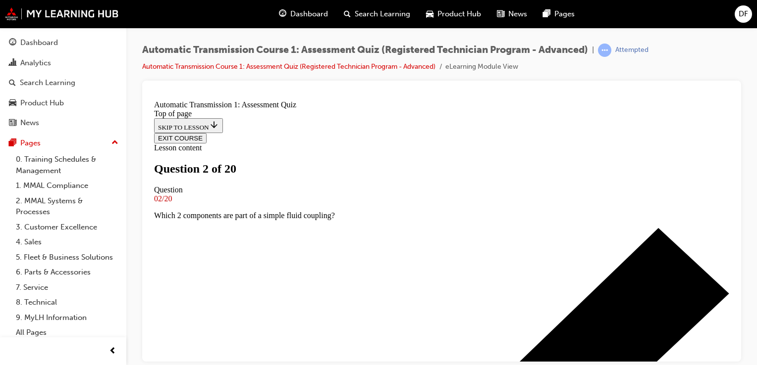
scroll to position [91, 0]
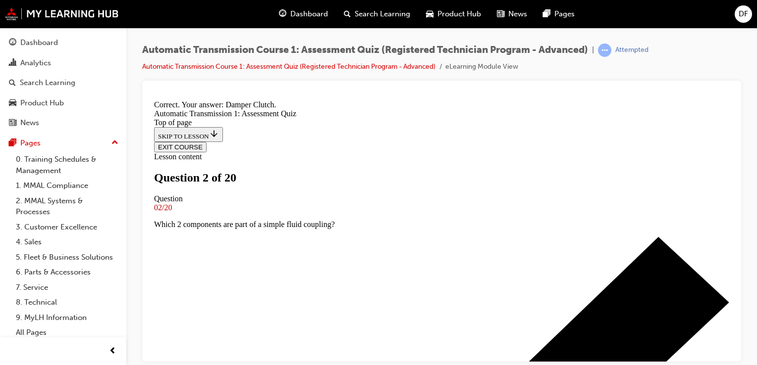
scroll to position [254, 0]
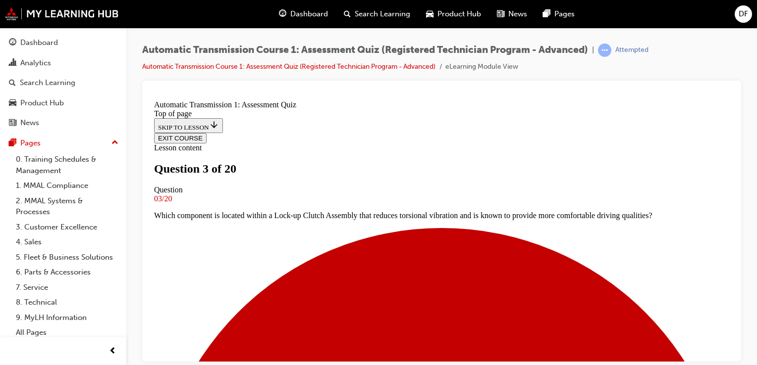
scroll to position [87, 0]
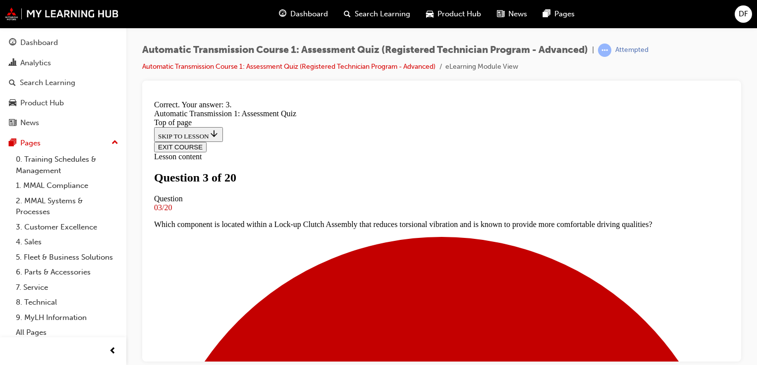
scroll to position [254, 0]
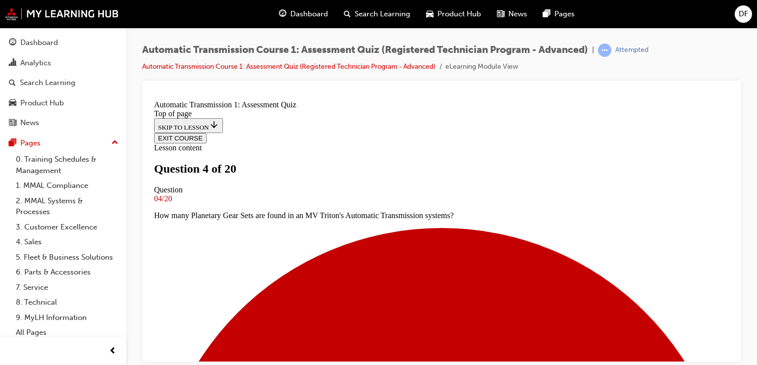
scroll to position [57, 0]
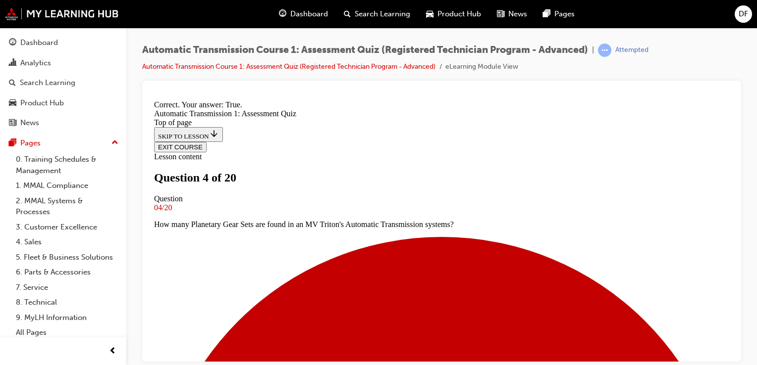
scroll to position [209, 0]
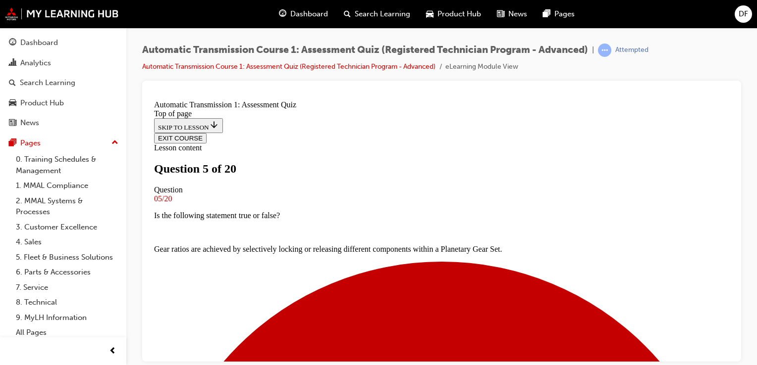
scroll to position [128, 0]
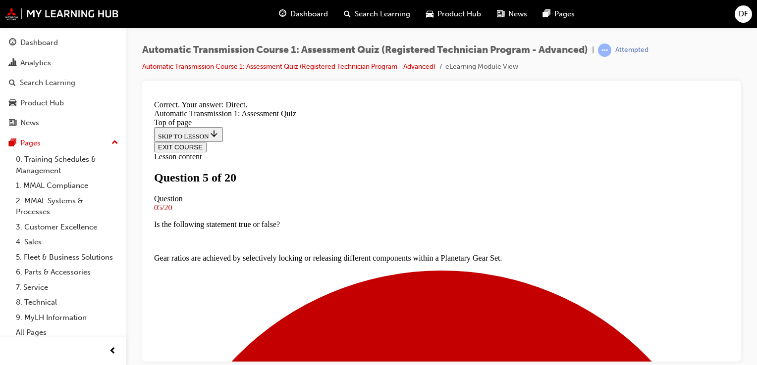
scroll to position [254, 0]
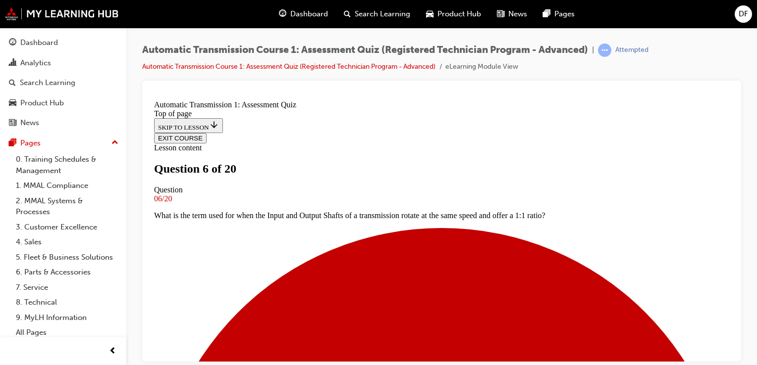
scroll to position [68, 0]
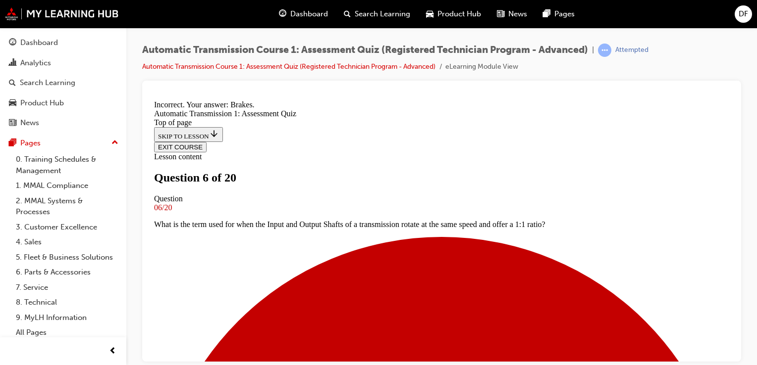
scroll to position [226, 0]
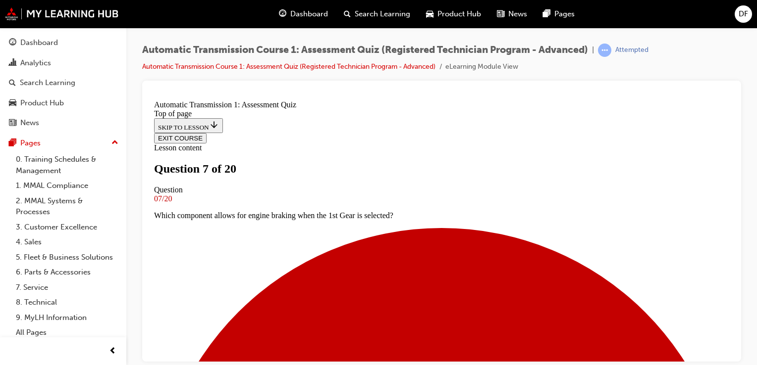
scroll to position [79, 0]
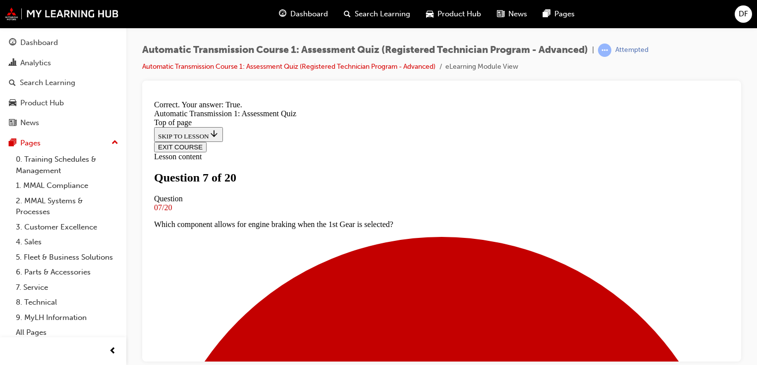
scroll to position [226, 0]
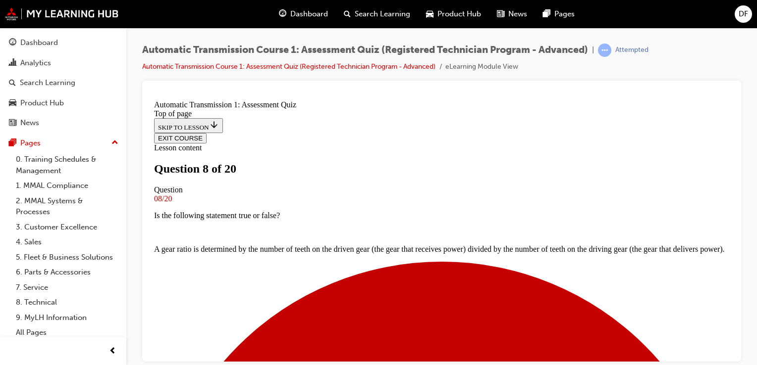
scroll to position [1, 0]
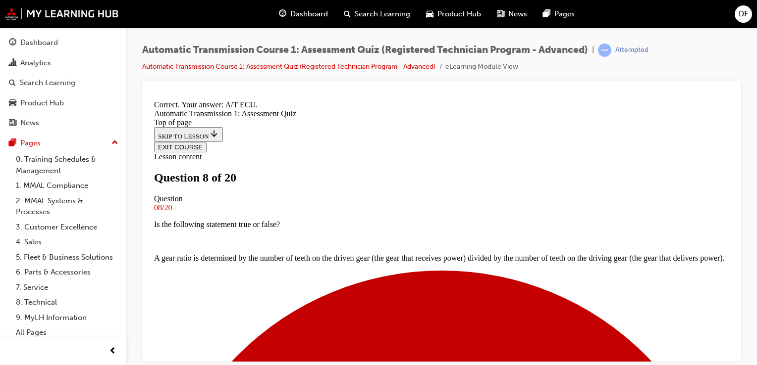
scroll to position [215, 0]
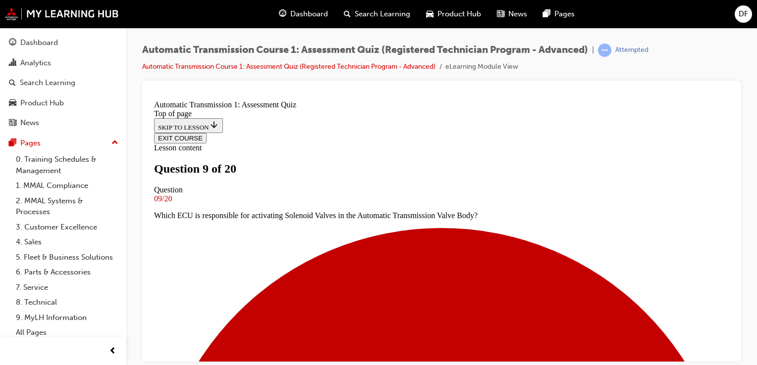
scroll to position [103, 0]
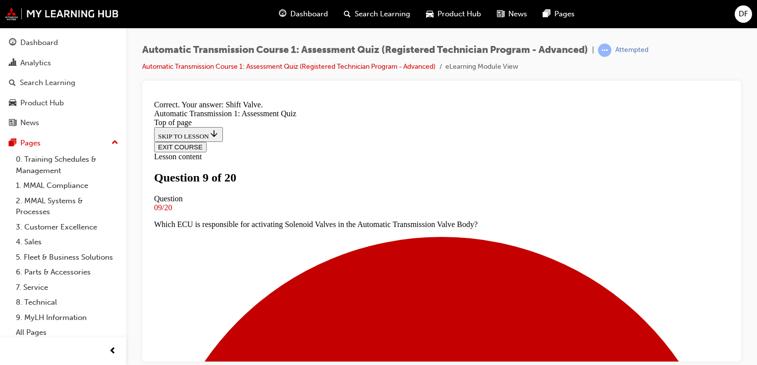
scroll to position [254, 0]
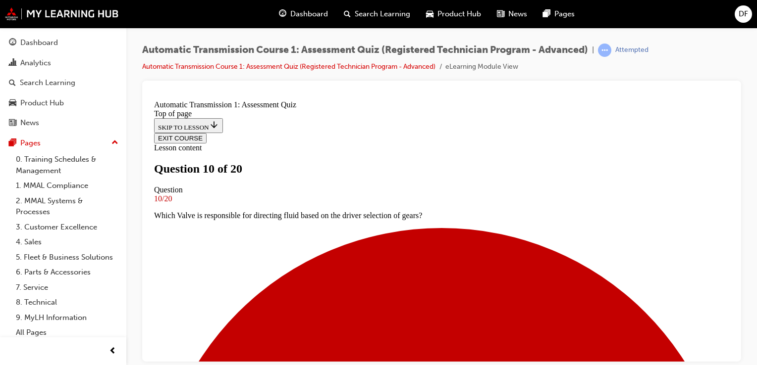
scroll to position [95, 0]
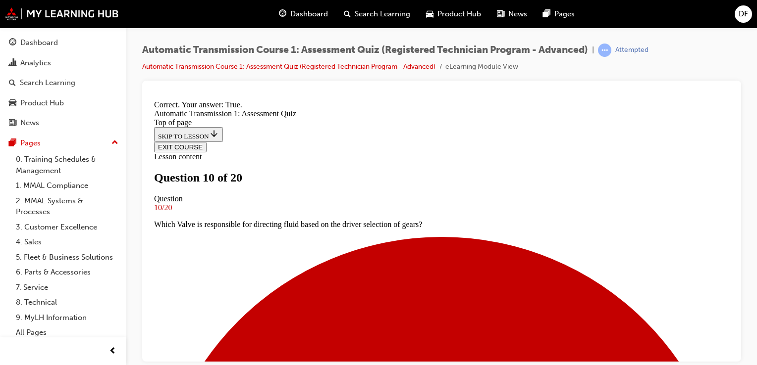
scroll to position [209, 0]
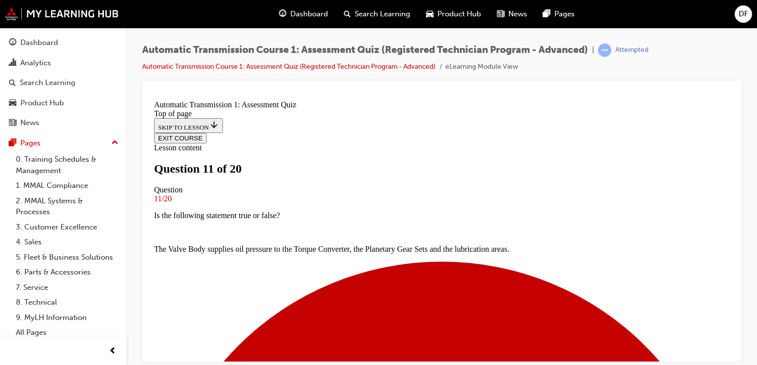
scroll to position [76, 0]
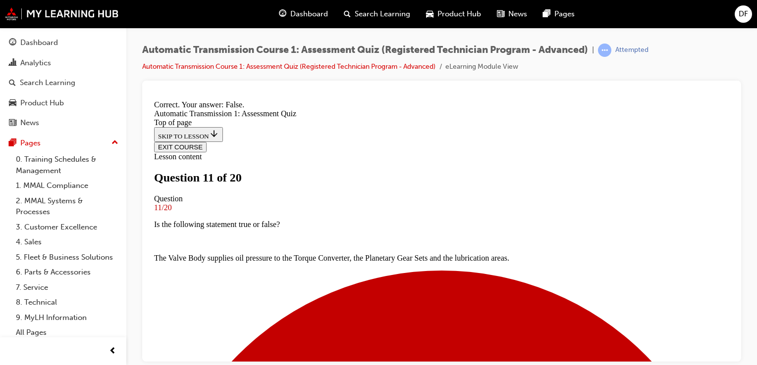
scroll to position [192, 0]
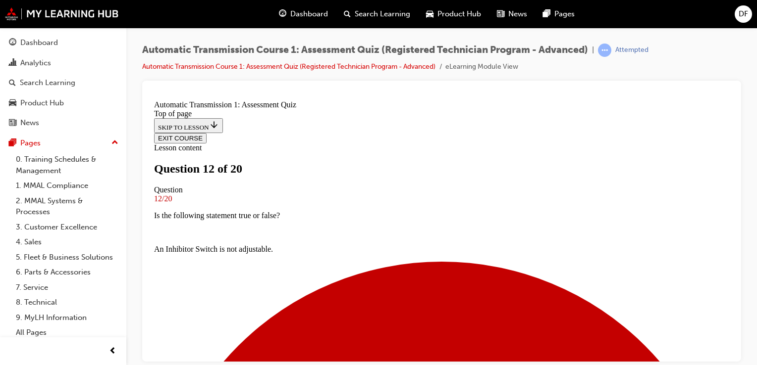
scroll to position [95, 0]
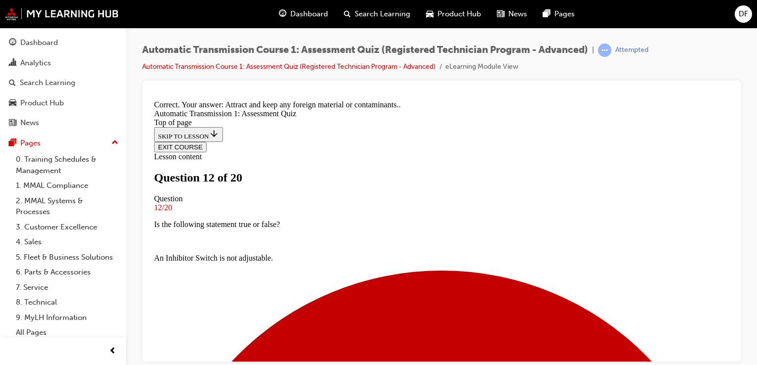
scroll to position [254, 0]
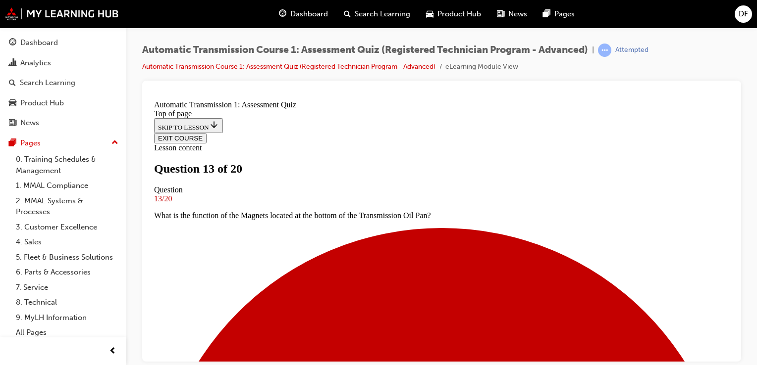
scroll to position [73, 0]
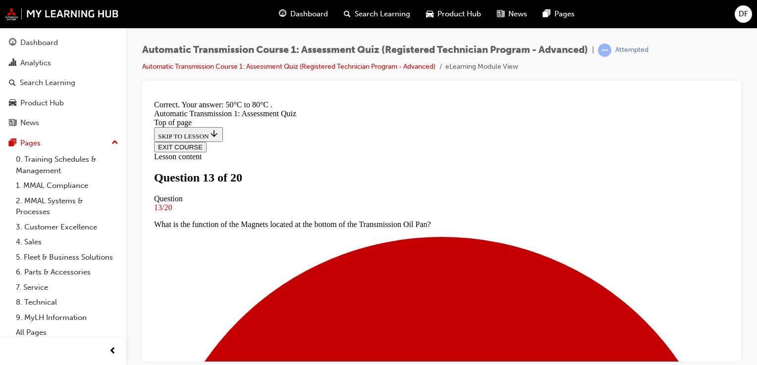
scroll to position [232, 0]
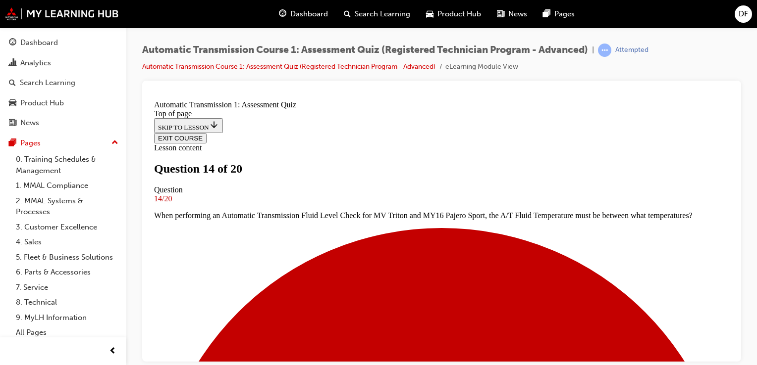
scroll to position [1, 0]
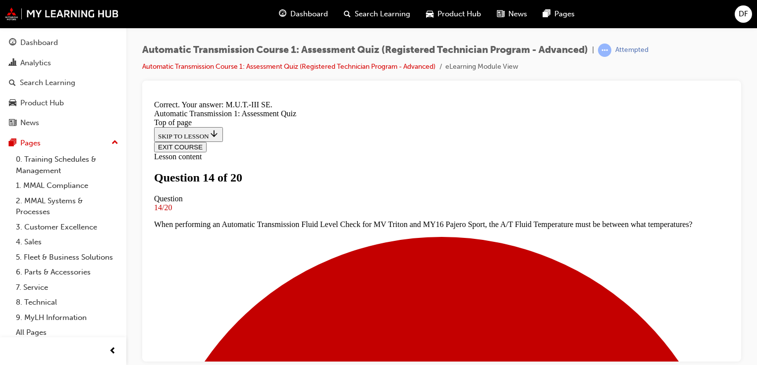
scroll to position [254, 0]
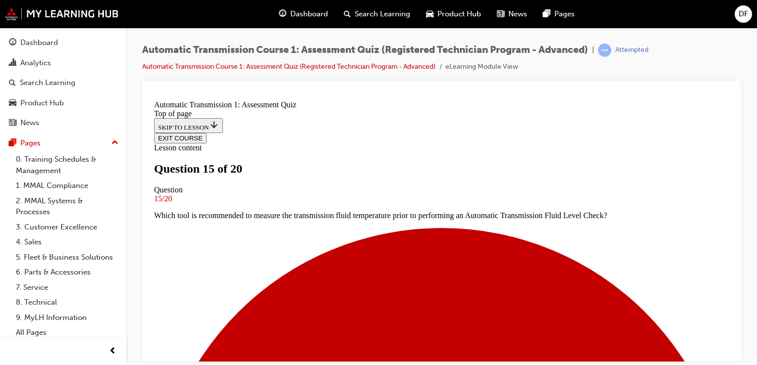
scroll to position [72, 0]
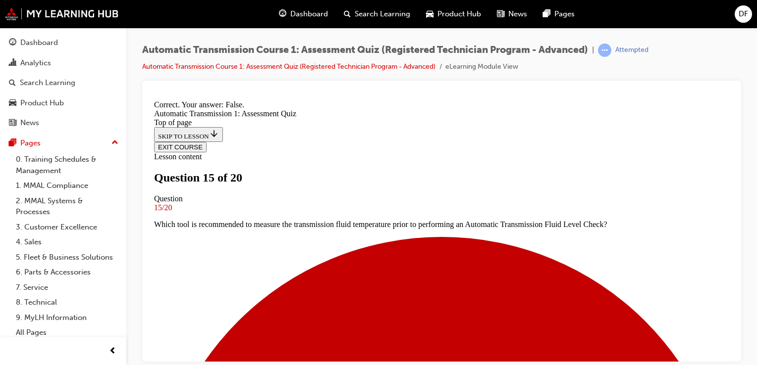
scroll to position [209, 0]
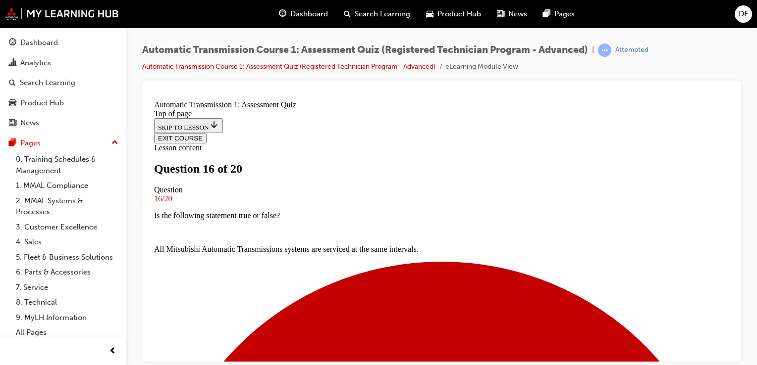
scroll to position [84, 0]
drag, startPoint x: 405, startPoint y: 206, endPoint x: 286, endPoint y: 204, distance: 119.3
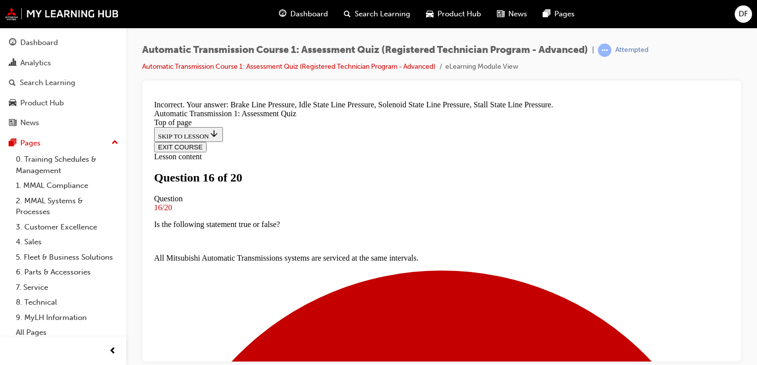
scroll to position [210, 0]
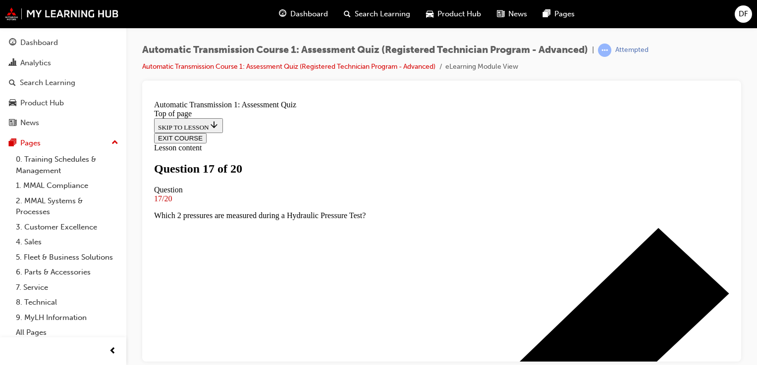
scroll to position [101, 0]
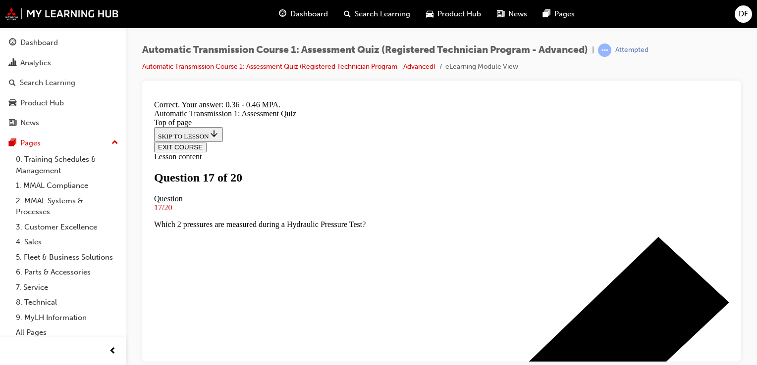
scroll to position [238, 0]
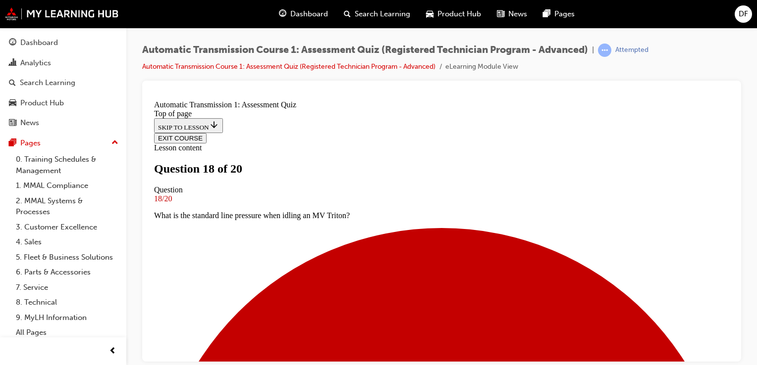
scroll to position [87, 0]
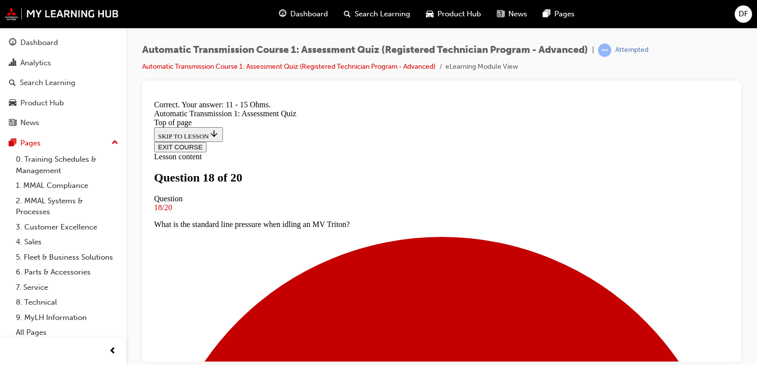
scroll to position [238, 0]
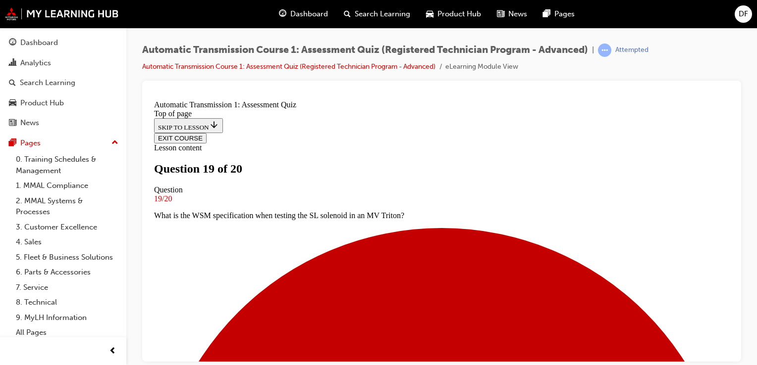
scroll to position [119, 0]
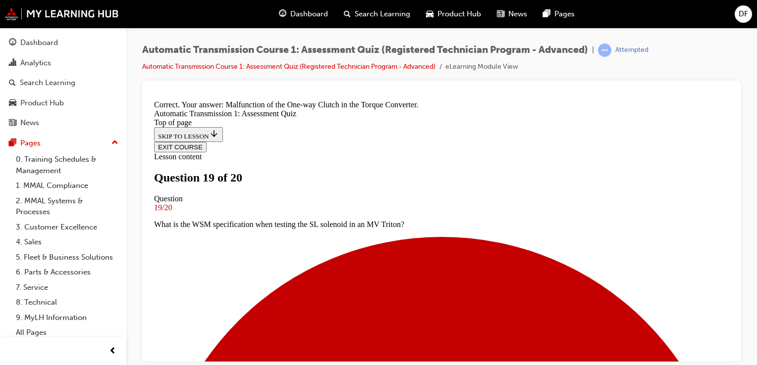
scroll to position [271, 0]
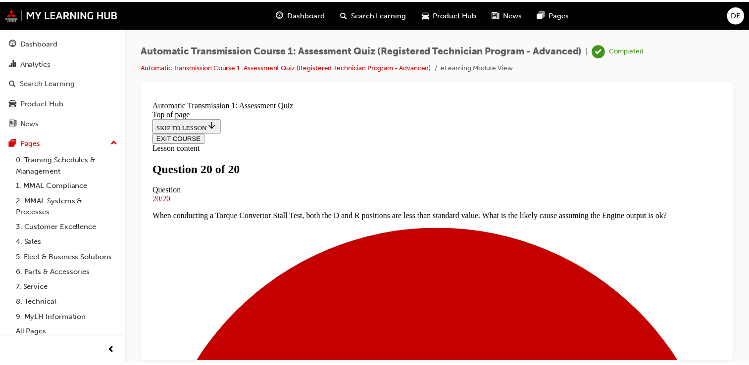
scroll to position [0, 0]
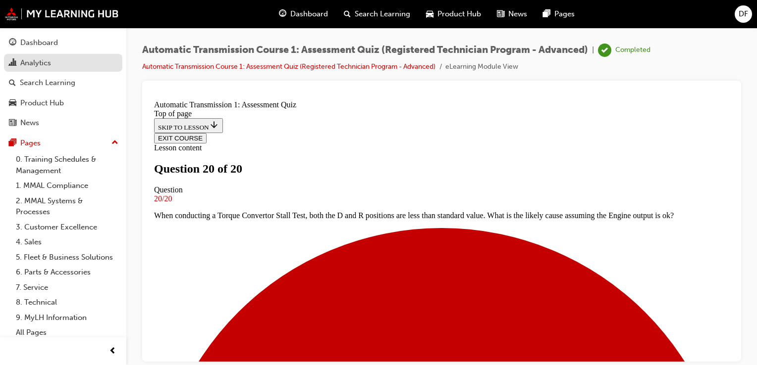
click at [73, 69] on div "Analytics" at bounding box center [63, 63] width 108 height 12
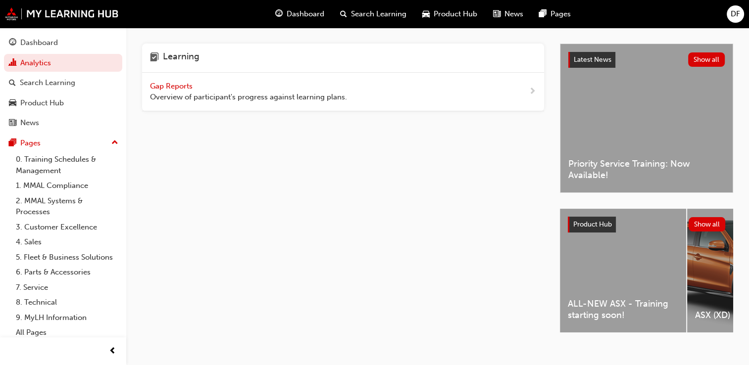
click at [178, 87] on span "Gap Reports" at bounding box center [172, 86] width 45 height 9
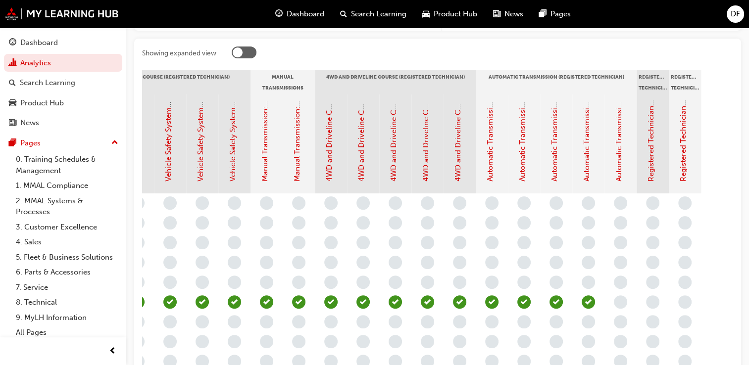
scroll to position [0, 1050]
click at [622, 166] on link "Automatic Transmission Course 1: Assessment Quiz (Registered Technician Program…" at bounding box center [619, 15] width 9 height 334
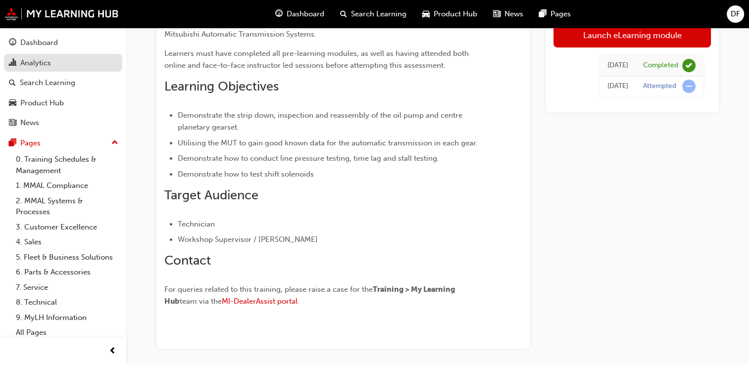
click at [46, 56] on link "Analytics" at bounding box center [63, 63] width 118 height 18
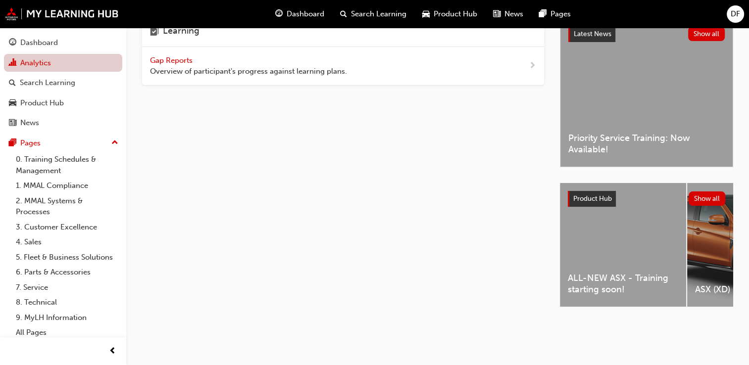
scroll to position [29, 0]
click at [245, 55] on div "Gap Reports Overview of participant's progress against learning plans." at bounding box center [248, 66] width 197 height 22
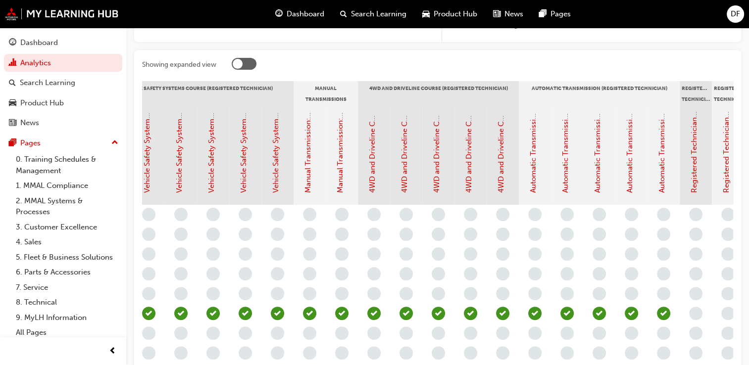
scroll to position [0, 1050]
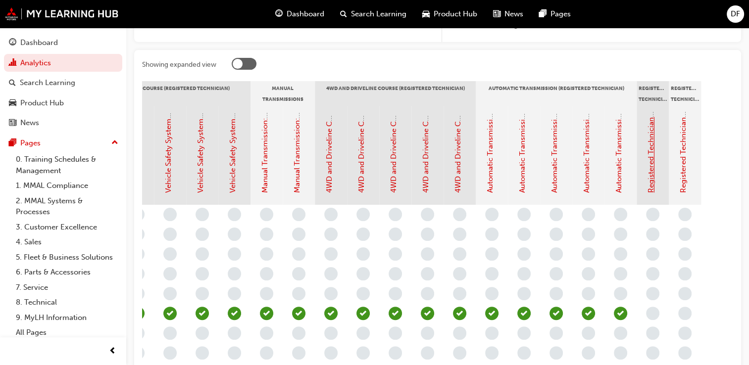
click at [653, 165] on link "Registered Technician - Final Assessment" at bounding box center [651, 122] width 9 height 142
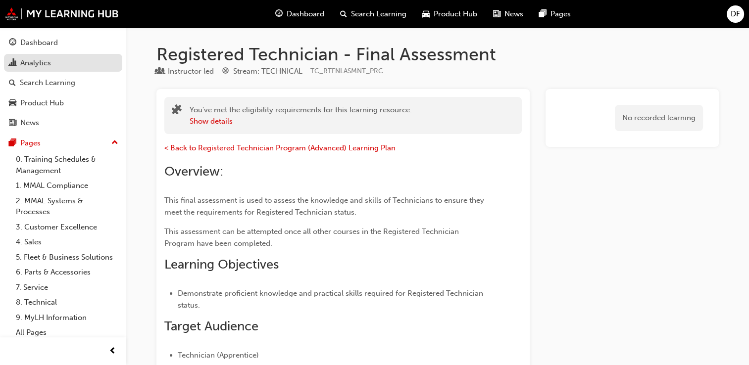
click at [51, 65] on div "Analytics" at bounding box center [63, 63] width 108 height 12
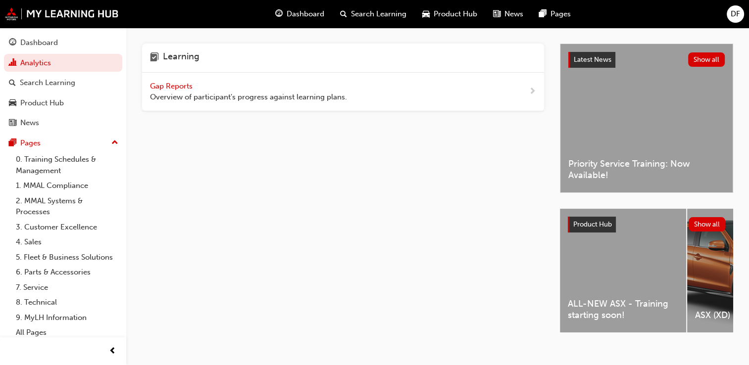
click at [191, 96] on span "Overview of participant's progress against learning plans." at bounding box center [248, 97] width 197 height 11
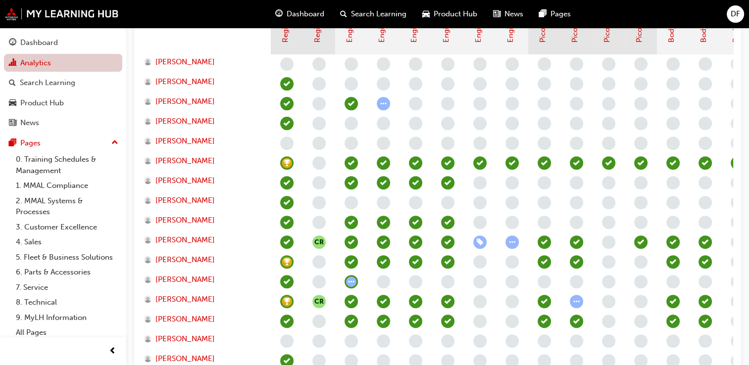
click at [39, 65] on link "Analytics" at bounding box center [63, 63] width 118 height 18
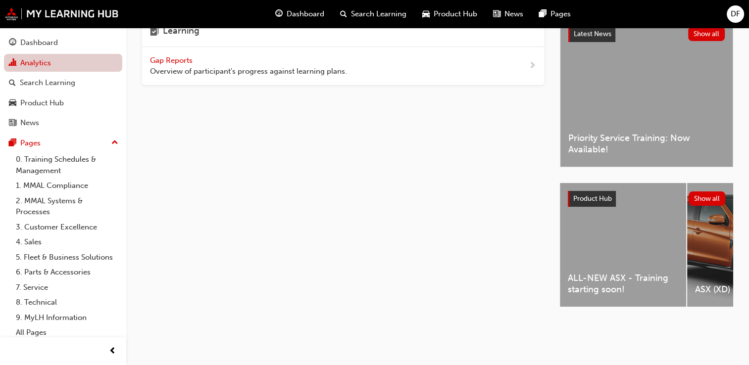
scroll to position [29, 0]
click at [184, 56] on span "Gap Reports" at bounding box center [172, 60] width 45 height 9
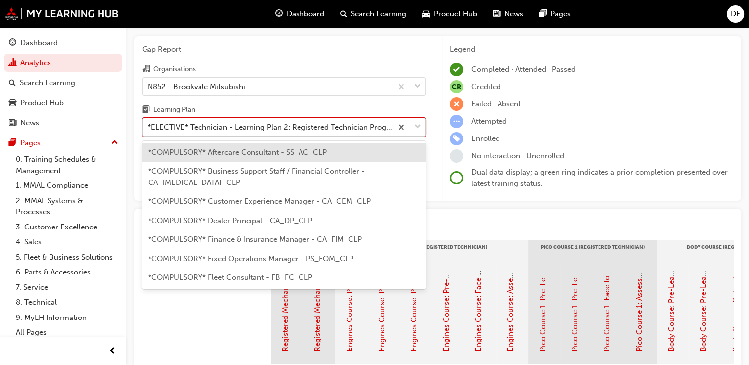
click at [420, 129] on span "down-icon" at bounding box center [417, 127] width 7 height 13
click at [149, 129] on input "Learning Plan option *COMPULSORY* Aftercare Consultant - SS_AC_CLP focused, 1 o…" at bounding box center [148, 127] width 1 height 8
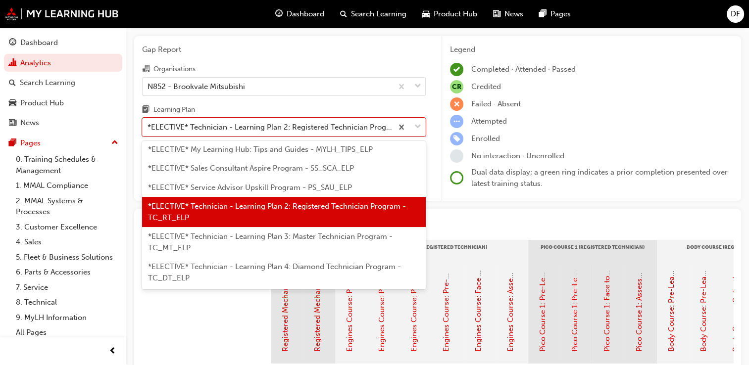
scroll to position [515, 0]
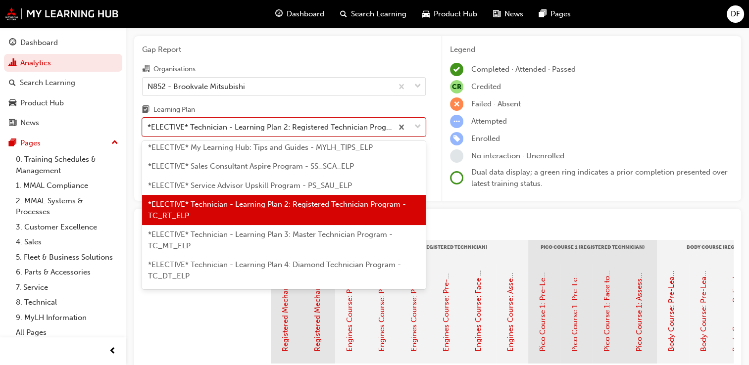
click at [337, 230] on span "*ELECTIVE* Technician - Learning Plan 3: Master Technician Program - TC_MT_ELP" at bounding box center [270, 240] width 245 height 20
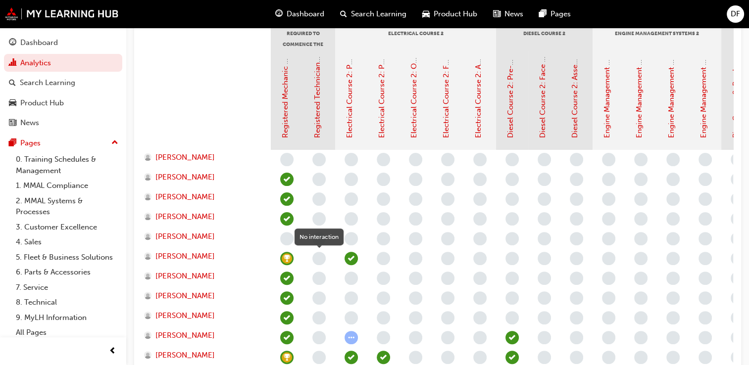
scroll to position [243, 0]
click at [317, 115] on link "Registered Technician Status" at bounding box center [317, 89] width 9 height 99
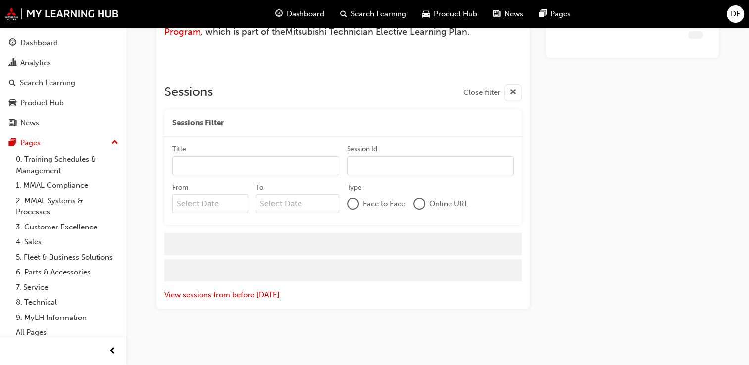
scroll to position [87, 0]
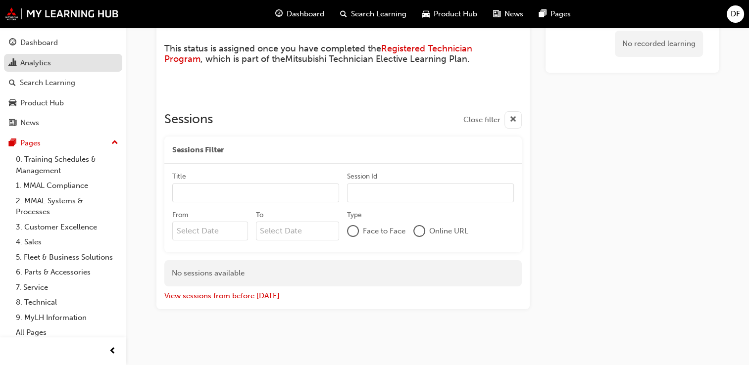
click at [42, 66] on div "Analytics" at bounding box center [35, 62] width 31 height 11
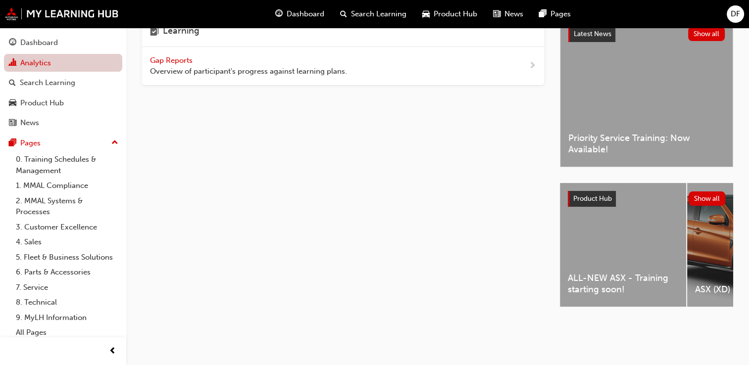
scroll to position [29, 0]
click at [343, 69] on span "Overview of participant's progress against learning plans." at bounding box center [248, 71] width 197 height 11
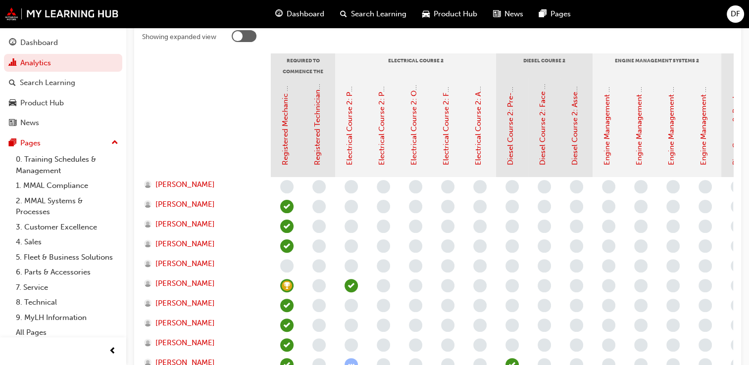
scroll to position [215, 0]
click at [382, 132] on link "Electrical Course 2: Pre-Learning Module 2 (Master Technician Program)" at bounding box center [381, 41] width 9 height 250
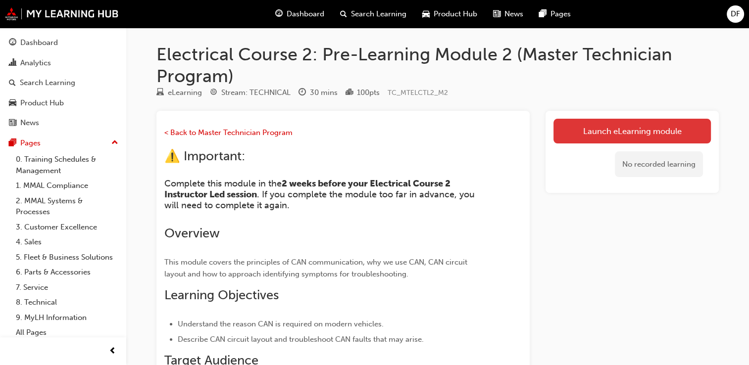
click at [604, 132] on link "Launch eLearning module" at bounding box center [632, 131] width 157 height 25
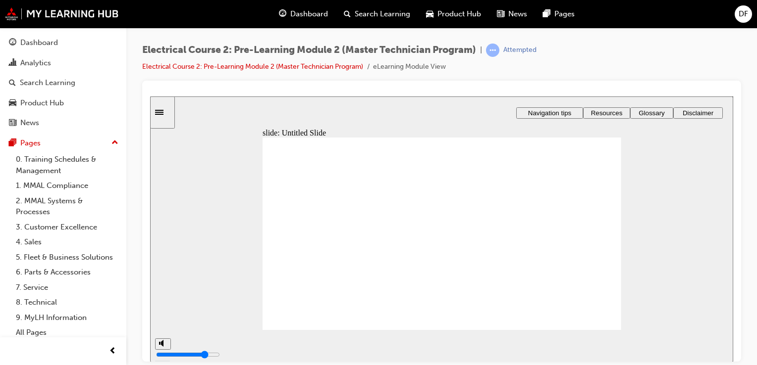
type input "3"
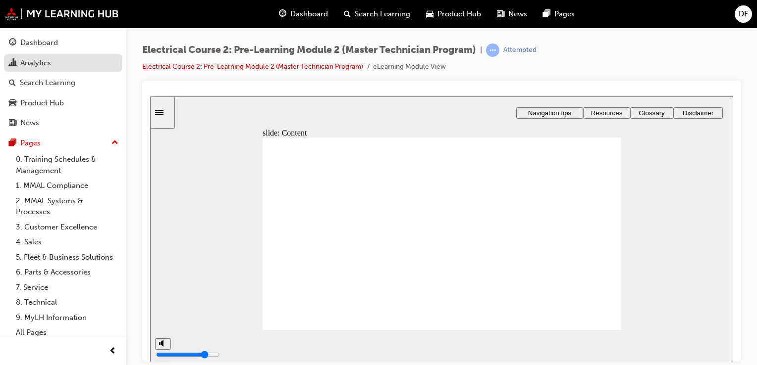
click at [69, 61] on div "Analytics" at bounding box center [63, 63] width 108 height 12
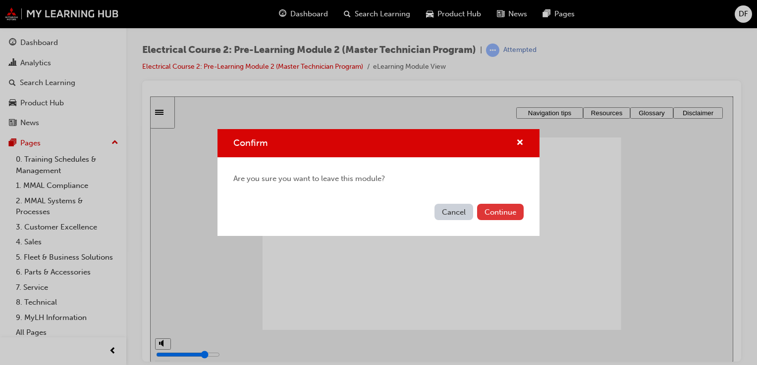
click at [496, 213] on button "Continue" at bounding box center [500, 212] width 47 height 16
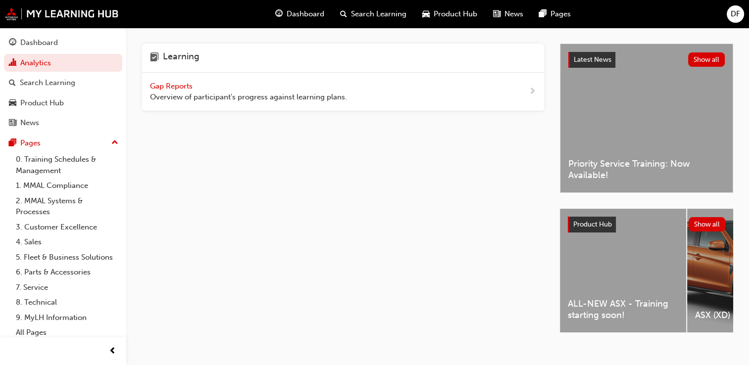
click at [173, 85] on span "Gap Reports" at bounding box center [172, 86] width 45 height 9
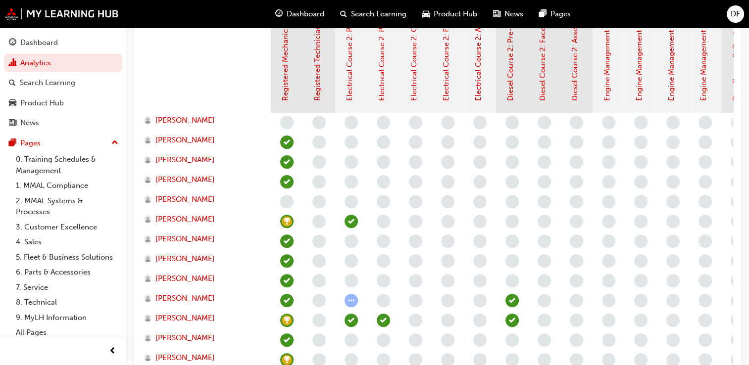
scroll to position [246, 0]
